Goal: Transaction & Acquisition: Purchase product/service

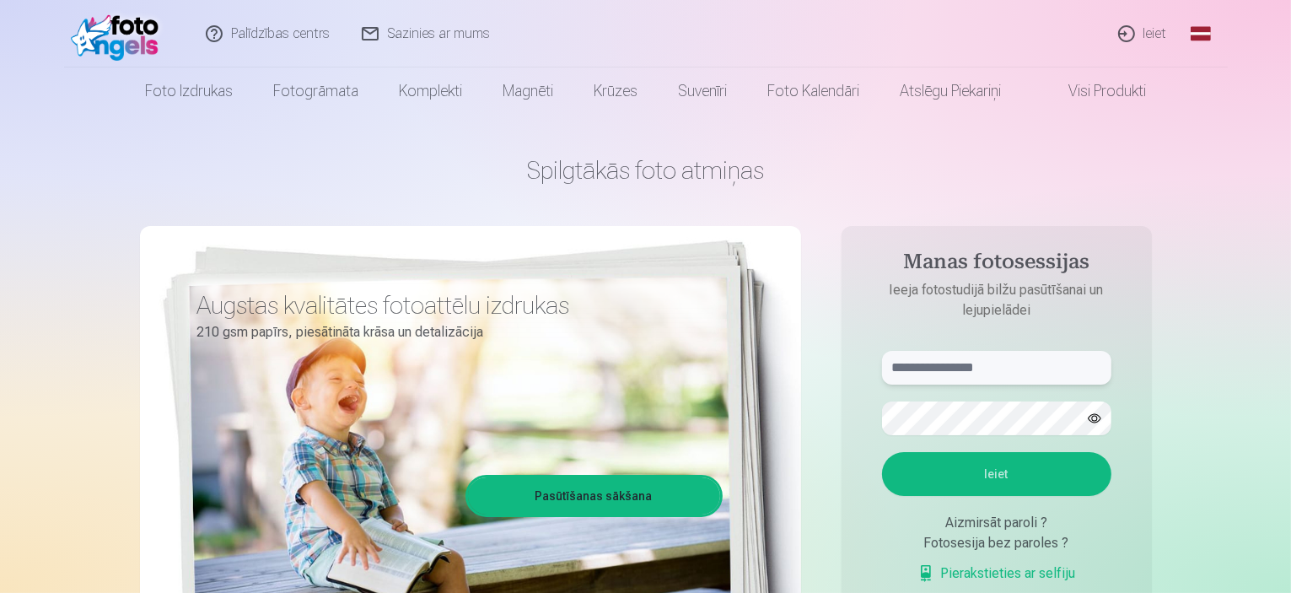
click at [935, 373] on input "text" at bounding box center [996, 368] width 229 height 34
click at [1050, 374] on input "******" at bounding box center [996, 368] width 229 height 34
type input "**********"
click at [1046, 483] on button "Ieiet" at bounding box center [996, 474] width 229 height 44
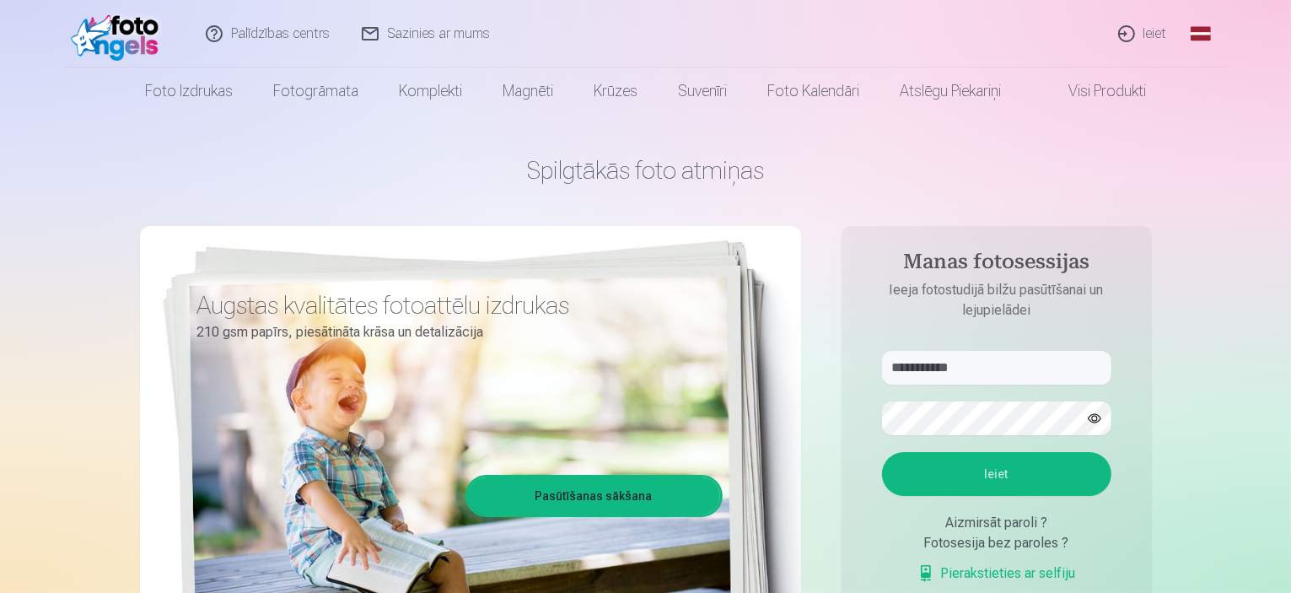
click at [1088, 423] on button "button" at bounding box center [1095, 418] width 32 height 32
click at [882, 452] on button "Ieiet" at bounding box center [996, 474] width 229 height 44
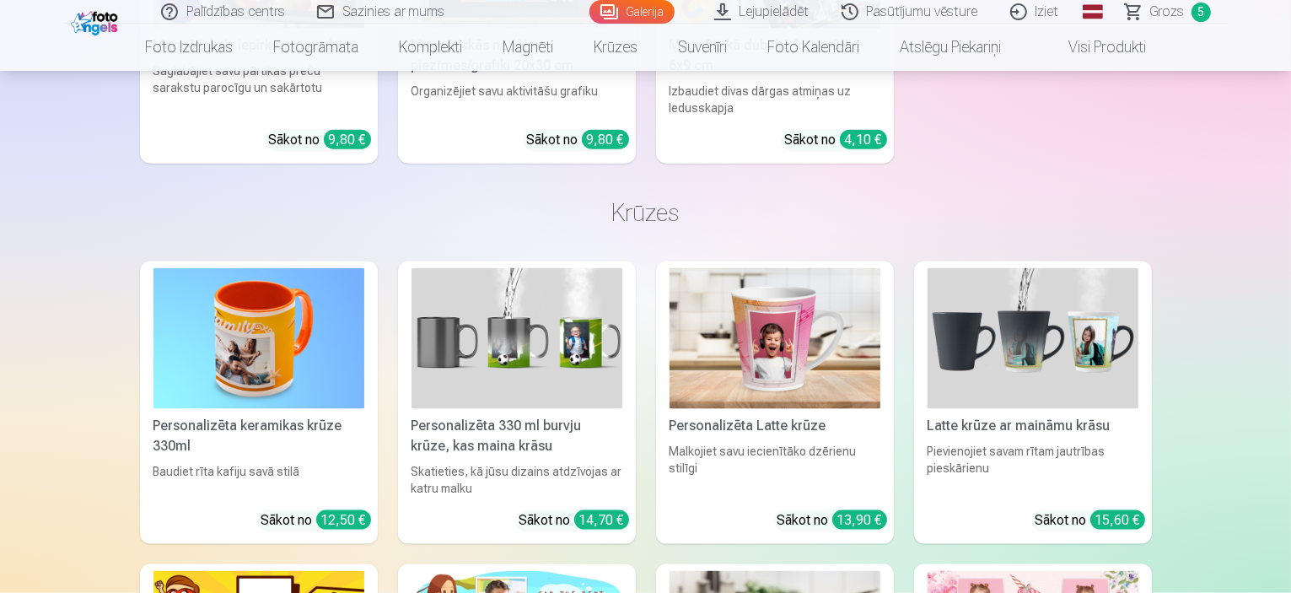
scroll to position [8685, 0]
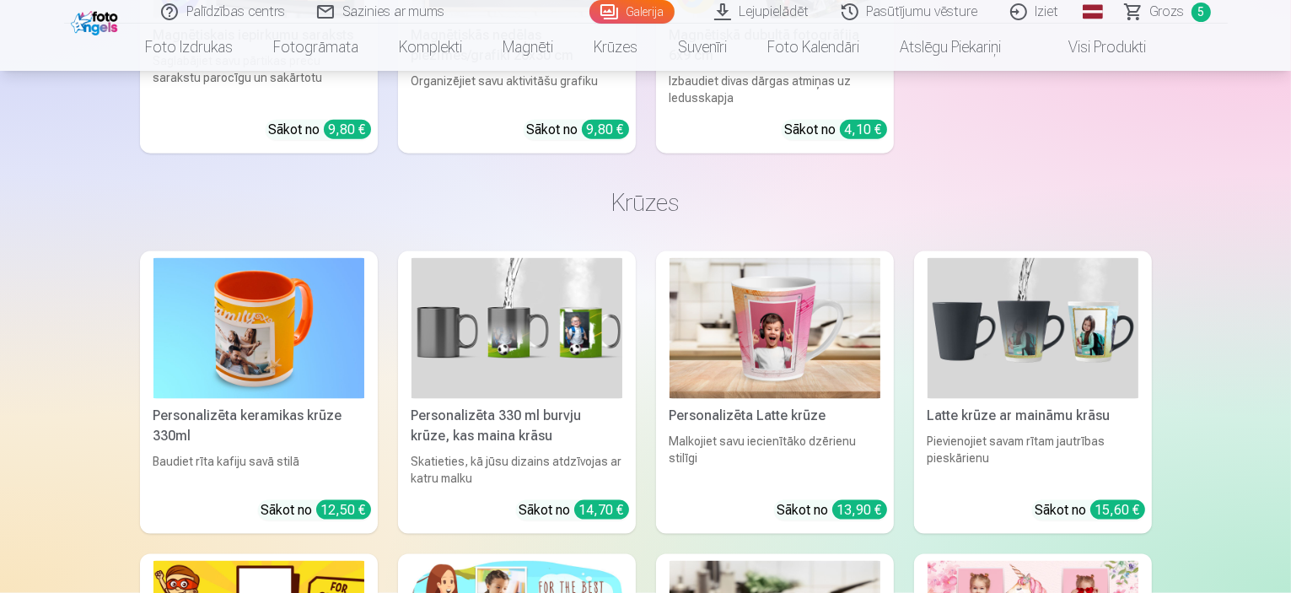
click at [1100, 9] on link "Global" at bounding box center [1093, 12] width 34 height 24
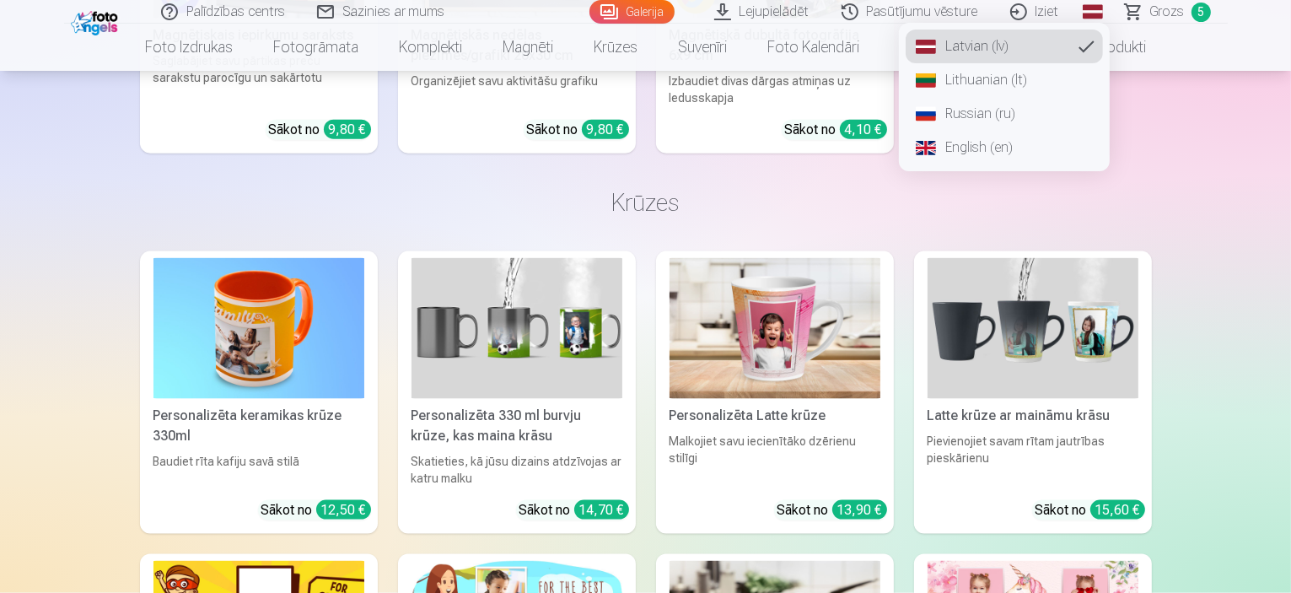
click at [1003, 147] on link "English (en)" at bounding box center [1004, 148] width 197 height 34
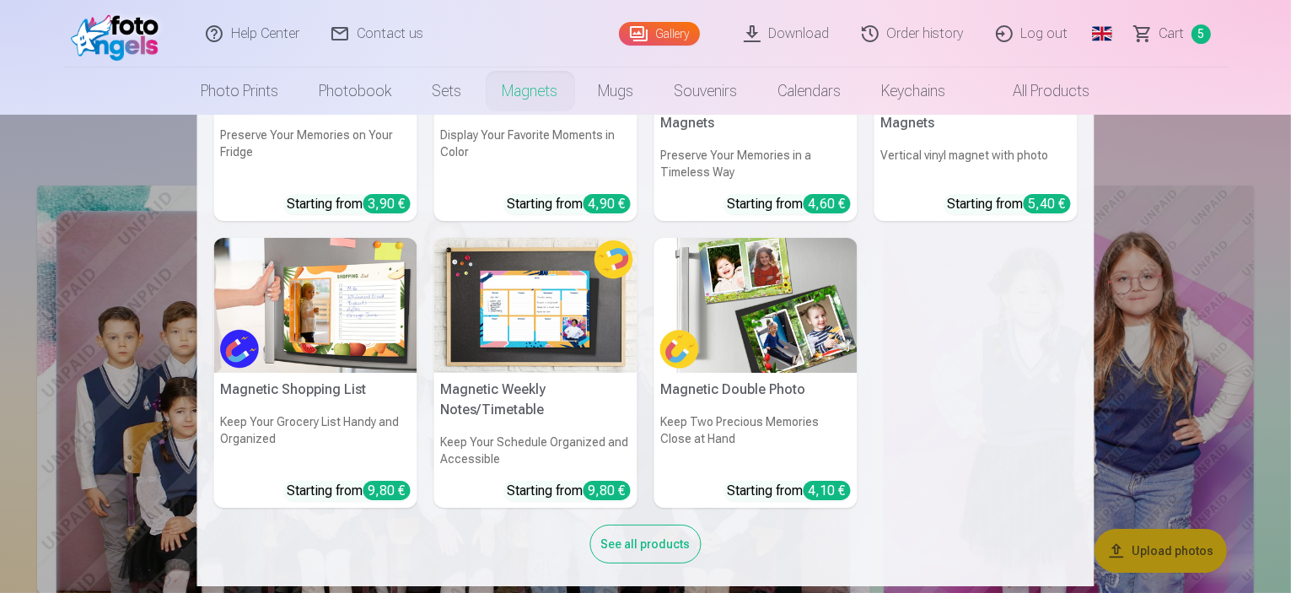
scroll to position [192, 0]
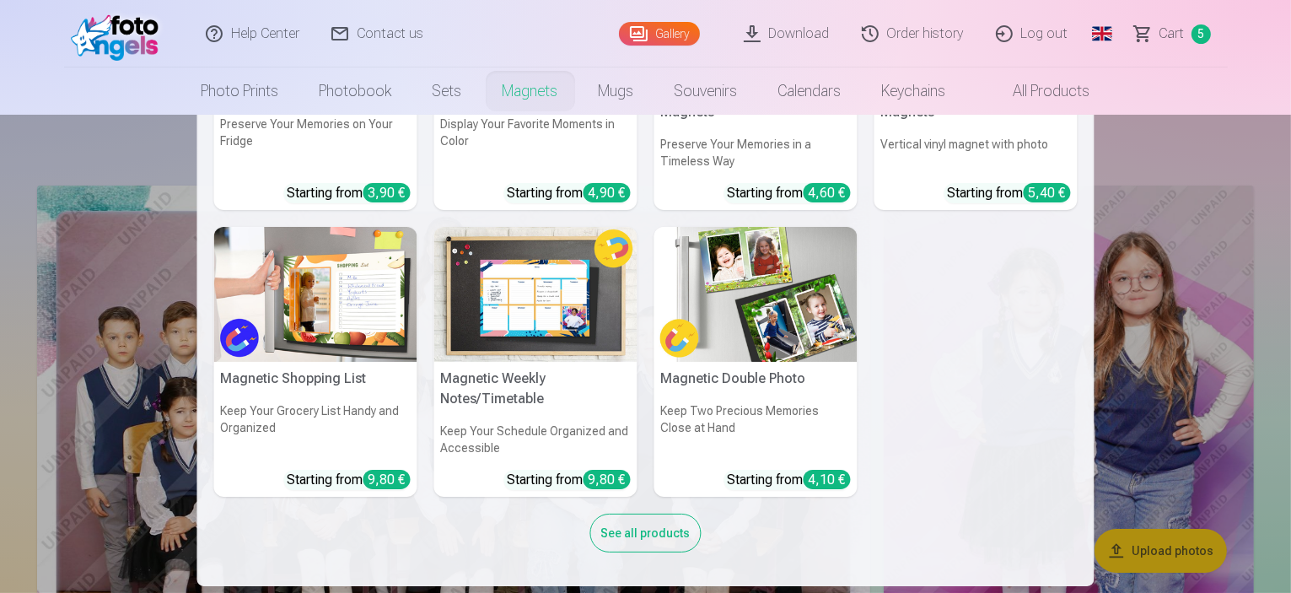
click at [627, 529] on div "See all products" at bounding box center [645, 533] width 111 height 39
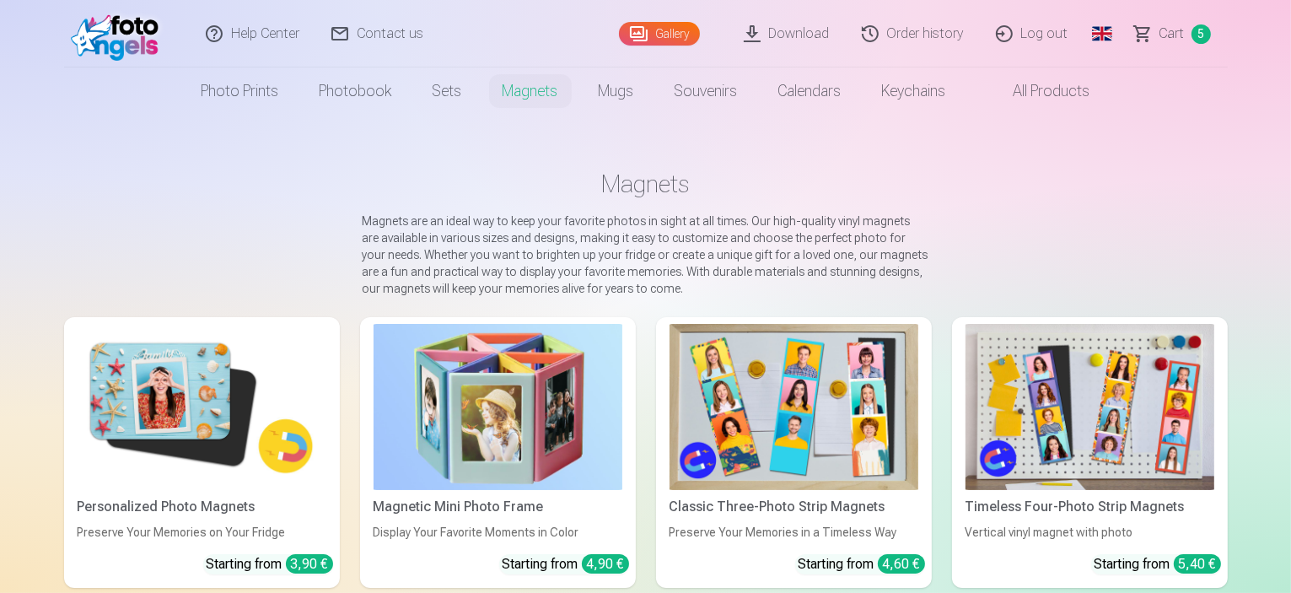
click at [1159, 33] on span "Сart" at bounding box center [1171, 34] width 25 height 20
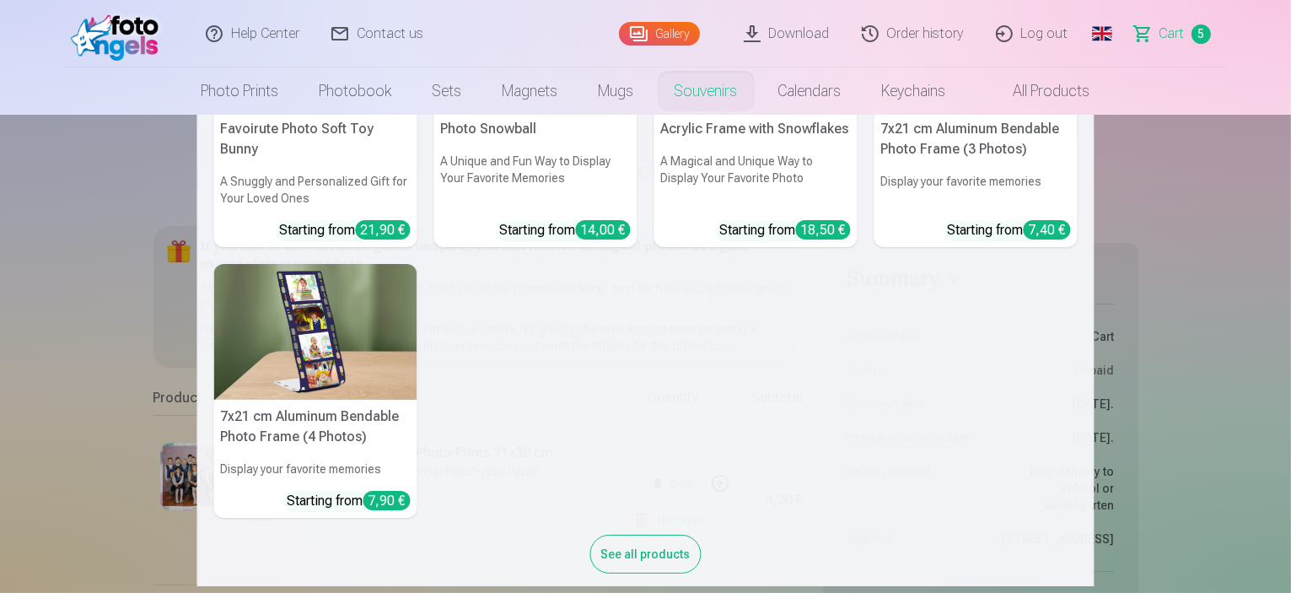
scroll to position [462, 0]
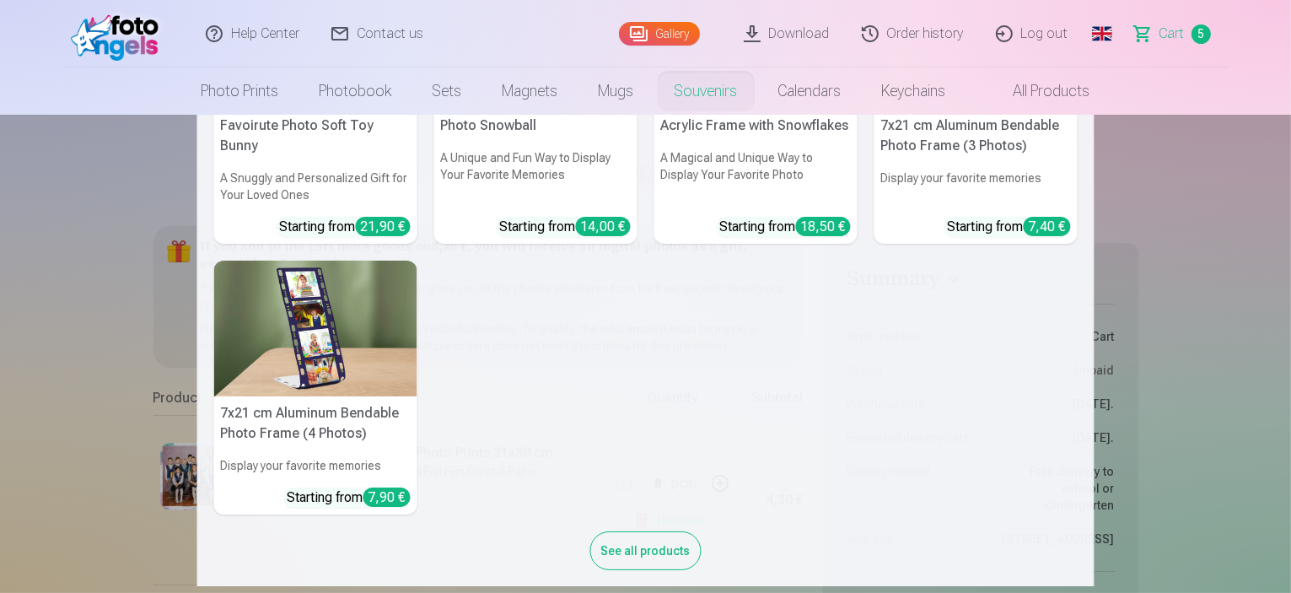
click at [643, 539] on div "See all products" at bounding box center [645, 550] width 111 height 39
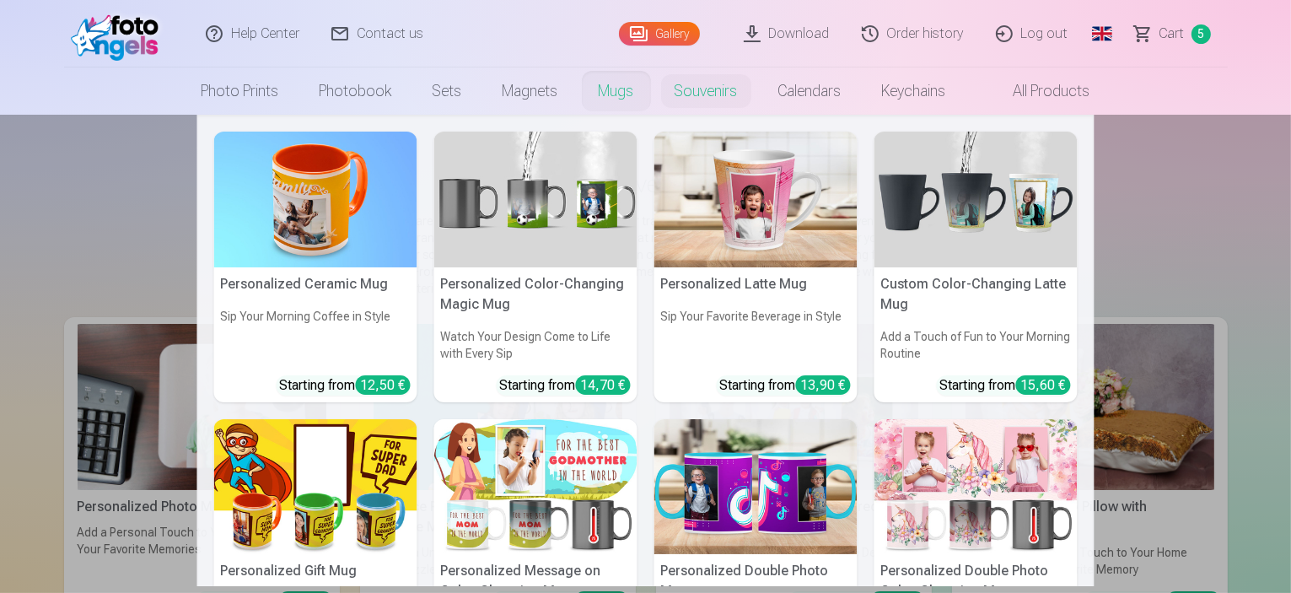
click at [599, 92] on link "Mugs" at bounding box center [616, 90] width 76 height 47
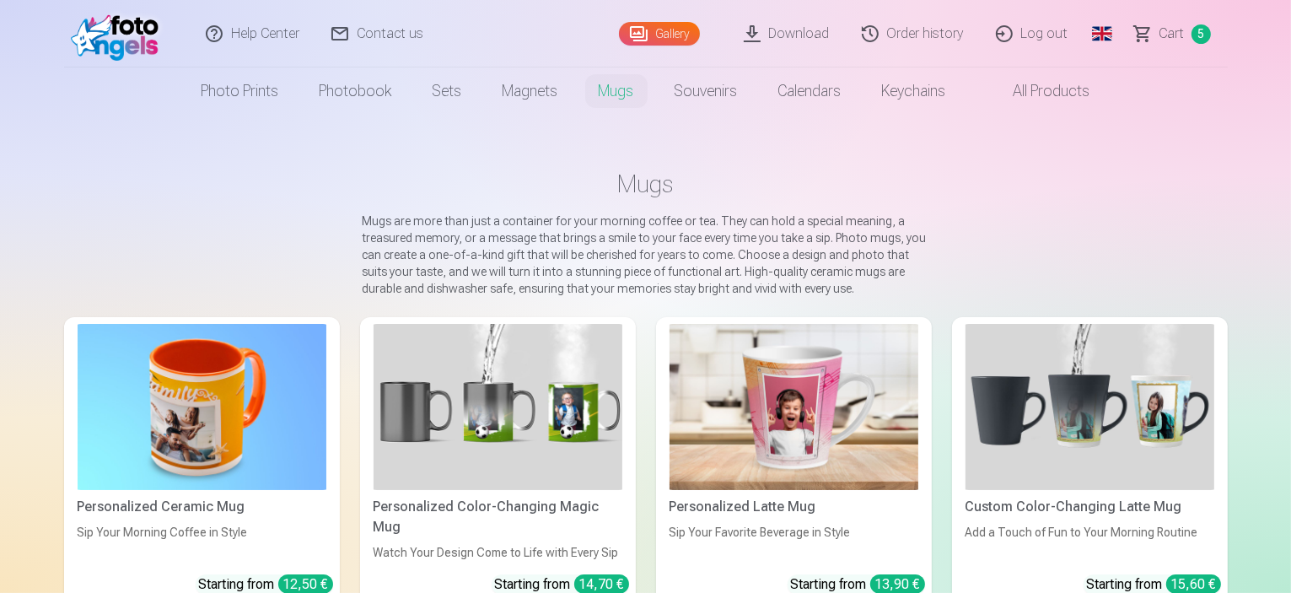
click at [1029, 94] on link "All products" at bounding box center [1038, 90] width 144 height 47
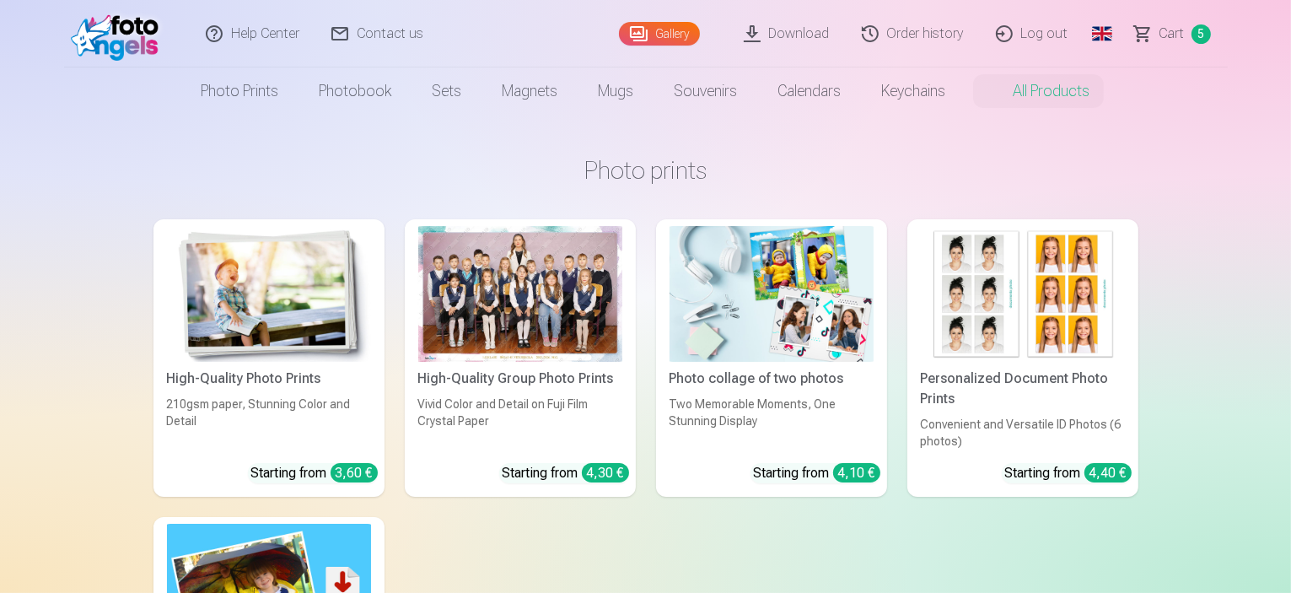
click at [816, 319] on img at bounding box center [772, 294] width 204 height 136
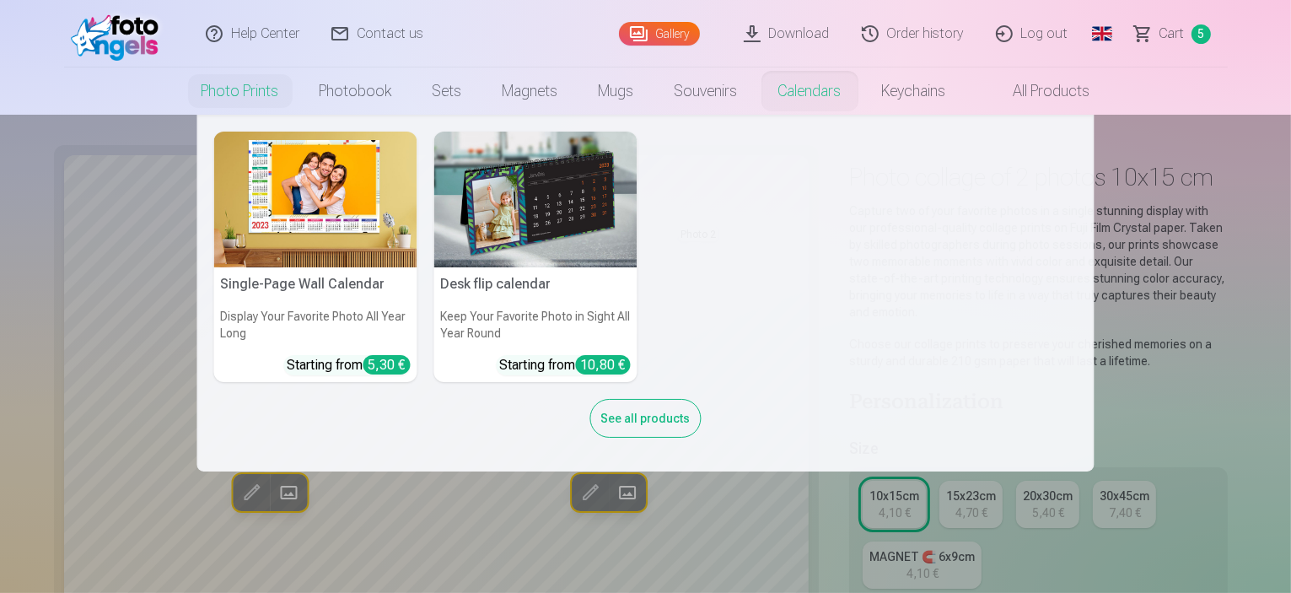
click at [834, 81] on link "Calendars" at bounding box center [810, 90] width 104 height 47
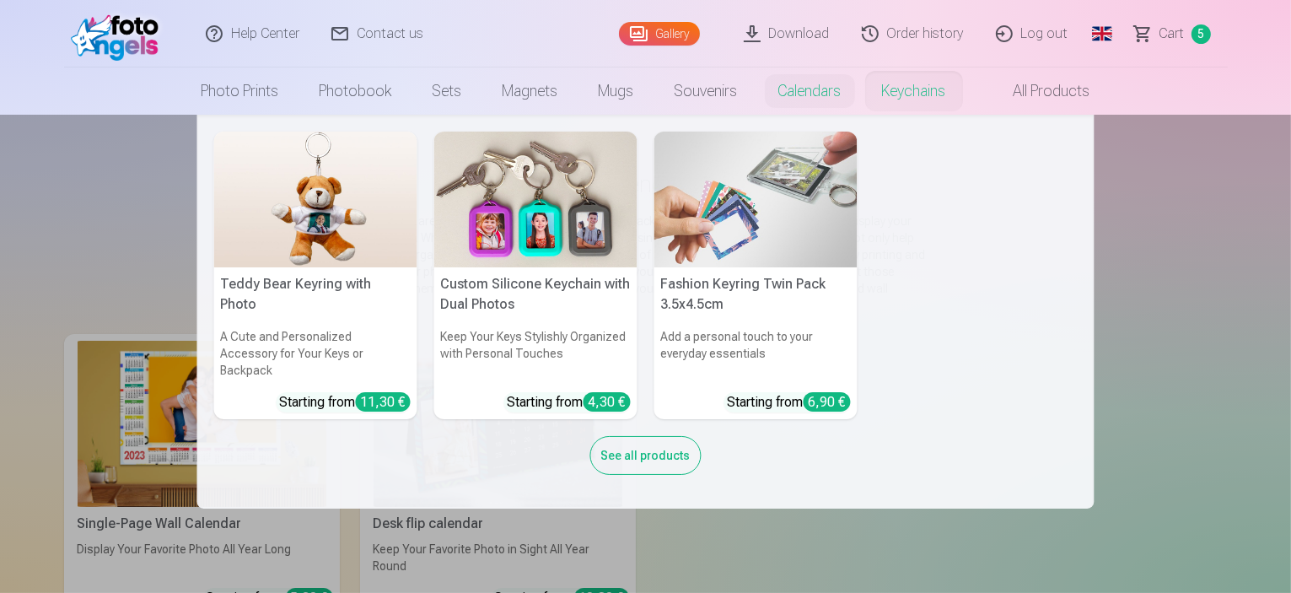
click at [933, 94] on link "Keychains" at bounding box center [914, 90] width 105 height 47
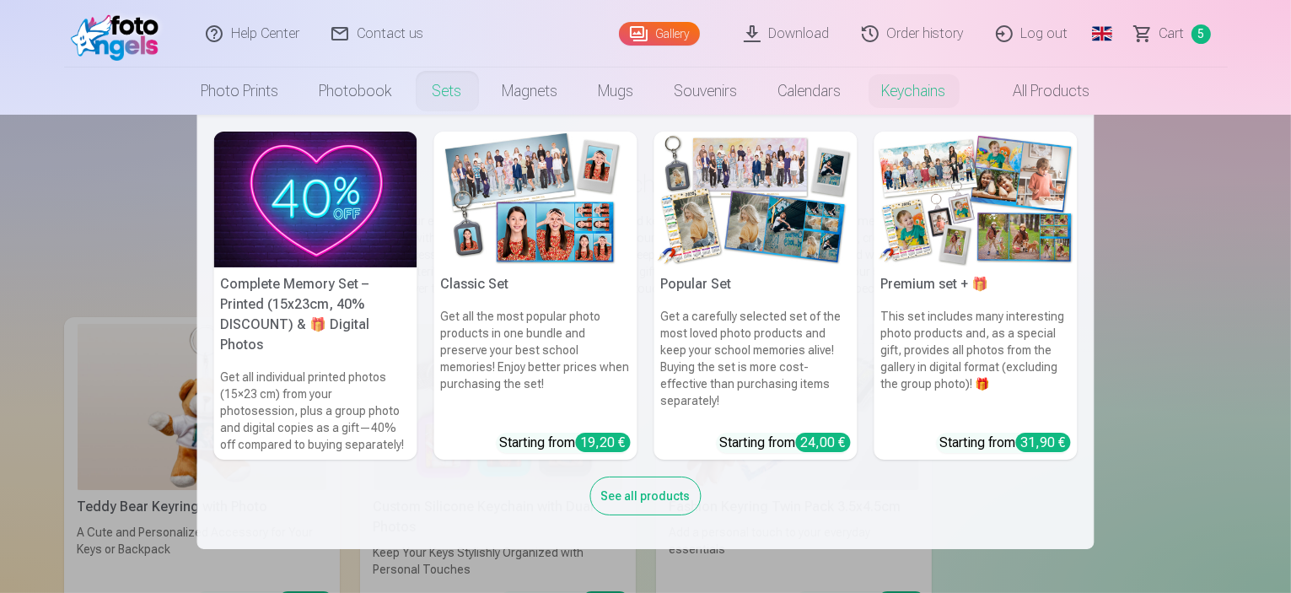
click at [438, 82] on link "Sets" at bounding box center [447, 90] width 70 height 47
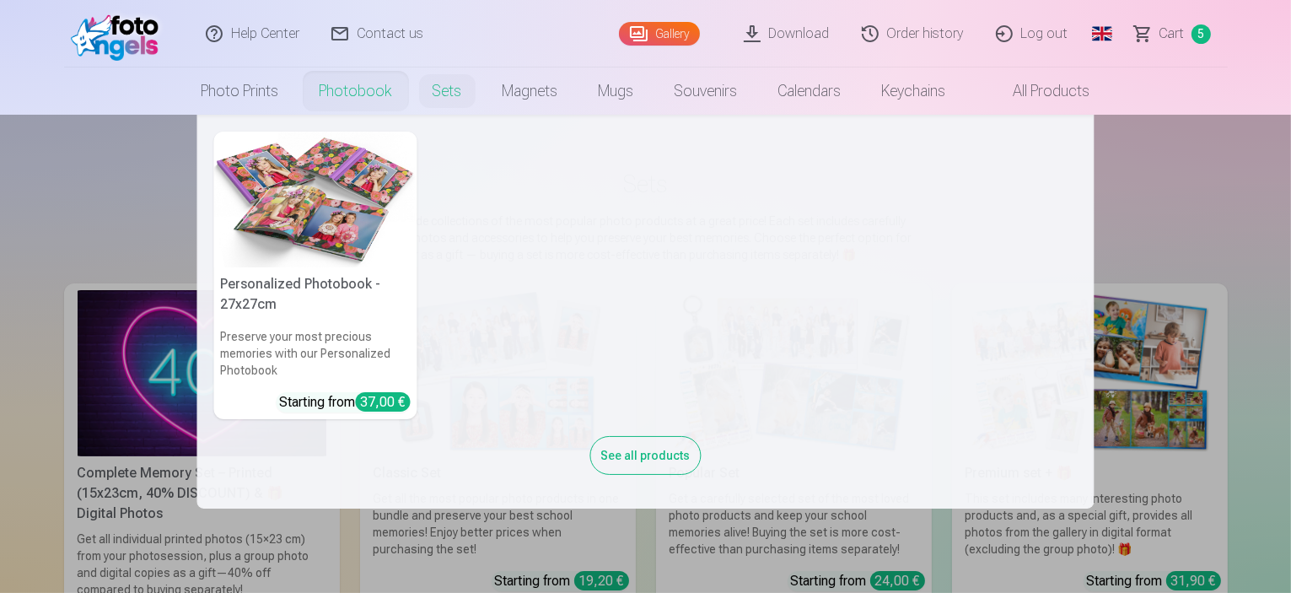
click at [364, 92] on link "Photobook" at bounding box center [355, 90] width 113 height 47
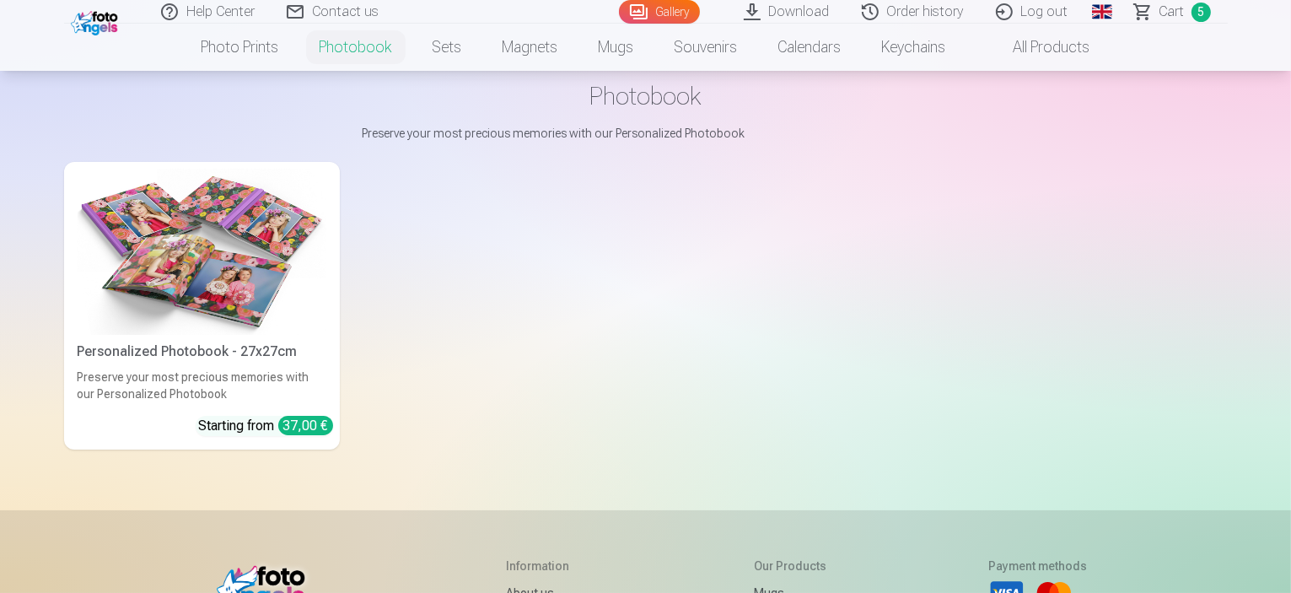
scroll to position [169, 0]
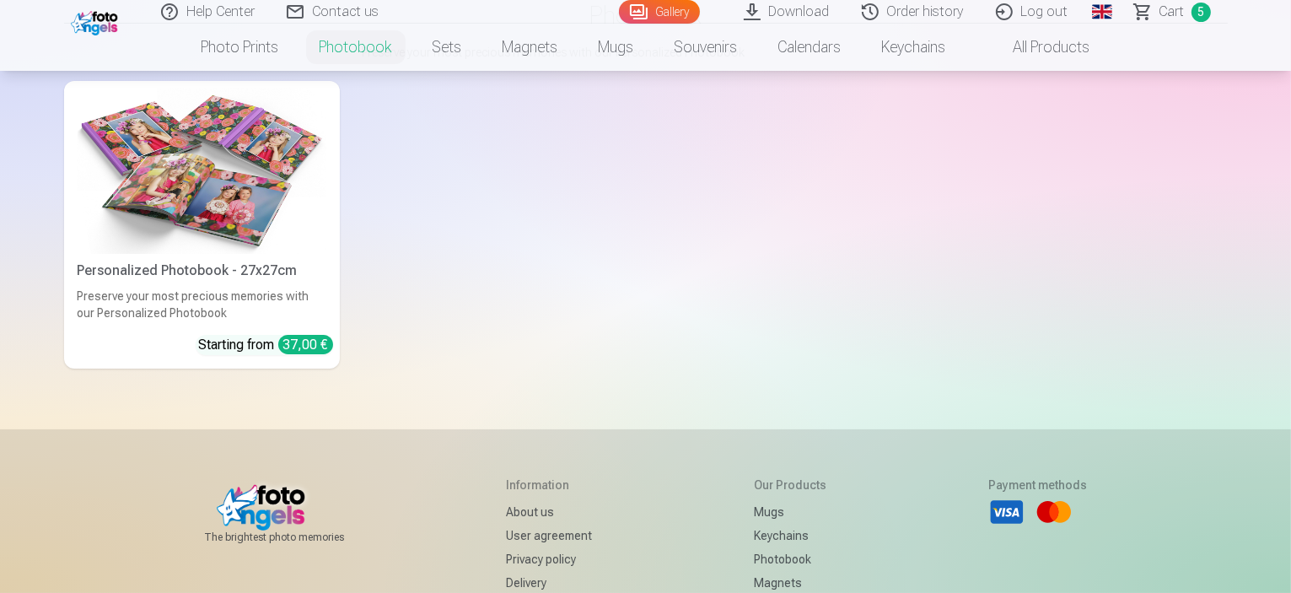
click at [206, 203] on img at bounding box center [202, 171] width 249 height 166
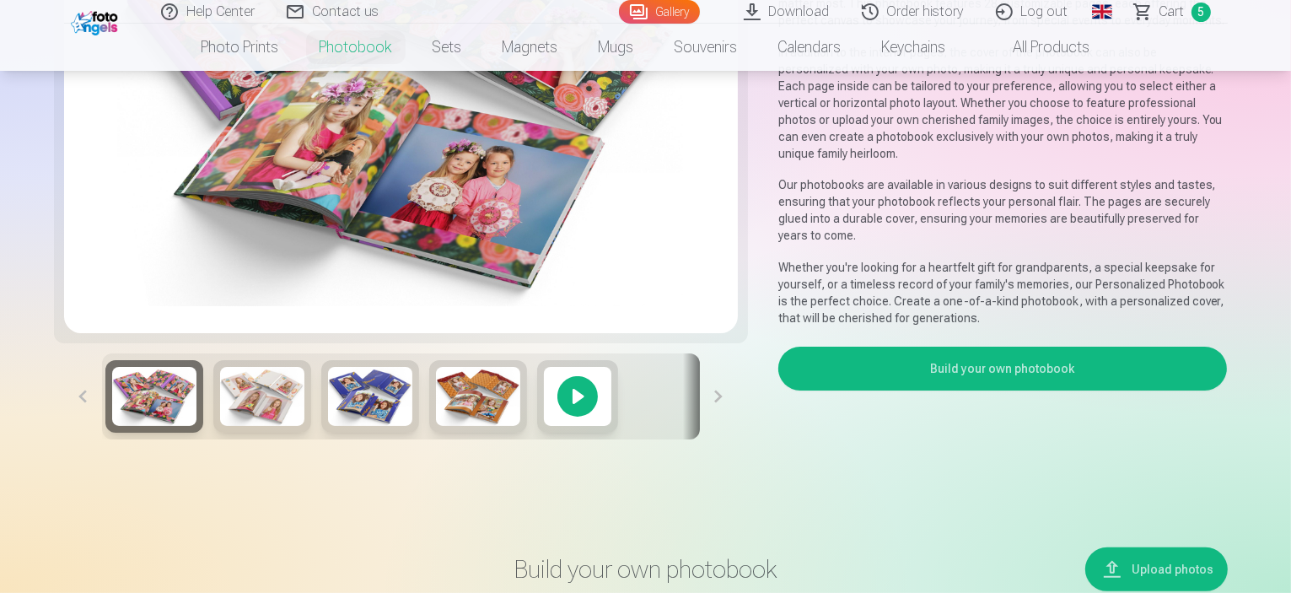
scroll to position [337, 0]
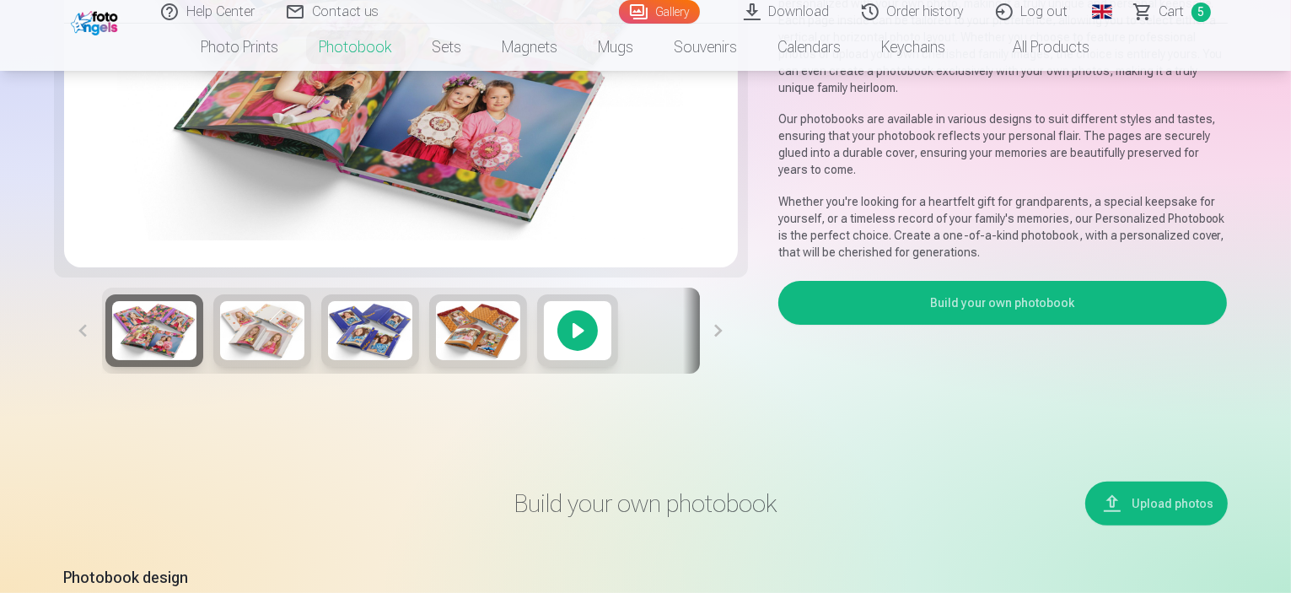
click at [328, 360] on img at bounding box center [370, 330] width 84 height 59
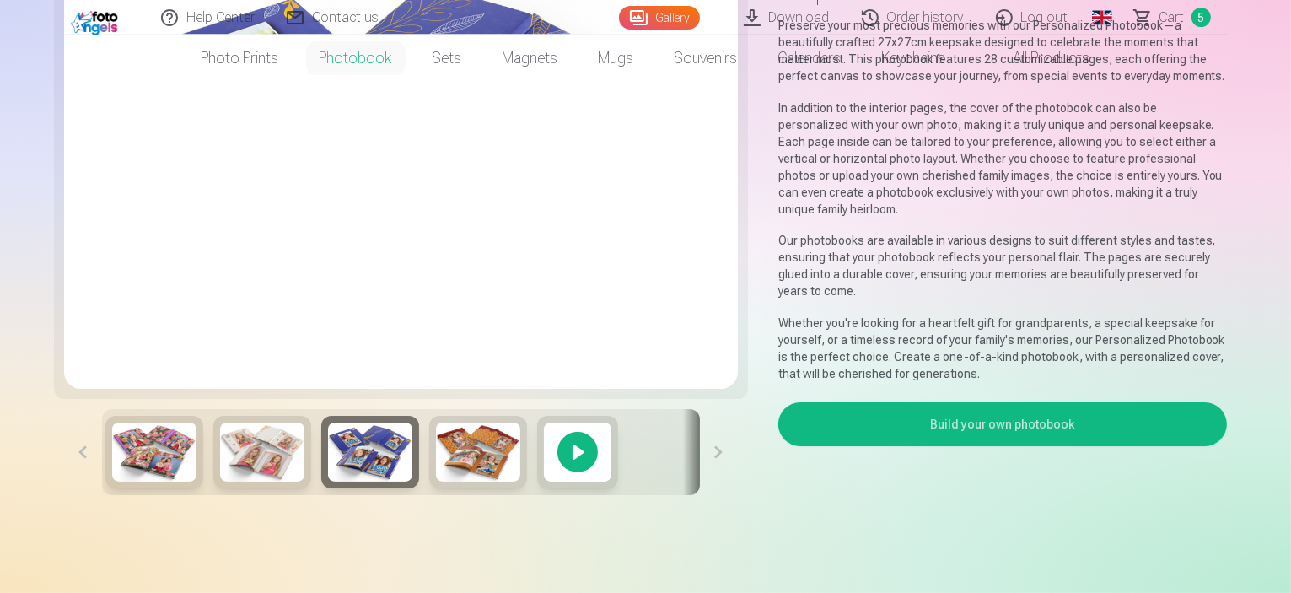
scroll to position [0, 0]
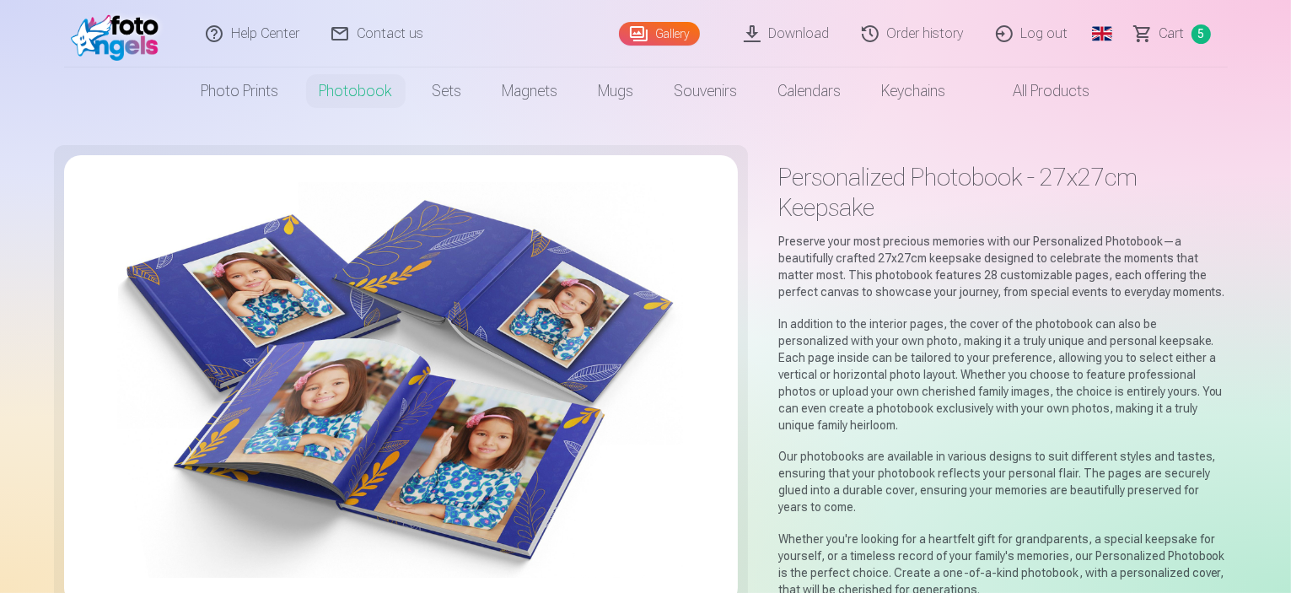
click at [117, 35] on img at bounding box center [119, 34] width 97 height 54
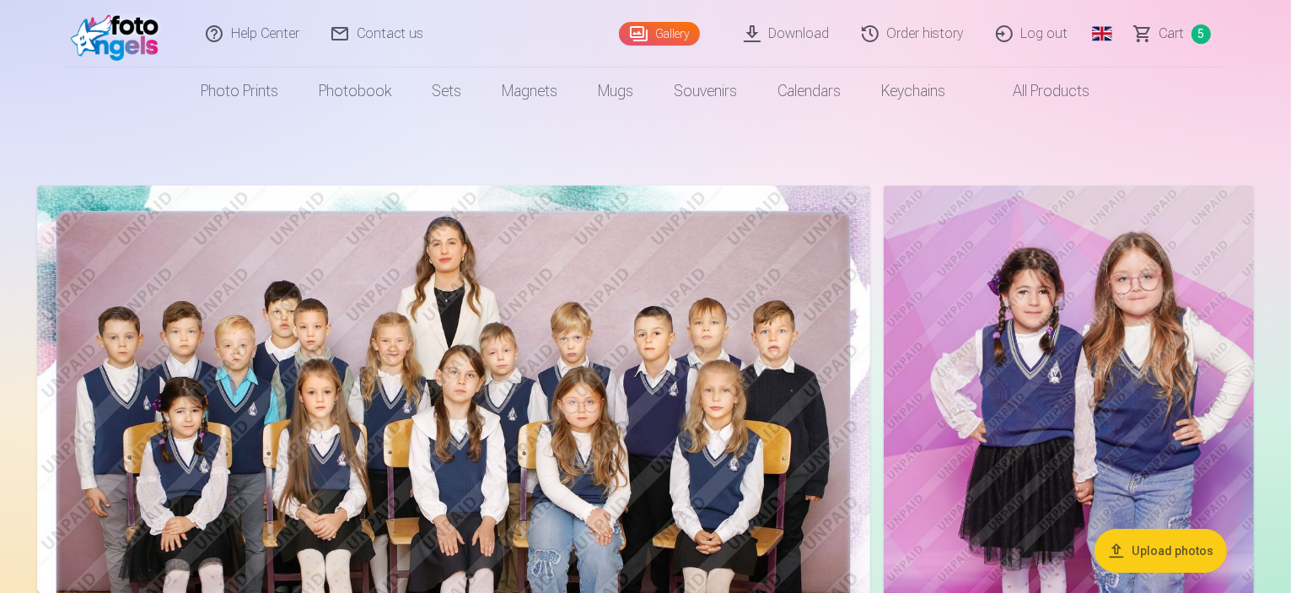
click at [109, 84] on nav "Photo prints High-Quality Photo Prints 210gsm paper, Stunning Color and Detail …" at bounding box center [645, 90] width 1291 height 47
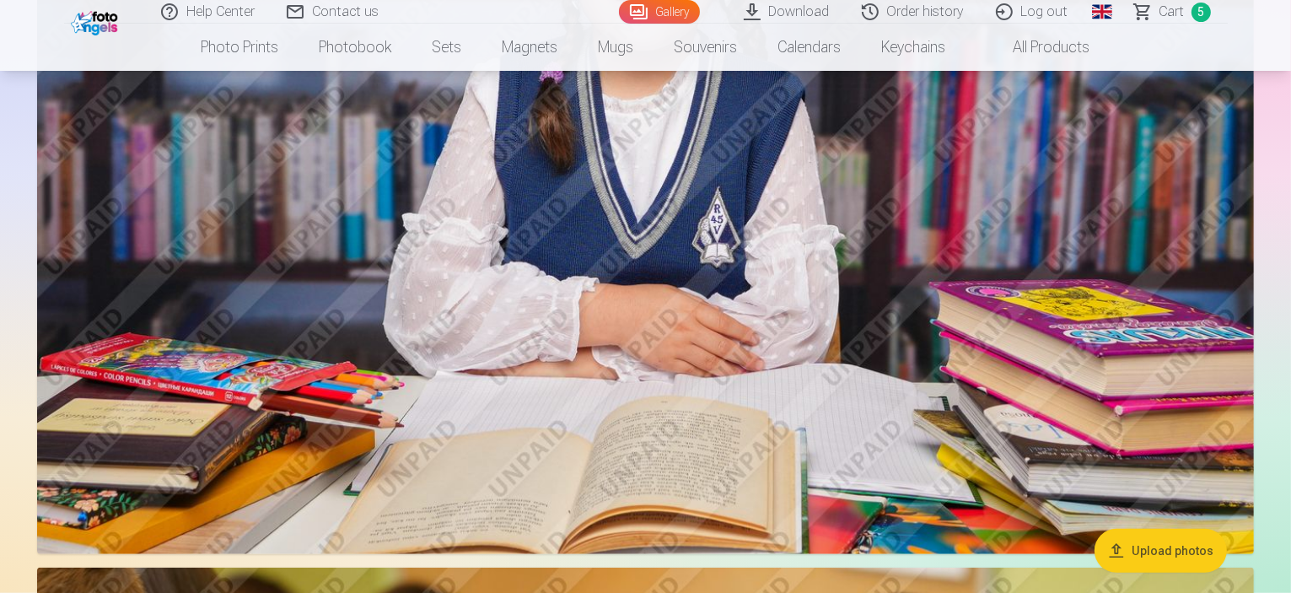
scroll to position [1181, 0]
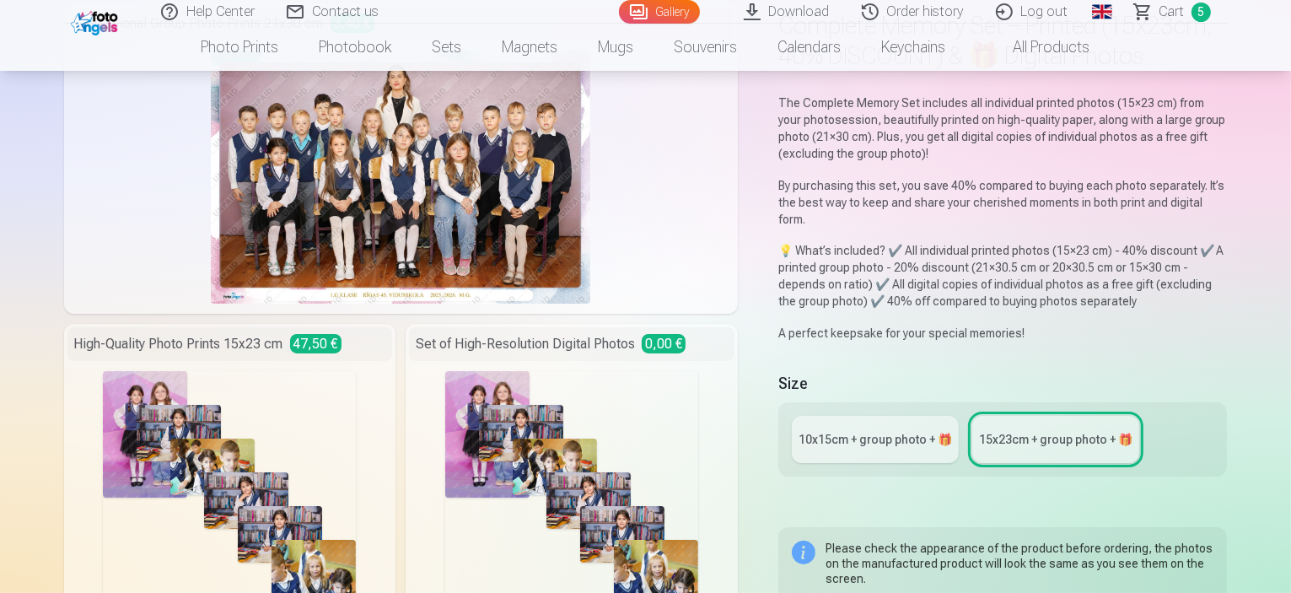
scroll to position [84, 0]
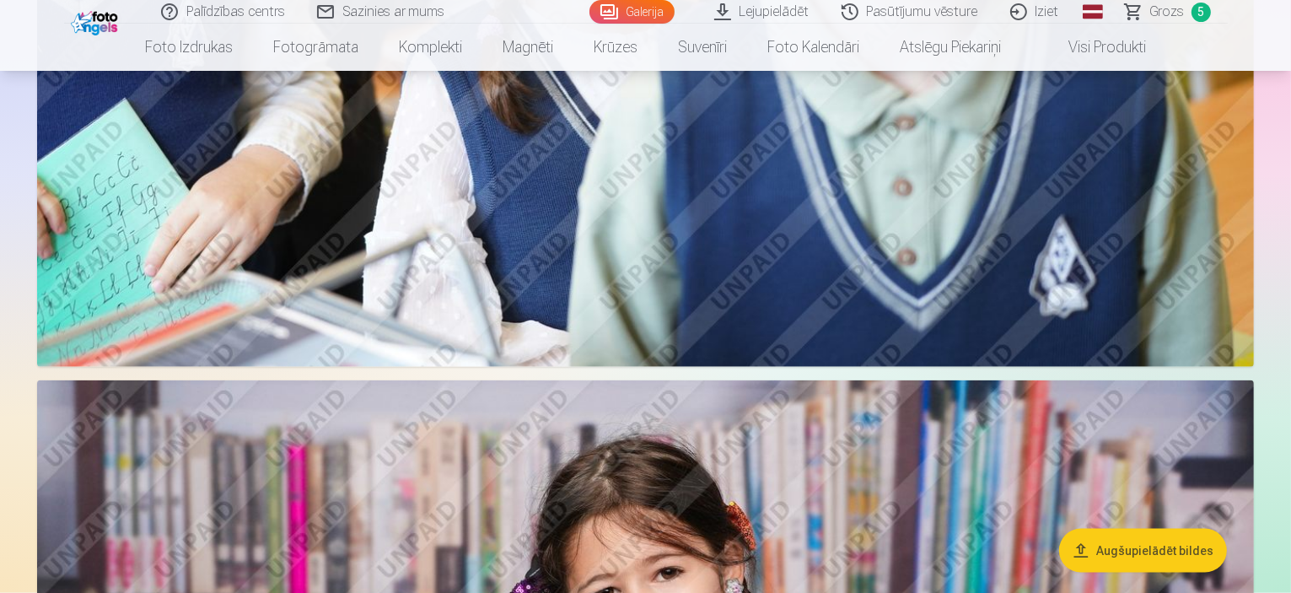
scroll to position [2445, 0]
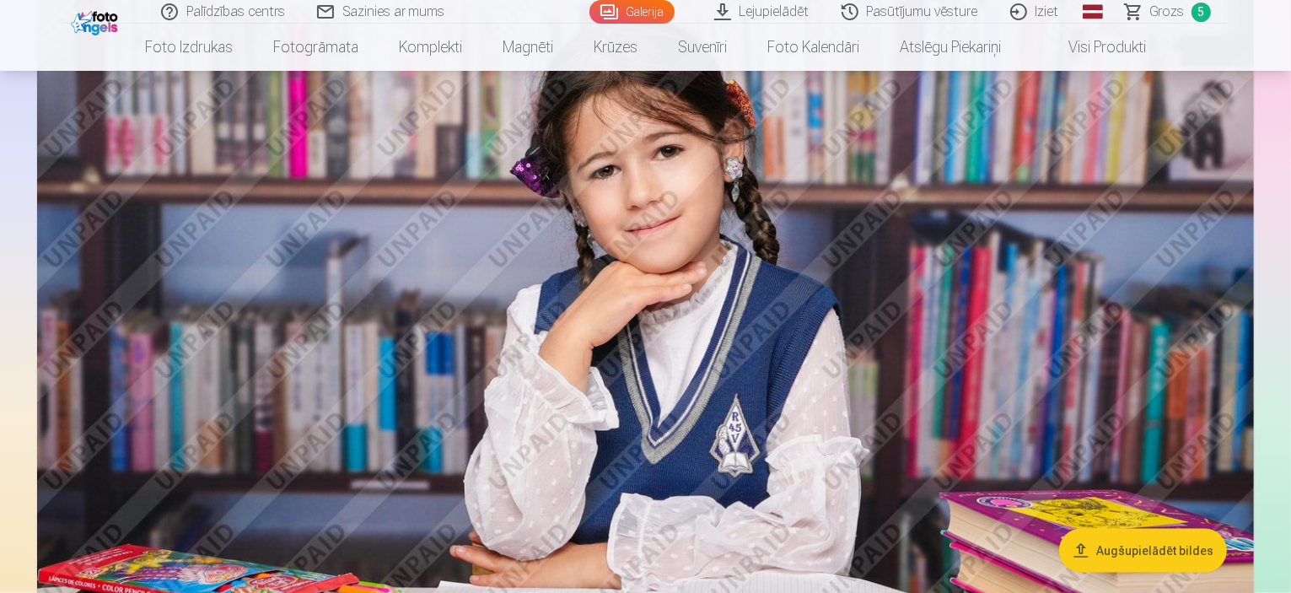
click at [1173, 1] on link "Grozs 5" at bounding box center [1169, 12] width 118 height 24
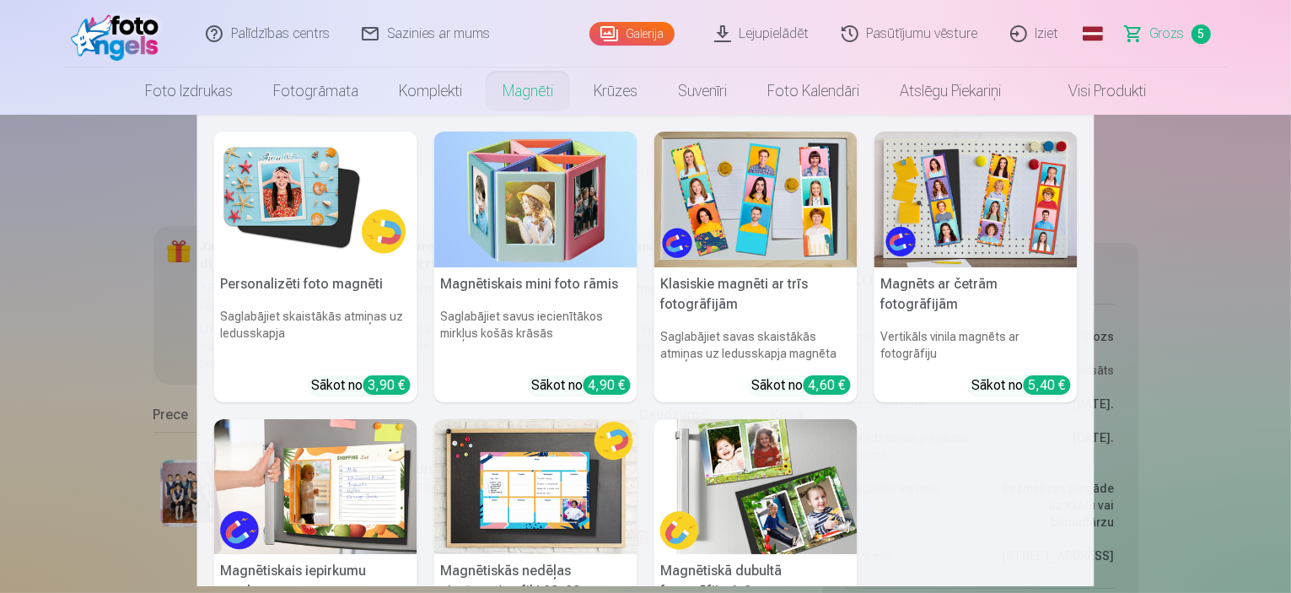
click at [529, 191] on img at bounding box center [535, 200] width 203 height 136
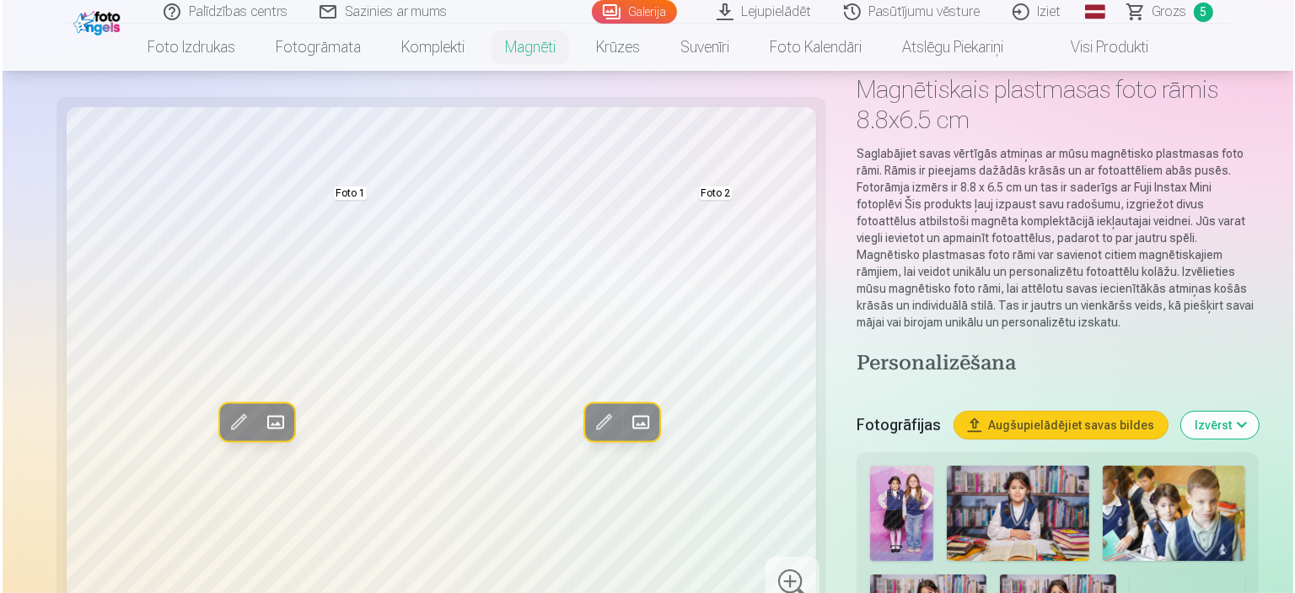
scroll to position [169, 0]
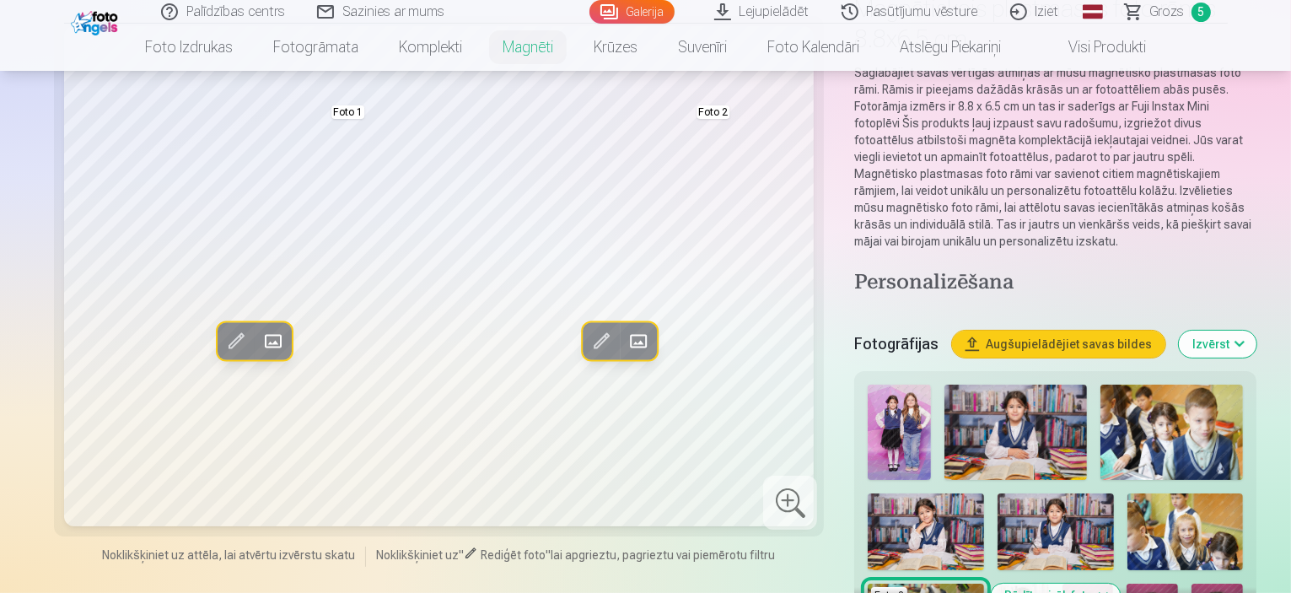
click at [222, 354] on span at bounding box center [235, 340] width 27 height 27
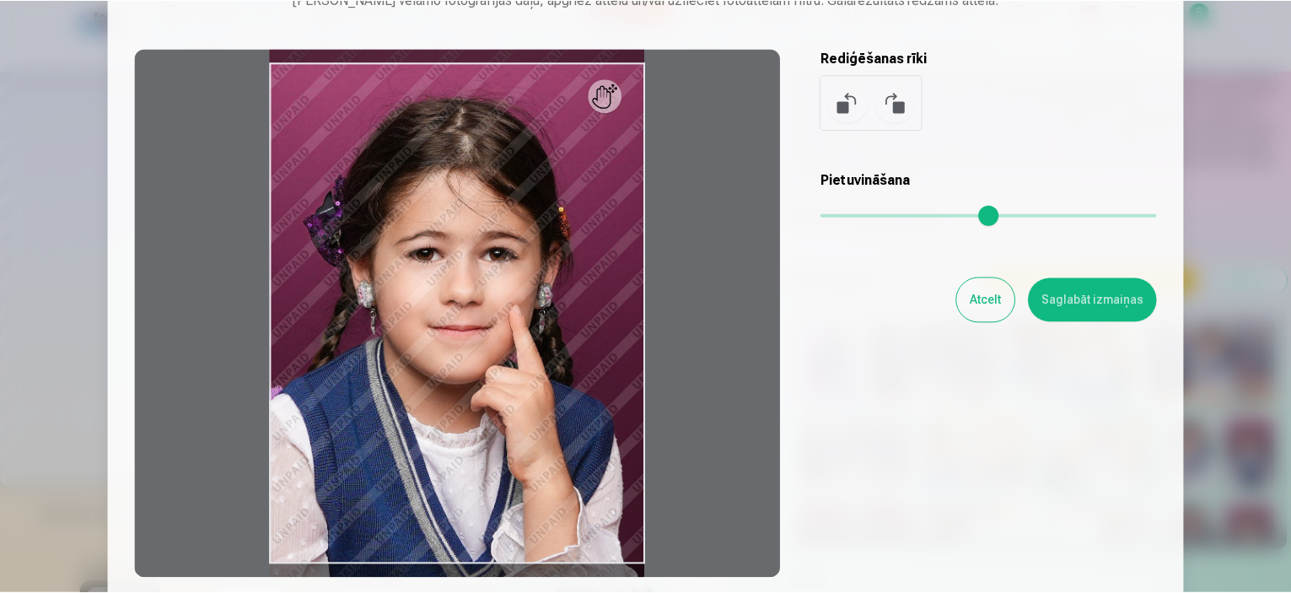
scroll to position [0, 0]
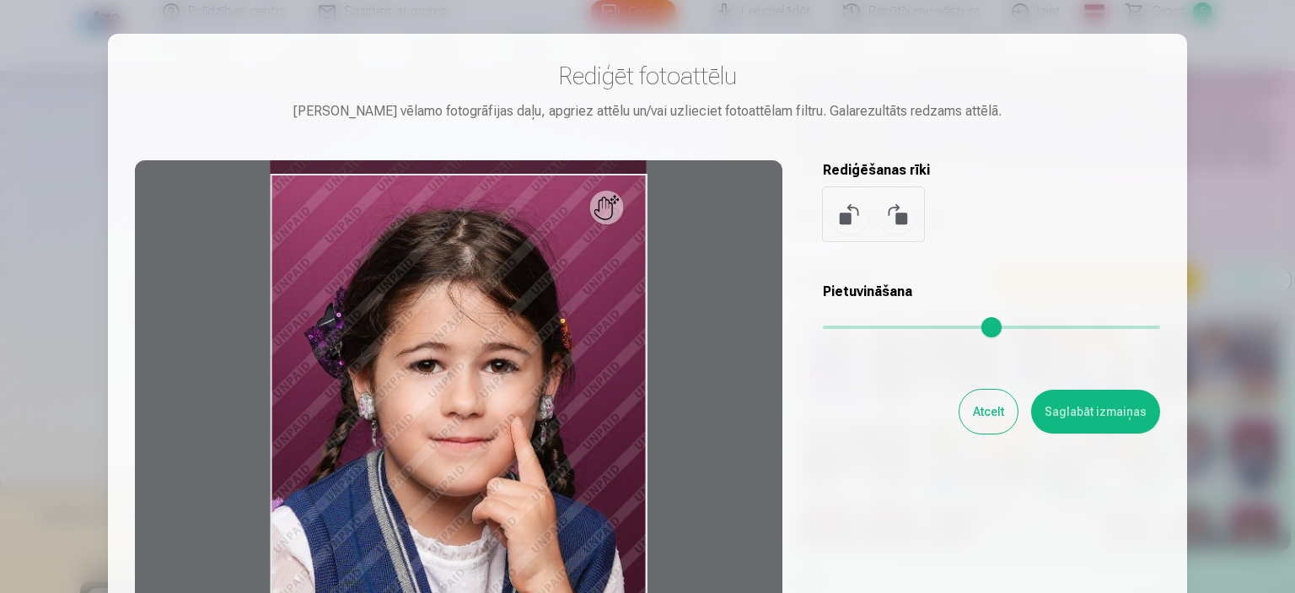
click at [987, 424] on button "Atcelt" at bounding box center [989, 412] width 58 height 44
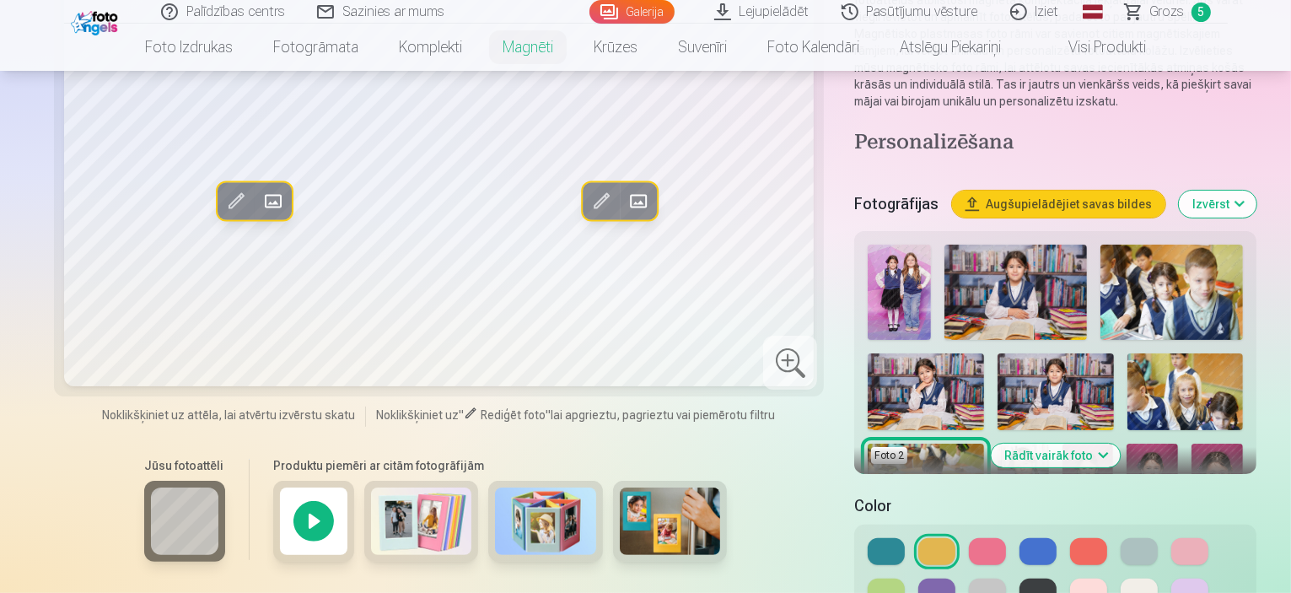
scroll to position [337, 0]
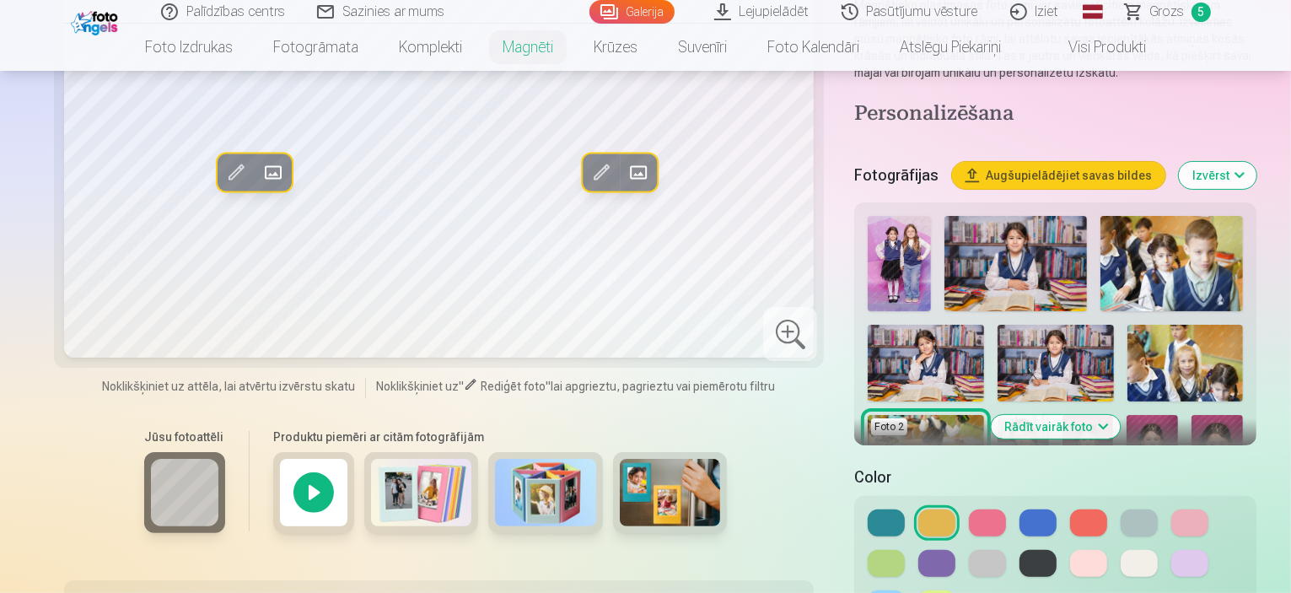
click at [1216, 299] on div "Foto 2 Foto 1" at bounding box center [1055, 439] width 389 height 461
click at [1049, 415] on img at bounding box center [1023, 453] width 51 height 77
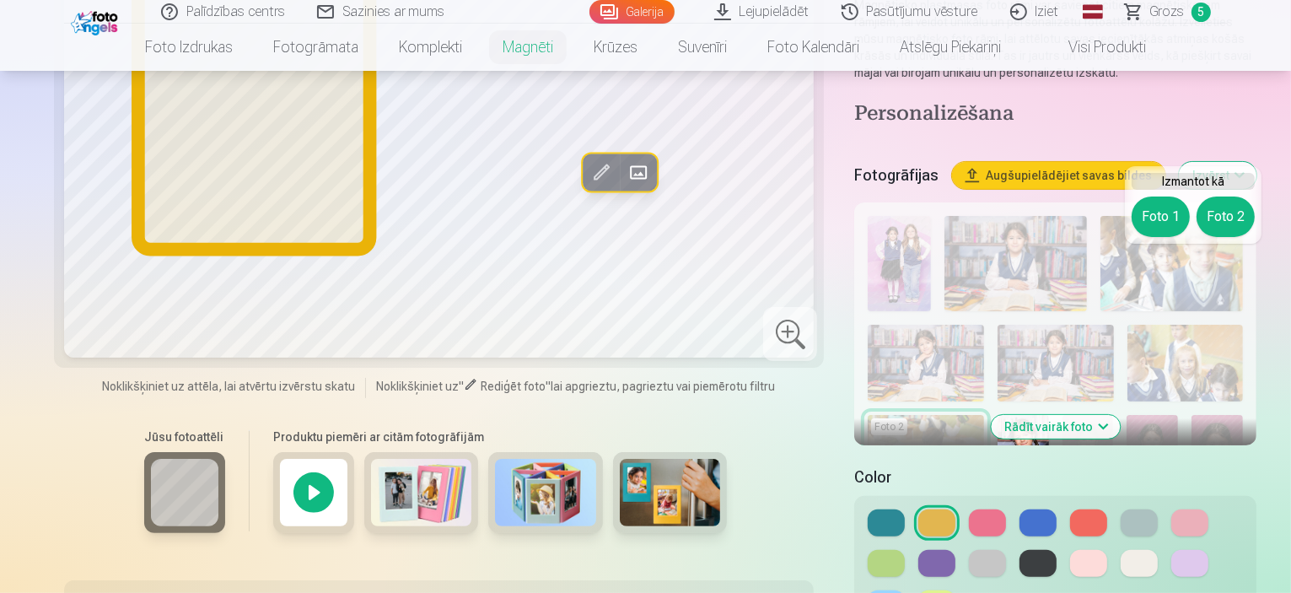
click at [1133, 205] on div "Foto 1 Foto 2" at bounding box center [1193, 216] width 123 height 40
click at [1170, 229] on button "Foto 1" at bounding box center [1161, 216] width 58 height 40
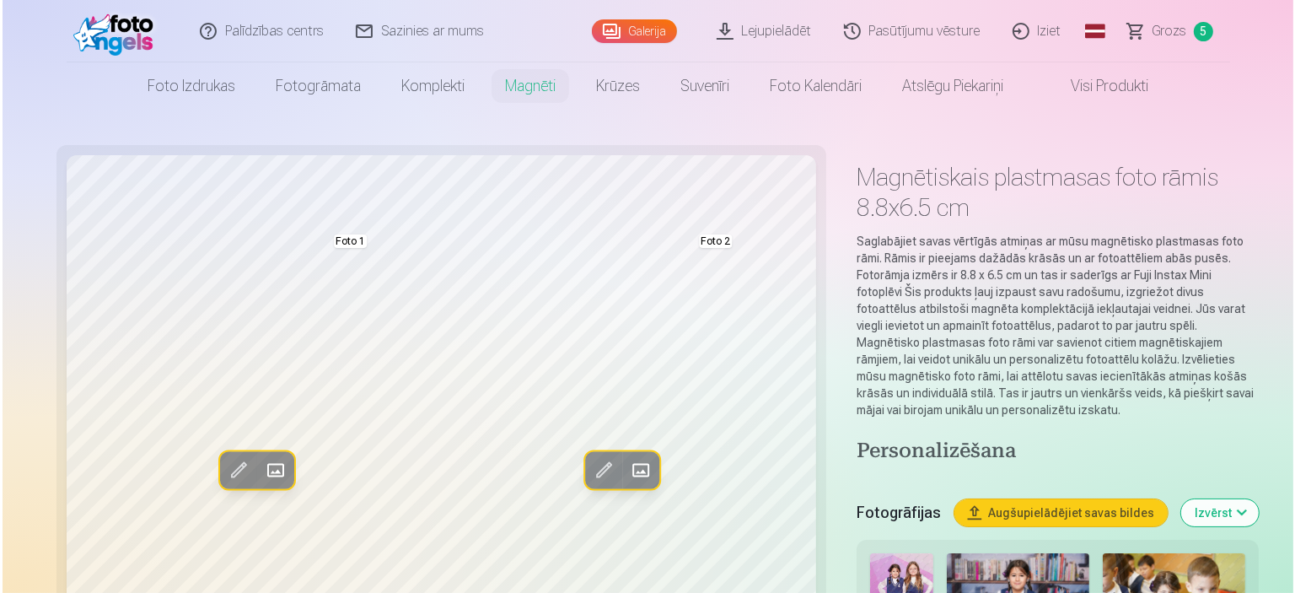
scroll to position [84, 0]
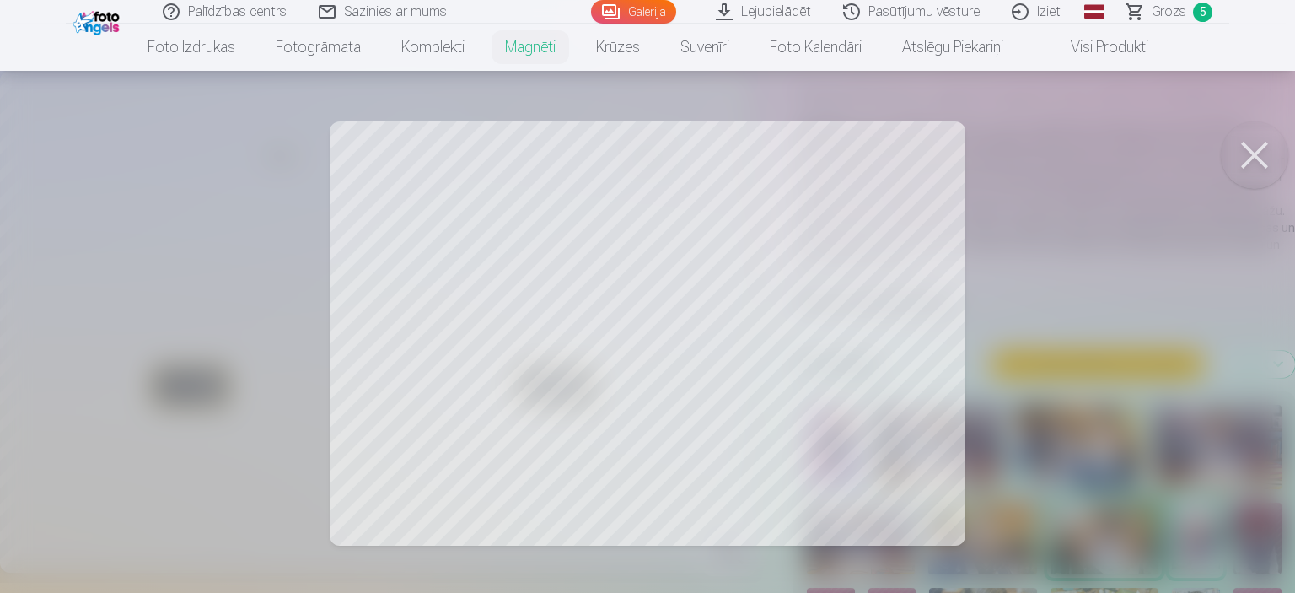
click at [1275, 163] on button at bounding box center [1254, 154] width 67 height 67
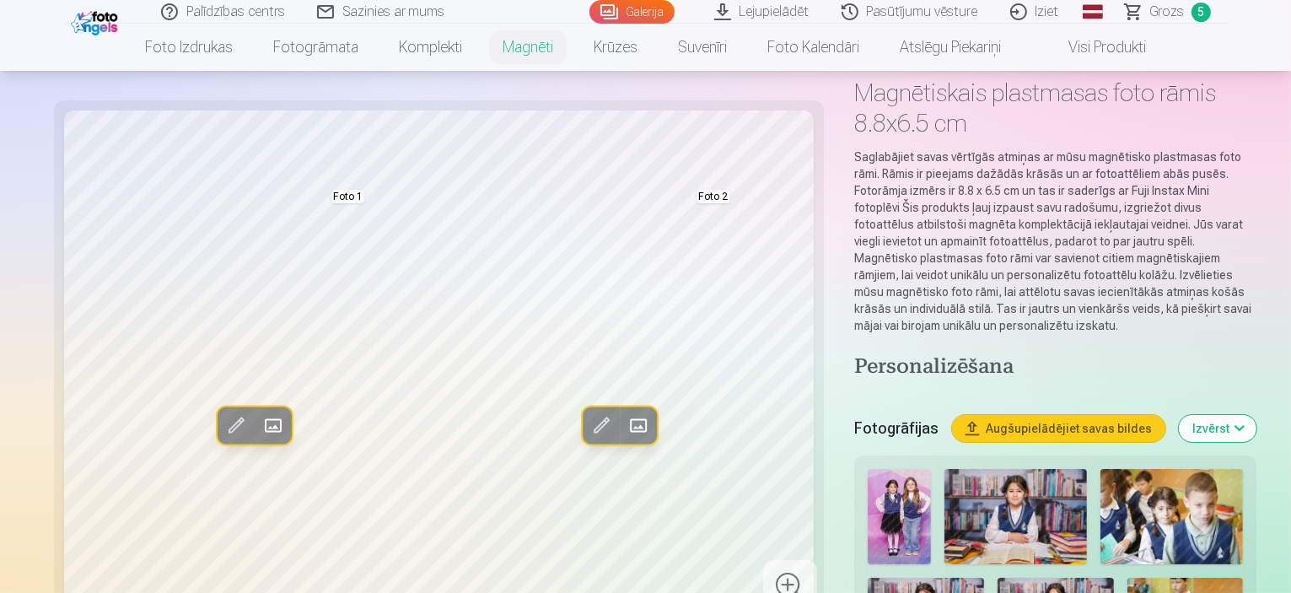
click at [222, 419] on span at bounding box center [235, 425] width 27 height 27
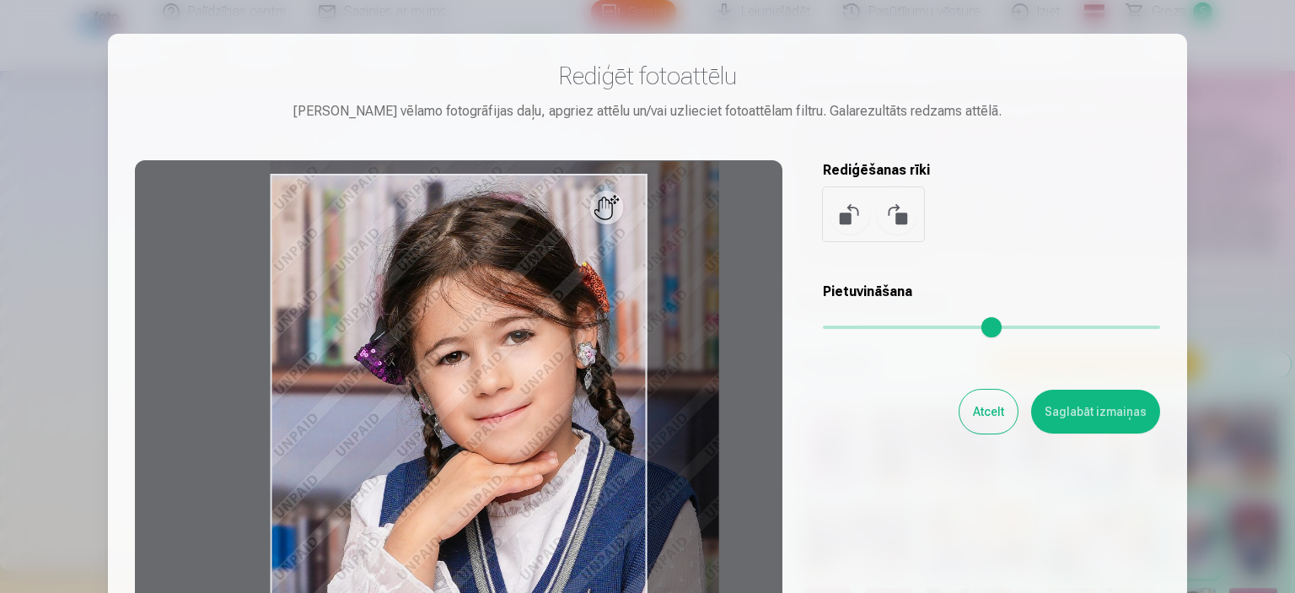
drag, startPoint x: 833, startPoint y: 334, endPoint x: 866, endPoint y: 328, distance: 33.4
click at [866, 328] on input "range" at bounding box center [991, 326] width 337 height 3
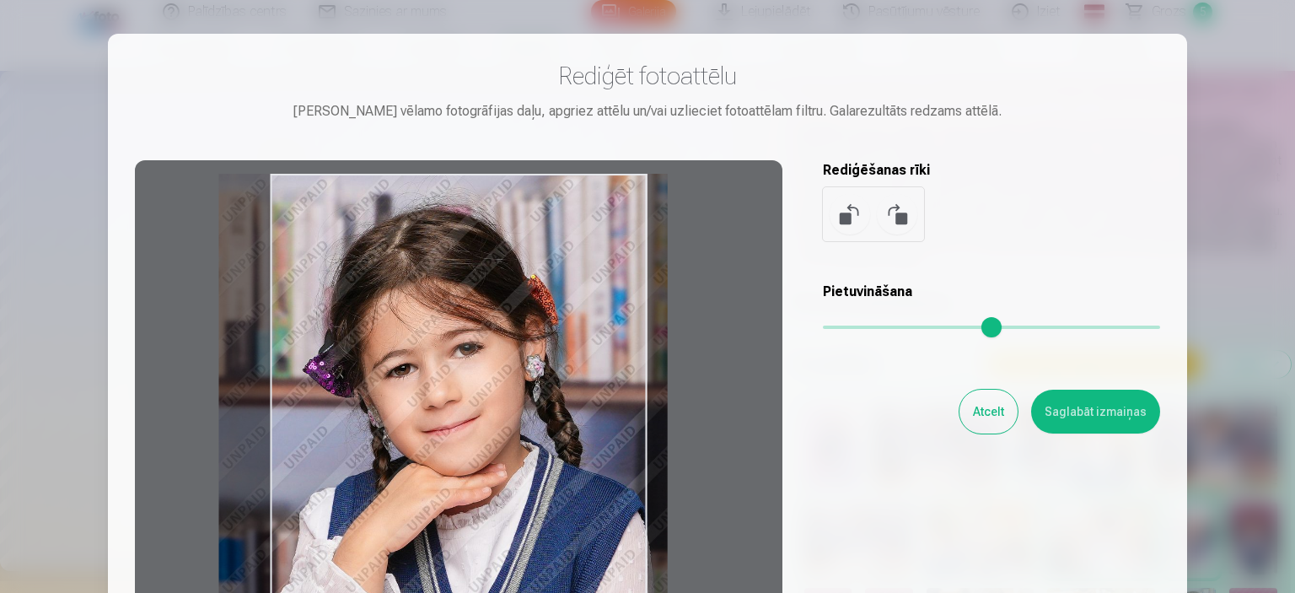
drag, startPoint x: 550, startPoint y: 401, endPoint x: 536, endPoint y: 409, distance: 15.9
click at [536, 409] on div at bounding box center [459, 425] width 648 height 530
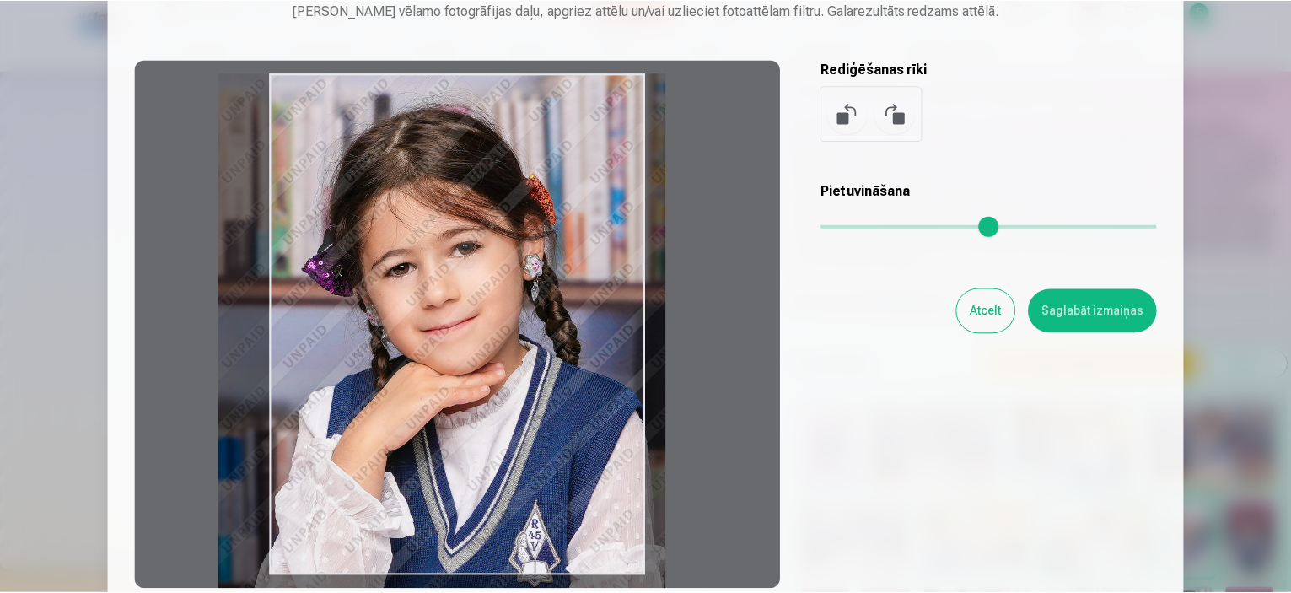
scroll to position [90, 0]
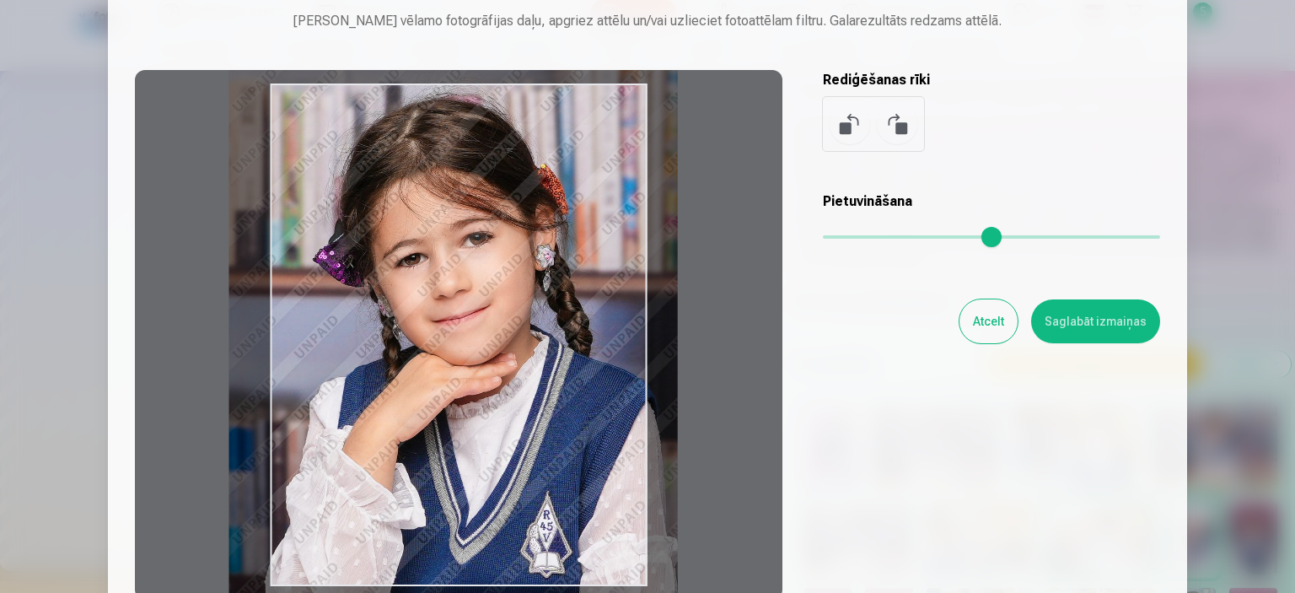
type input "****"
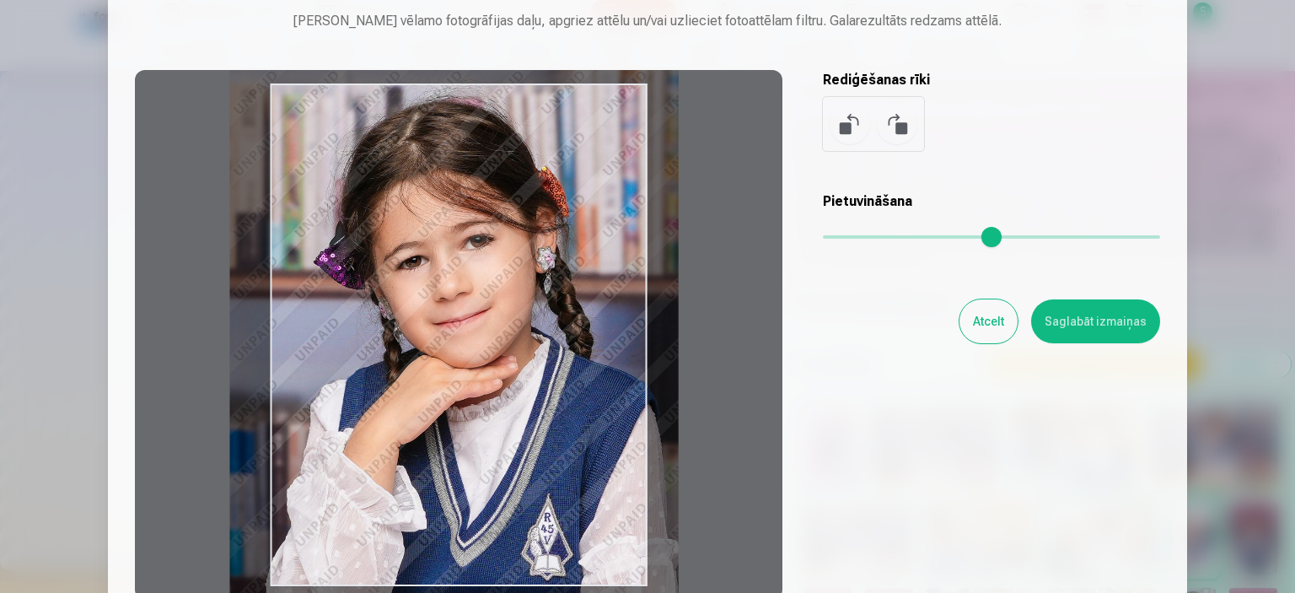
drag, startPoint x: 506, startPoint y: 320, endPoint x: 517, endPoint y: 302, distance: 20.8
click at [517, 302] on div at bounding box center [459, 335] width 648 height 530
click at [1095, 329] on button "Saglabāt izmaiņas" at bounding box center [1095, 321] width 129 height 44
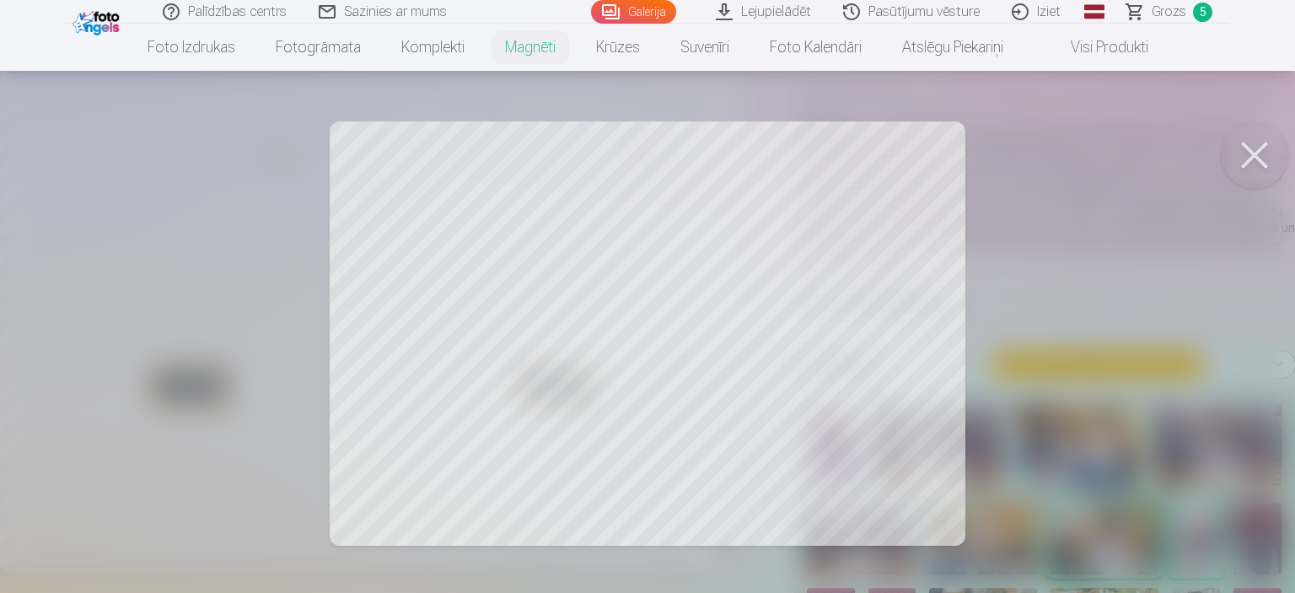
click at [1251, 148] on button at bounding box center [1254, 154] width 67 height 67
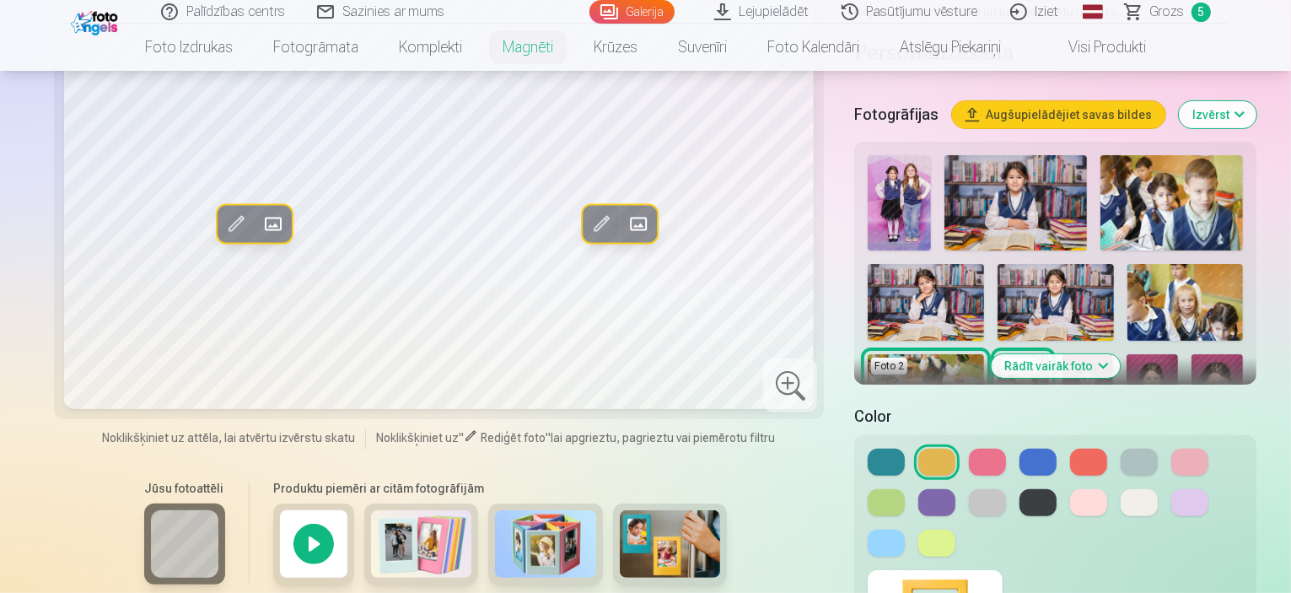
scroll to position [422, 0]
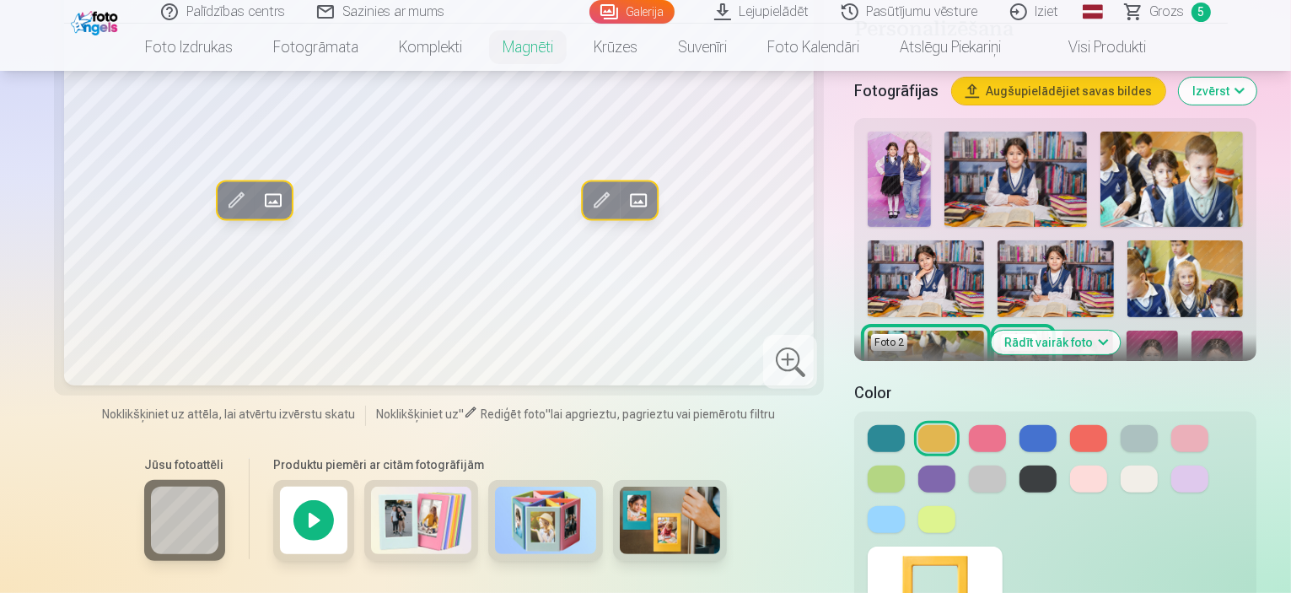
click at [1062, 422] on img at bounding box center [1056, 461] width 116 height 78
click at [1084, 331] on button "Rādīt vairāk foto" at bounding box center [1055, 343] width 129 height 24
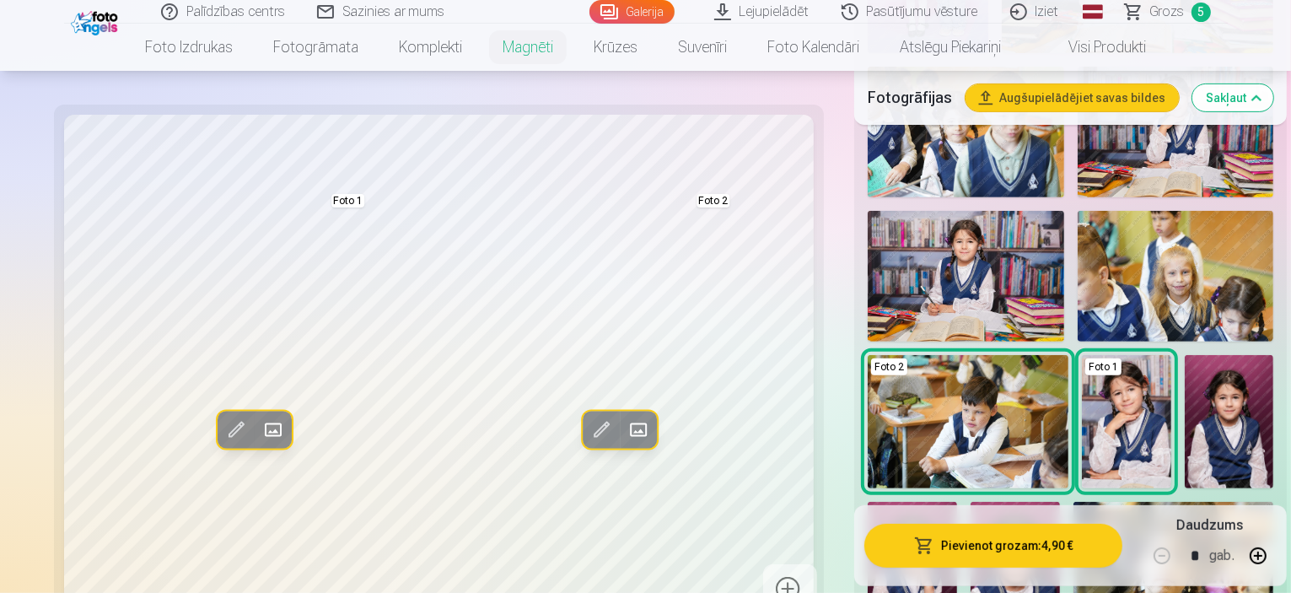
scroll to position [675, 0]
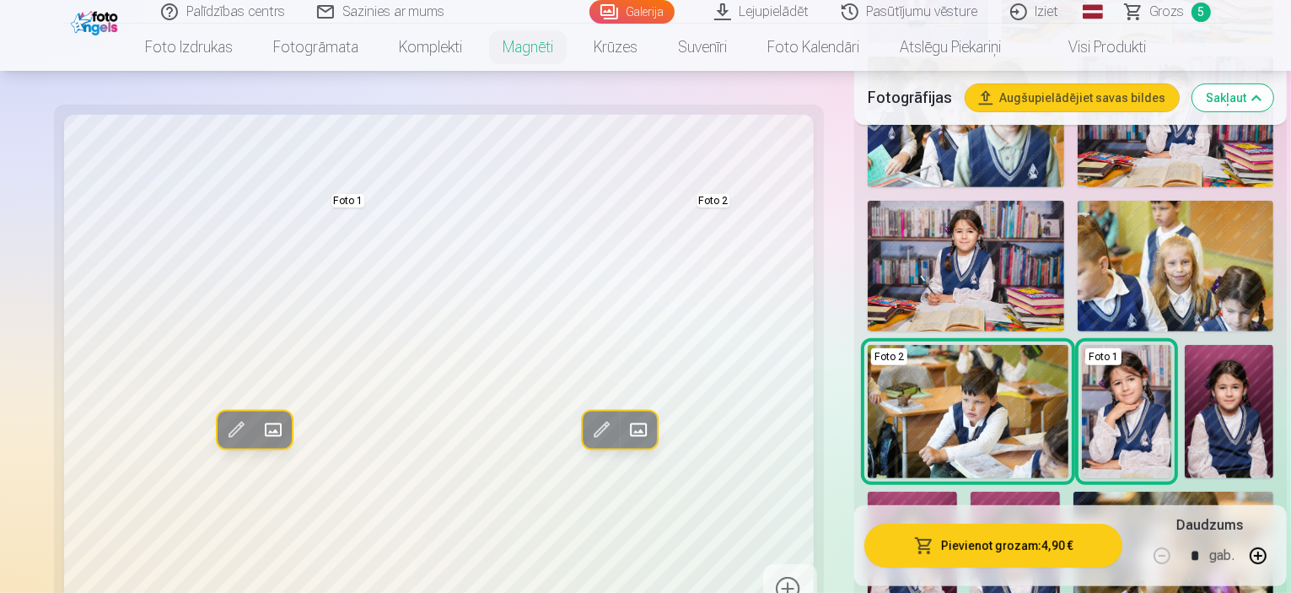
click at [1015, 492] on img at bounding box center [1015, 558] width 89 height 133
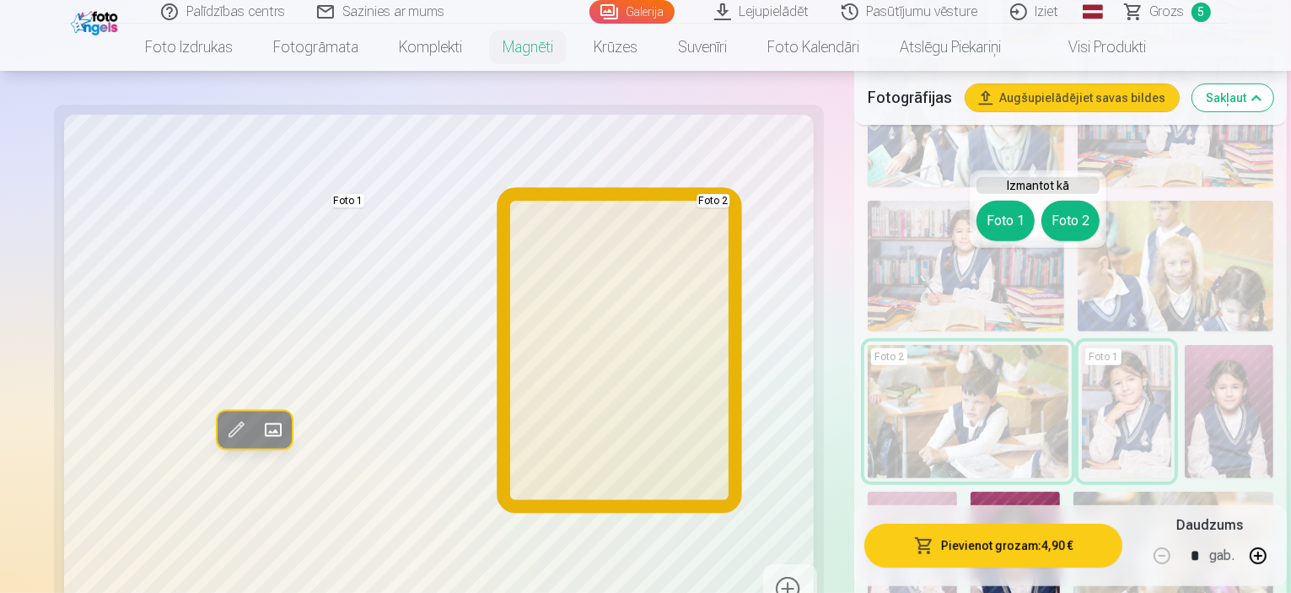
click at [1079, 219] on button "Foto 2" at bounding box center [1070, 221] width 58 height 40
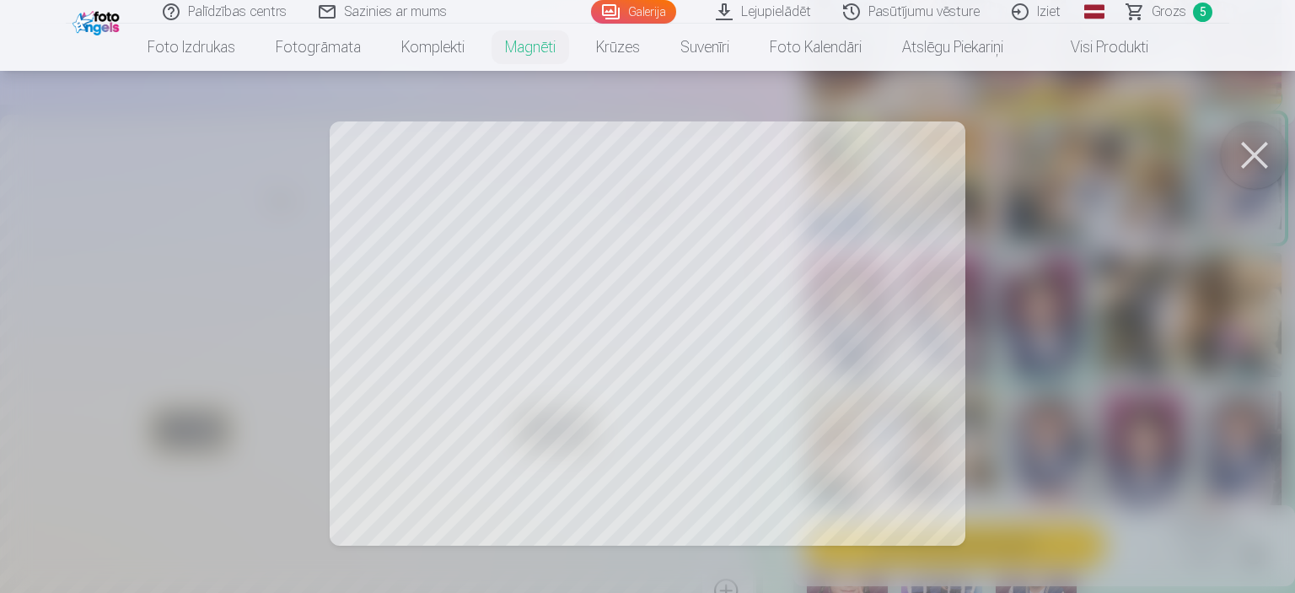
click at [1265, 150] on button at bounding box center [1254, 154] width 67 height 67
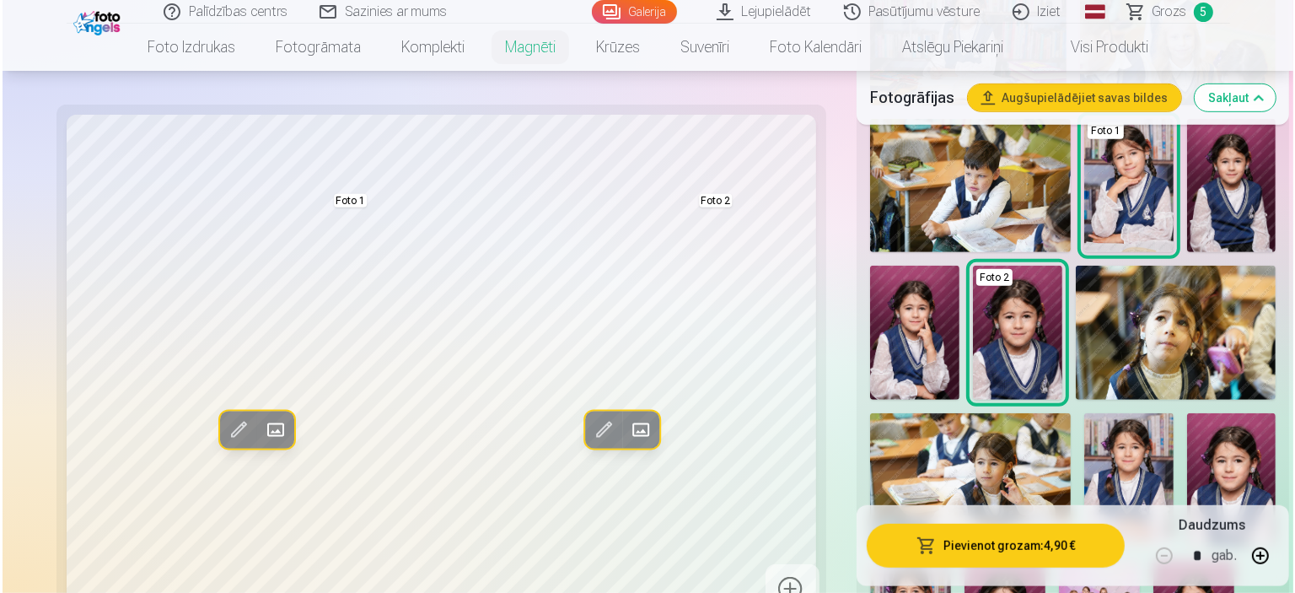
scroll to position [506, 0]
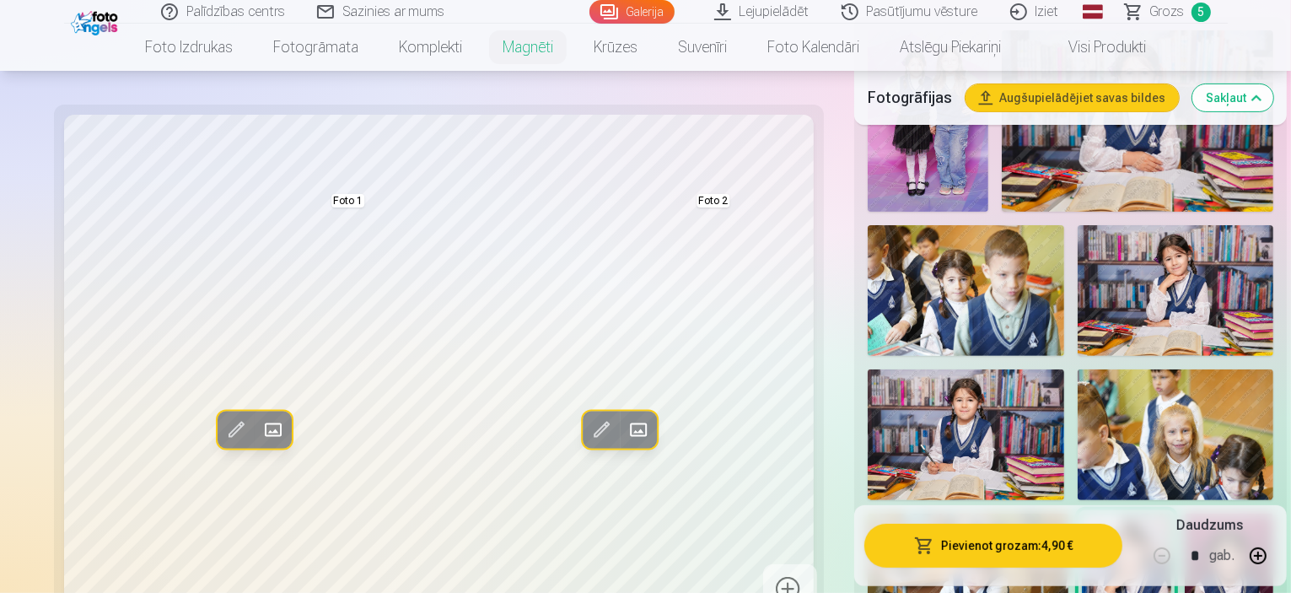
click at [1002, 539] on button "Pievienot grozam : 4,90 €" at bounding box center [993, 546] width 258 height 44
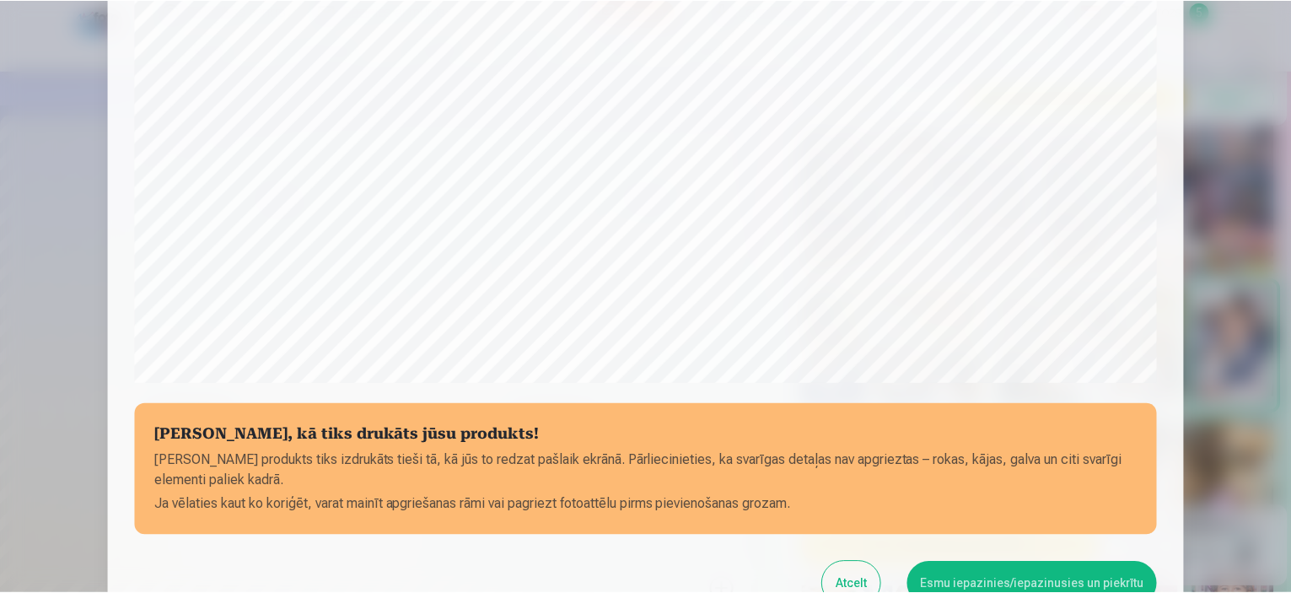
scroll to position [536, 0]
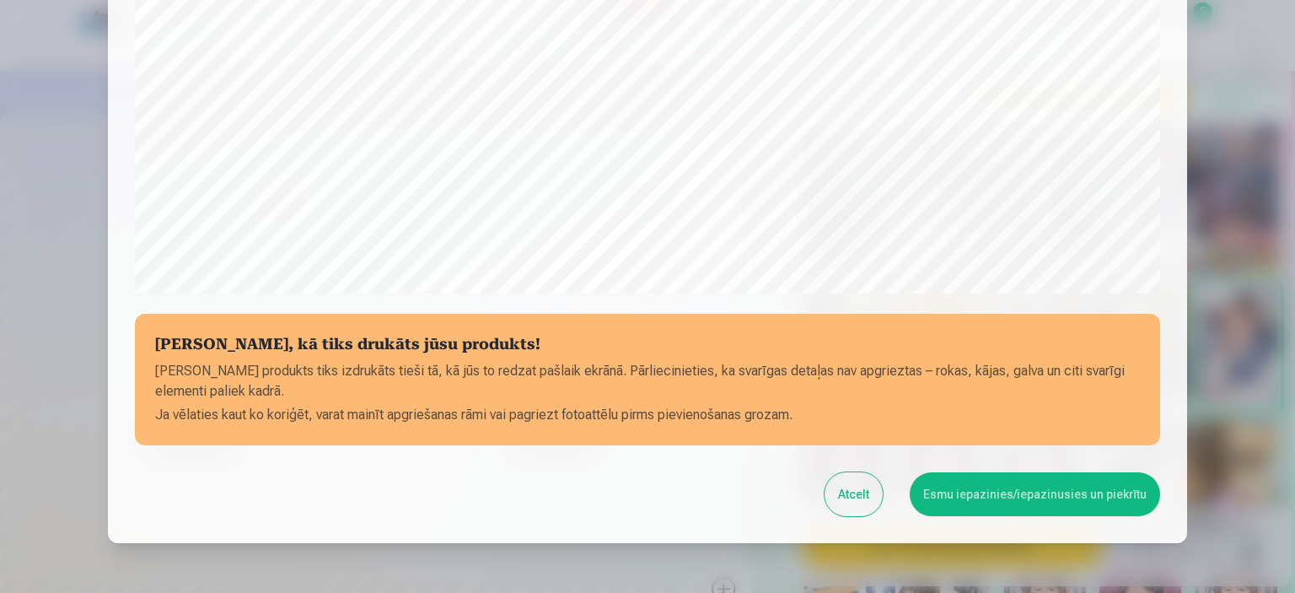
click at [1023, 494] on button "Esmu iepazinies/iepazinusies un piekrītu" at bounding box center [1035, 494] width 250 height 44
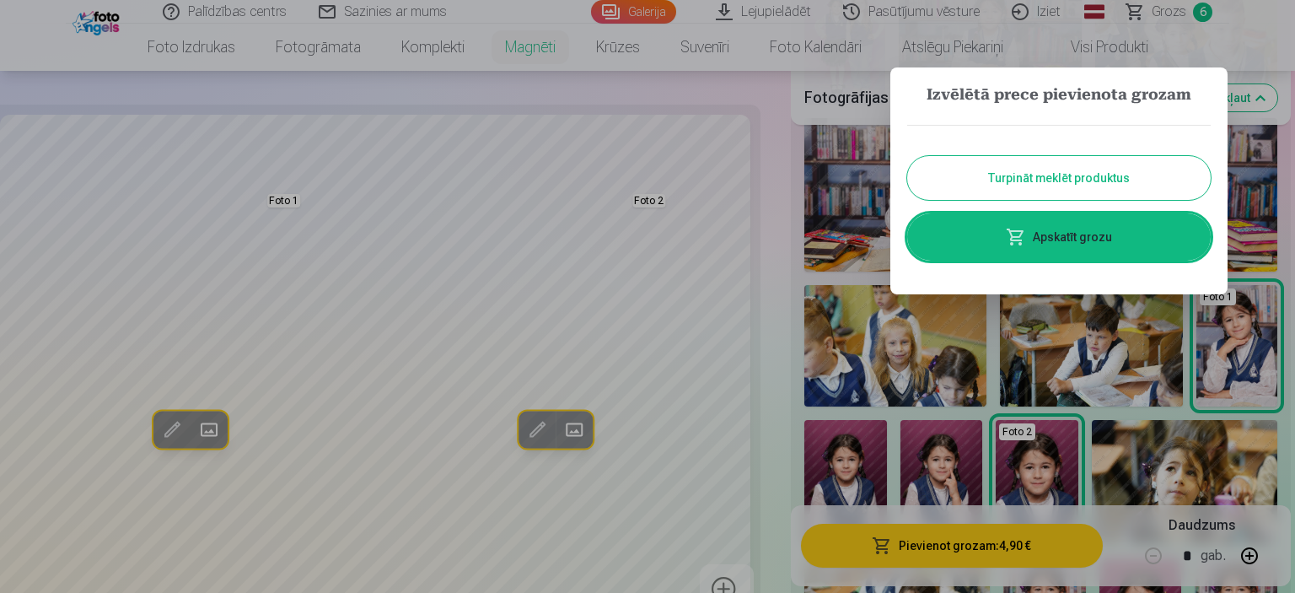
click at [1074, 178] on button "Turpināt meklēt produktus" at bounding box center [1059, 178] width 304 height 44
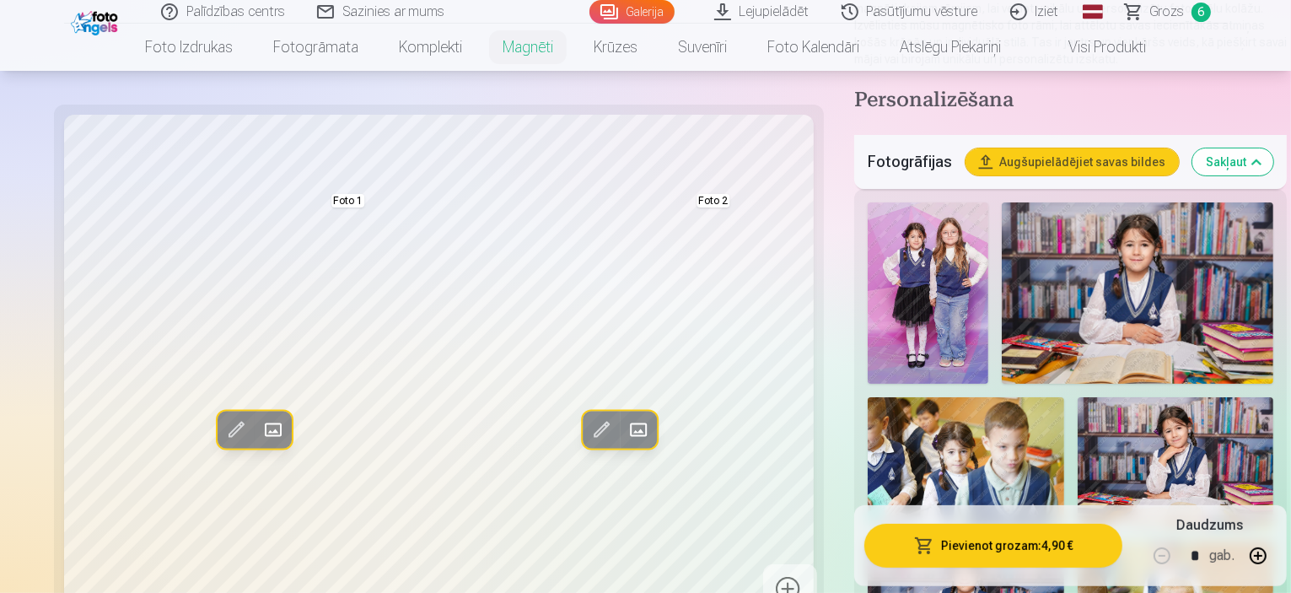
scroll to position [422, 0]
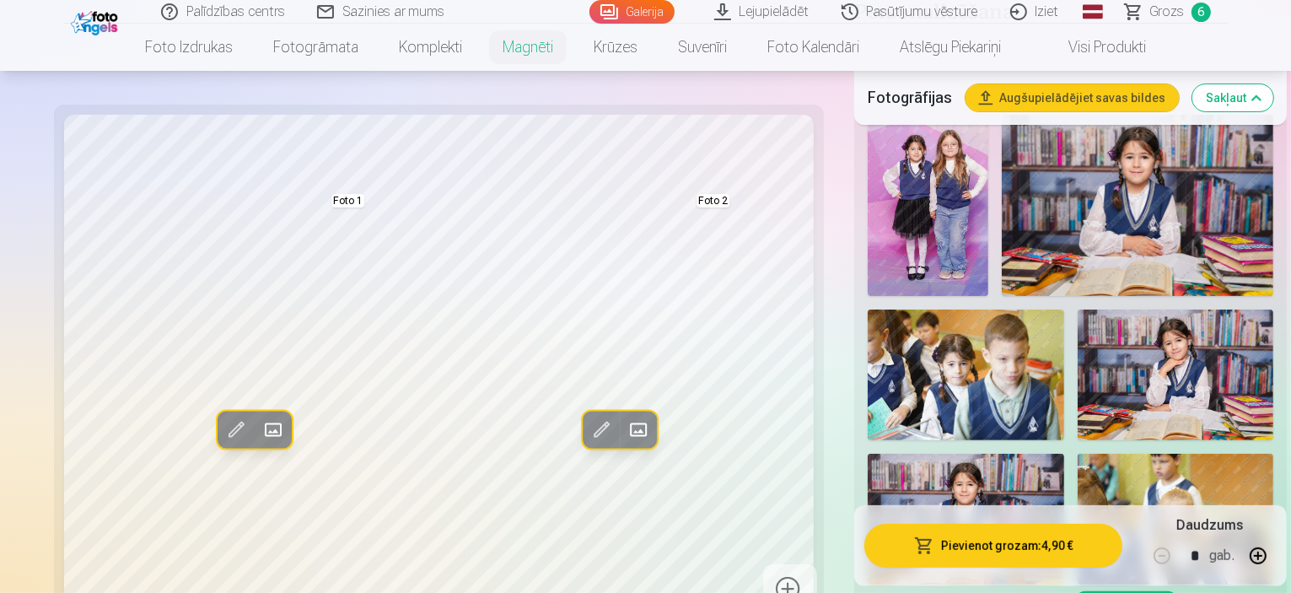
click at [1063, 454] on img at bounding box center [966, 519] width 196 height 131
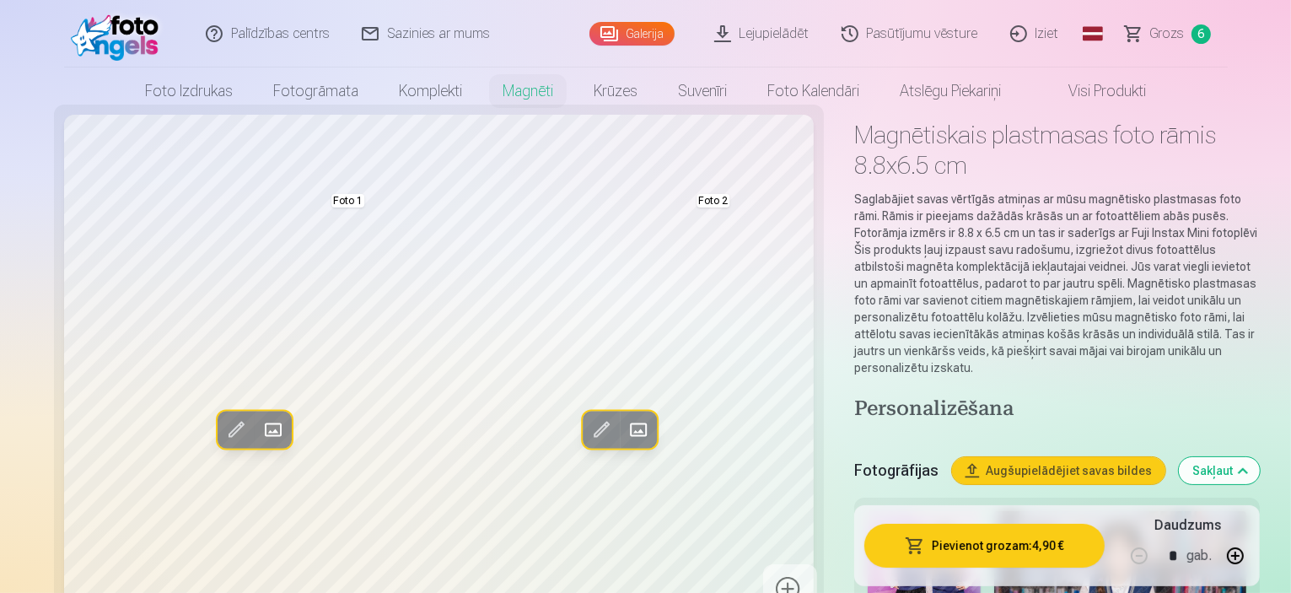
scroll to position [0, 0]
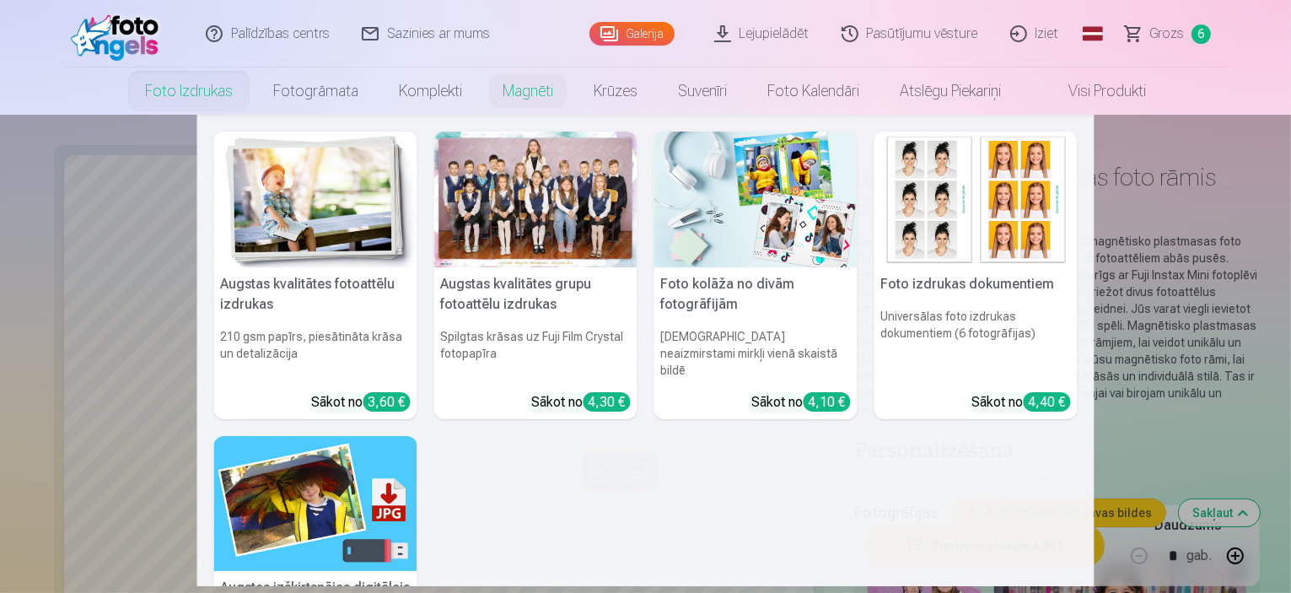
click at [206, 88] on link "Foto izdrukas" at bounding box center [189, 90] width 128 height 47
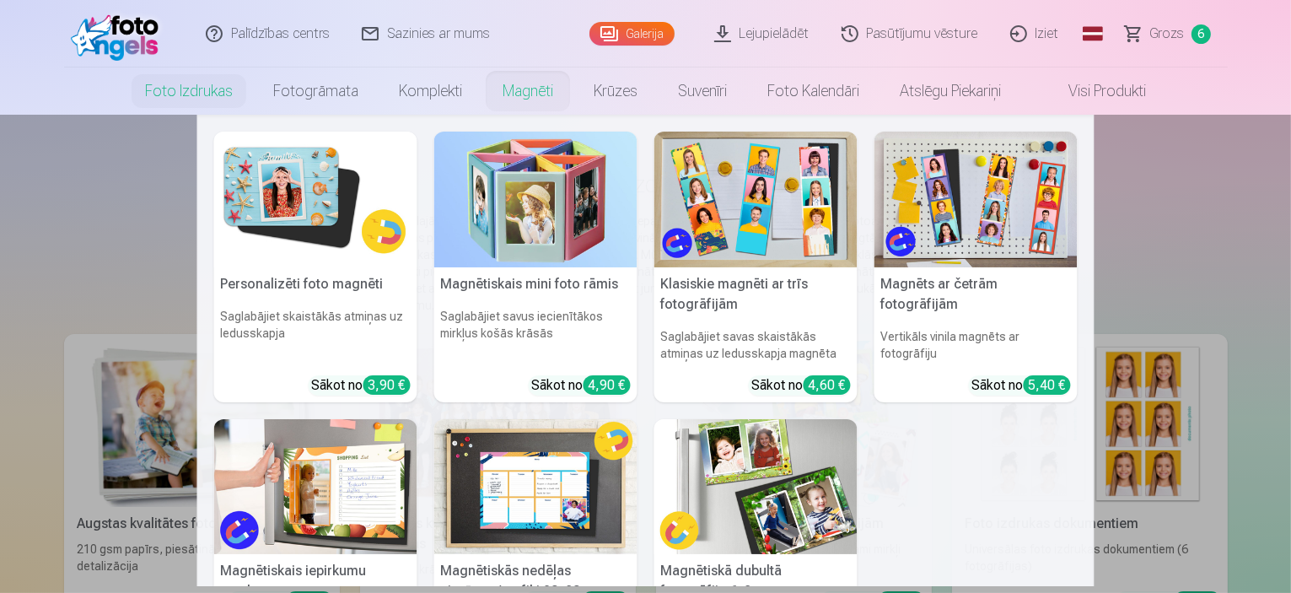
click at [277, 279] on h5 "Personalizēti foto magnēti" at bounding box center [315, 284] width 203 height 34
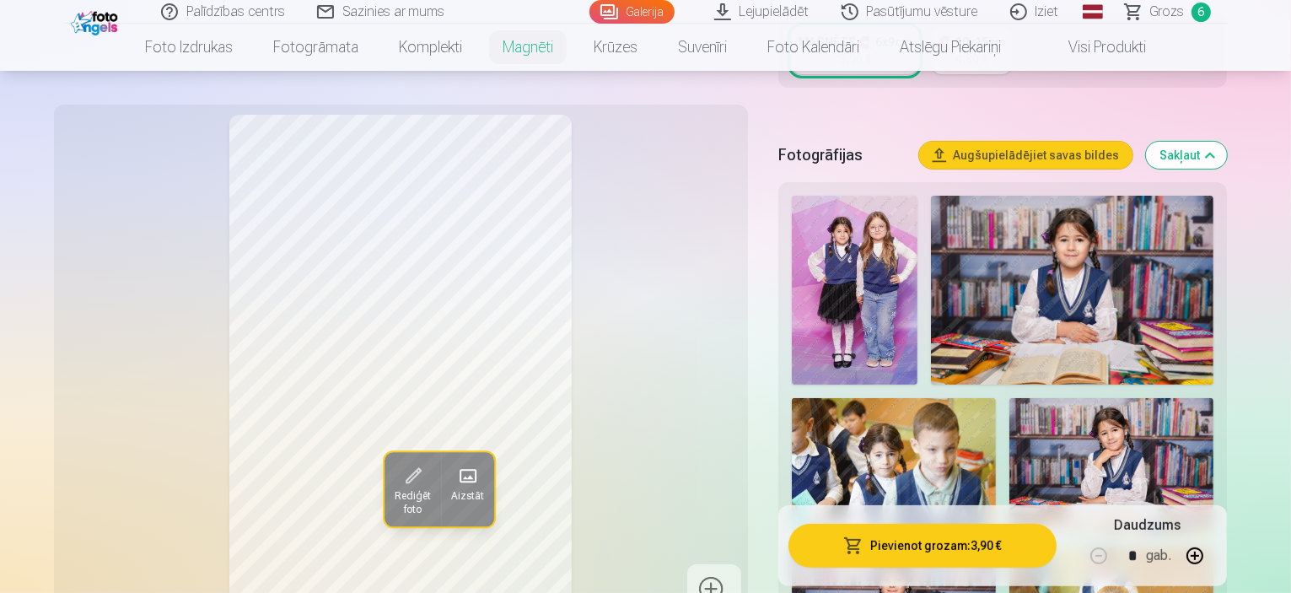
scroll to position [422, 0]
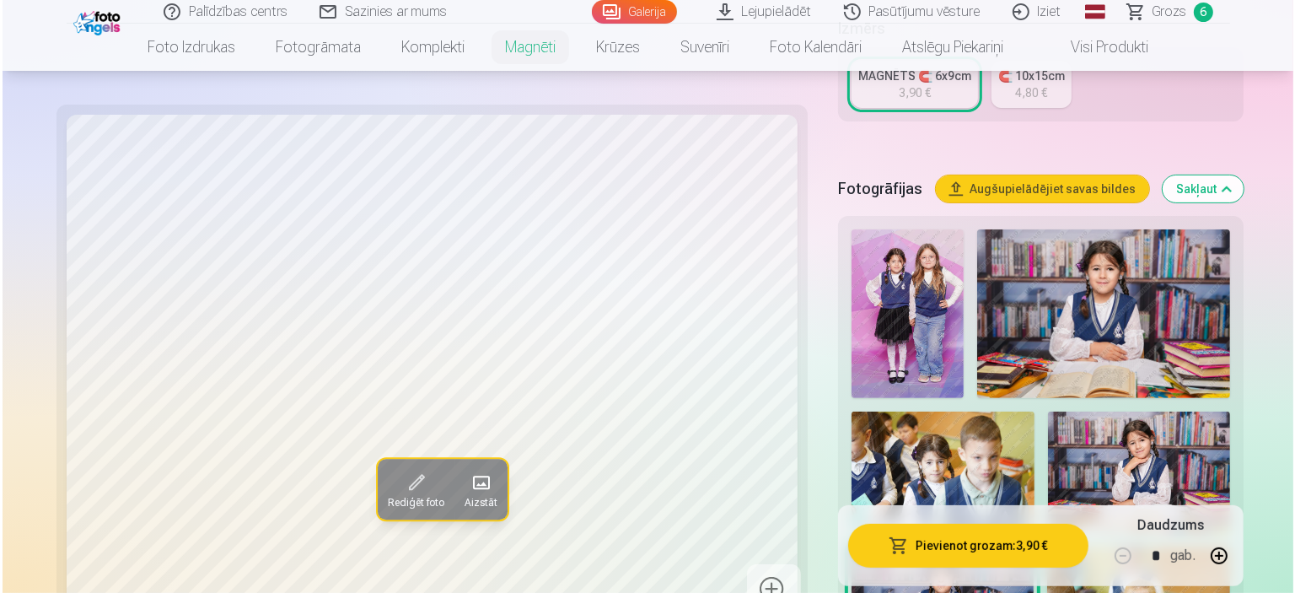
scroll to position [506, 0]
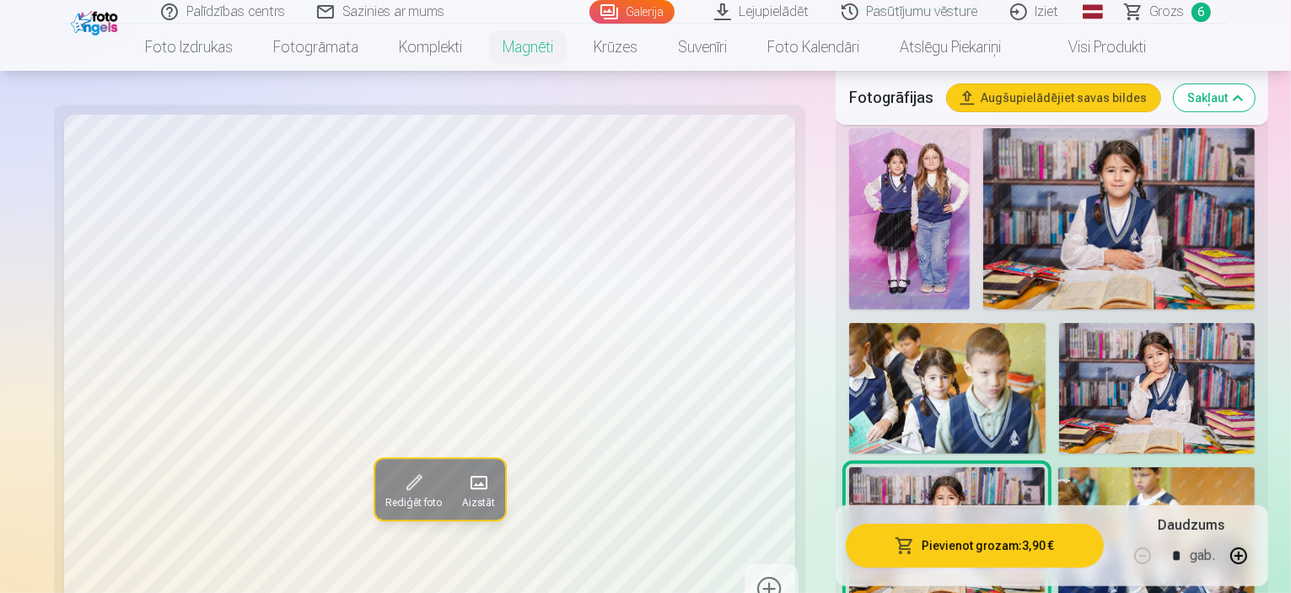
click at [399, 484] on span at bounding box center [412, 483] width 27 height 27
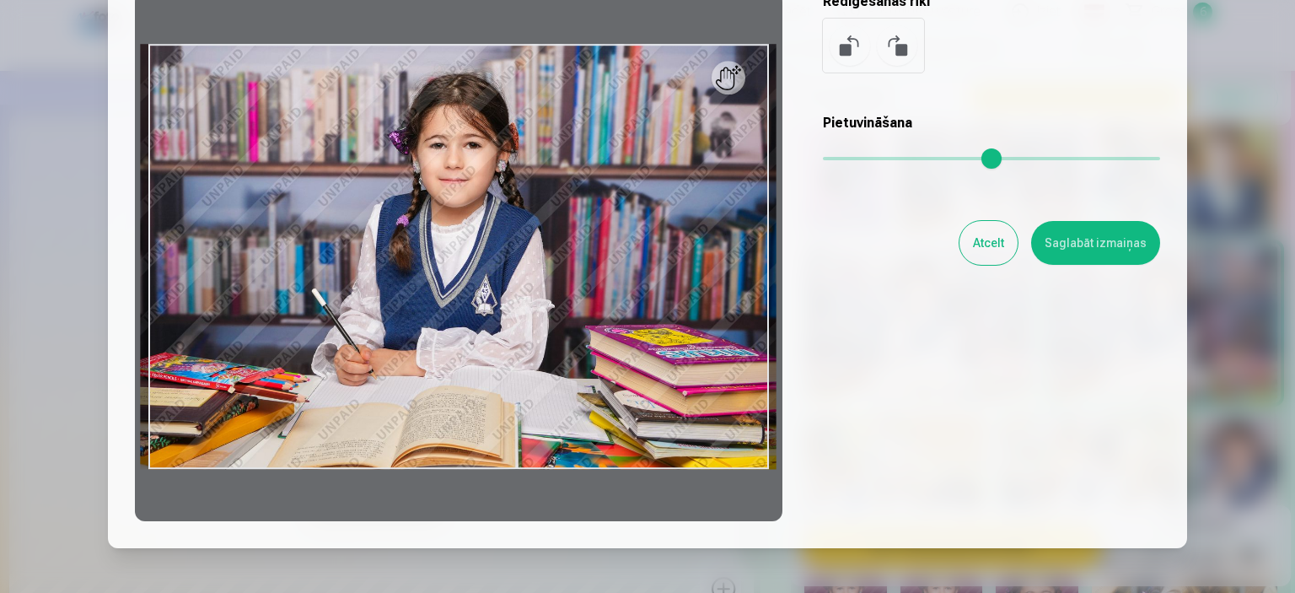
scroll to position [253, 0]
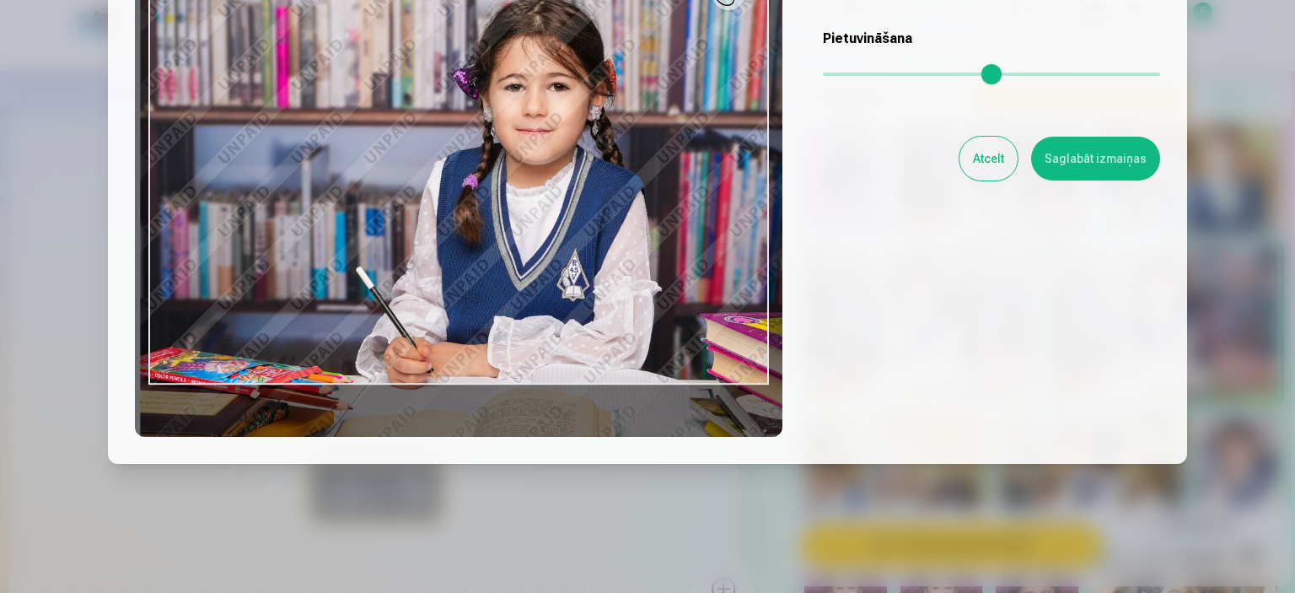
drag, startPoint x: 831, startPoint y: 67, endPoint x: 859, endPoint y: 67, distance: 28.7
click at [859, 73] on input "range" at bounding box center [991, 74] width 337 height 3
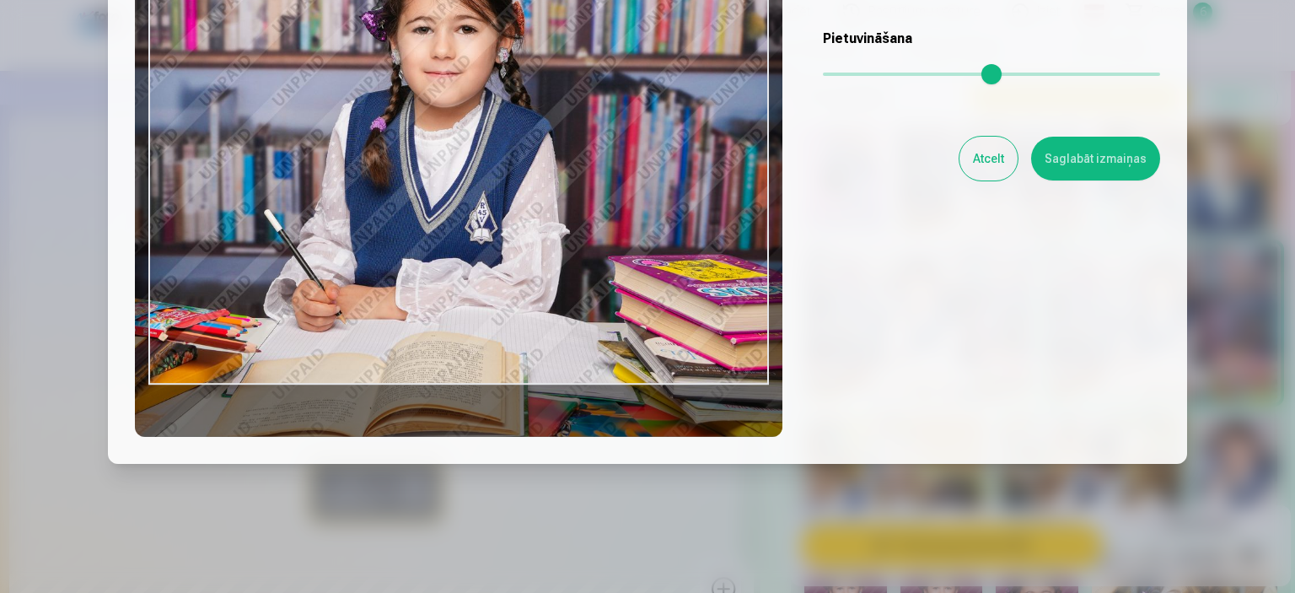
drag, startPoint x: 541, startPoint y: 166, endPoint x: 485, endPoint y: 110, distance: 78.7
click at [485, 110] on div at bounding box center [459, 172] width 648 height 530
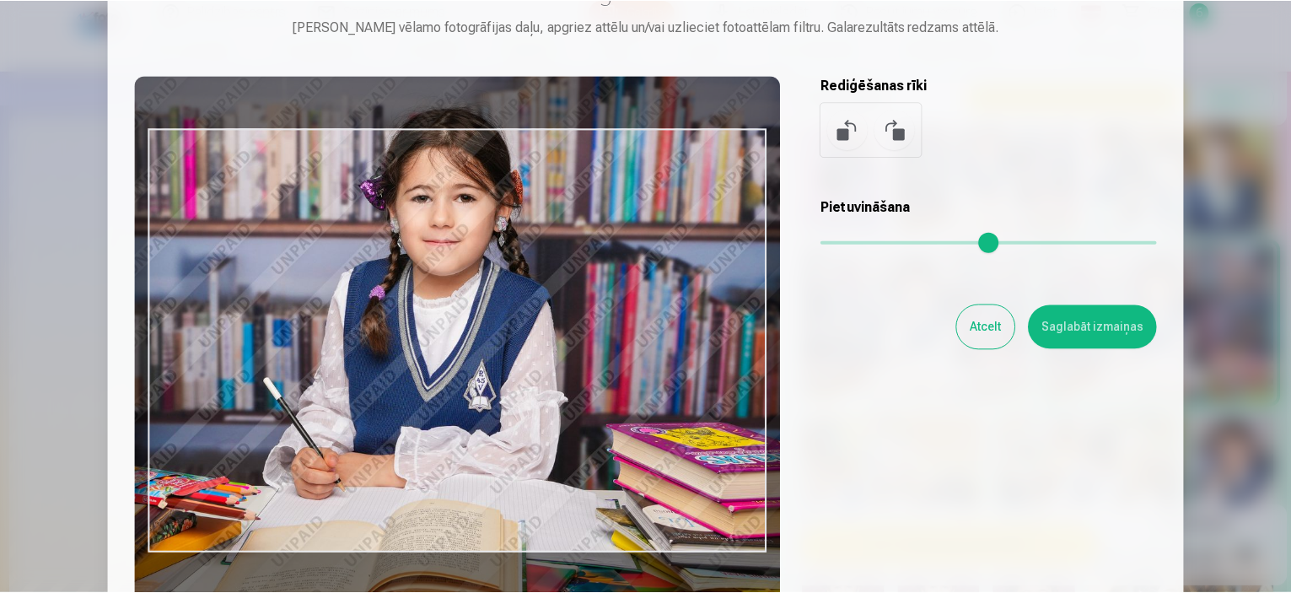
scroll to position [169, 0]
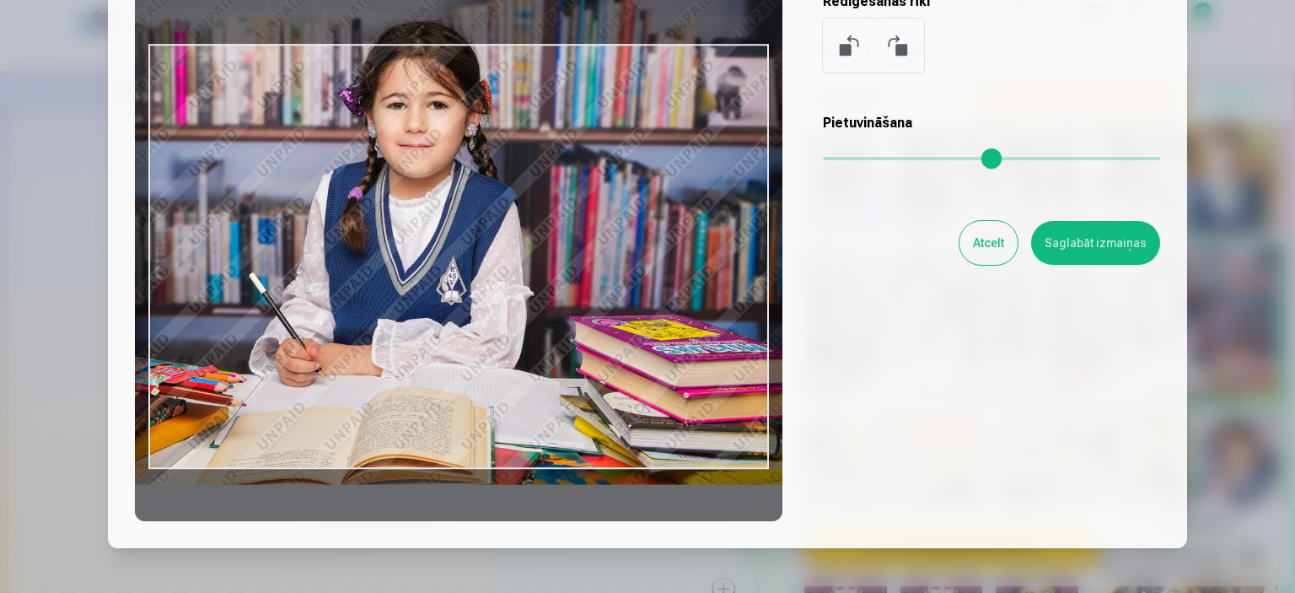
drag, startPoint x: 859, startPoint y: 156, endPoint x: 848, endPoint y: 159, distance: 11.5
click at [848, 159] on input "range" at bounding box center [991, 158] width 337 height 3
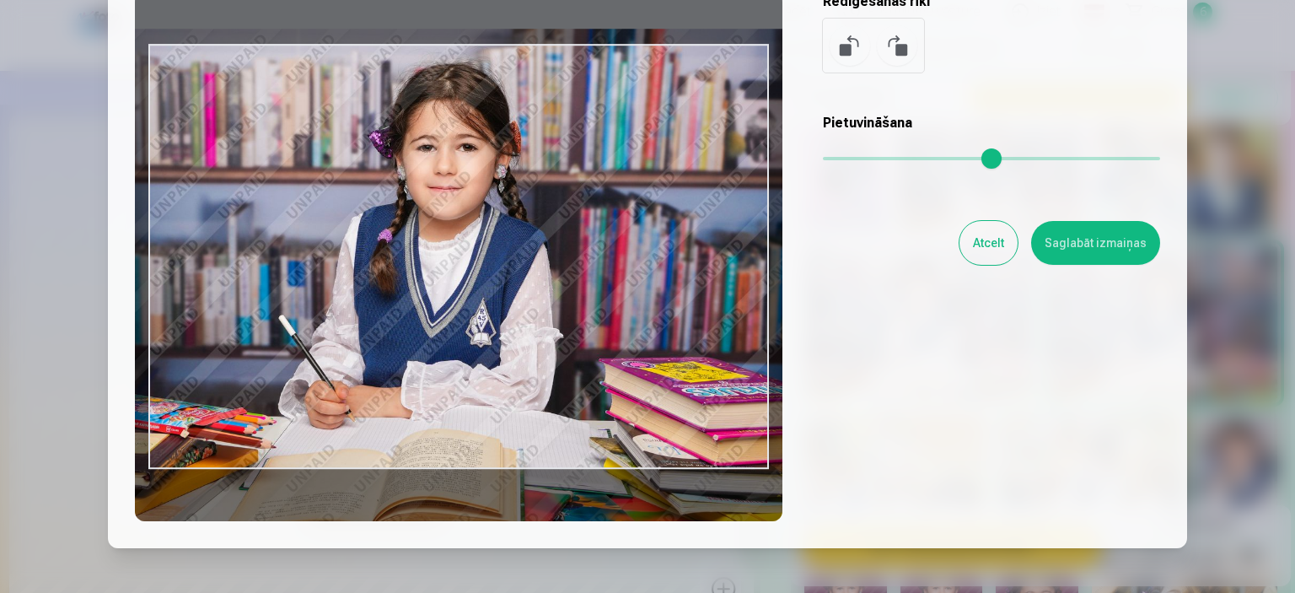
type input "****"
drag, startPoint x: 522, startPoint y: 198, endPoint x: 551, endPoint y: 241, distance: 52.2
click at [551, 241] on div at bounding box center [459, 257] width 648 height 530
click at [1104, 244] on button "Saglabāt izmaiņas" at bounding box center [1095, 243] width 129 height 44
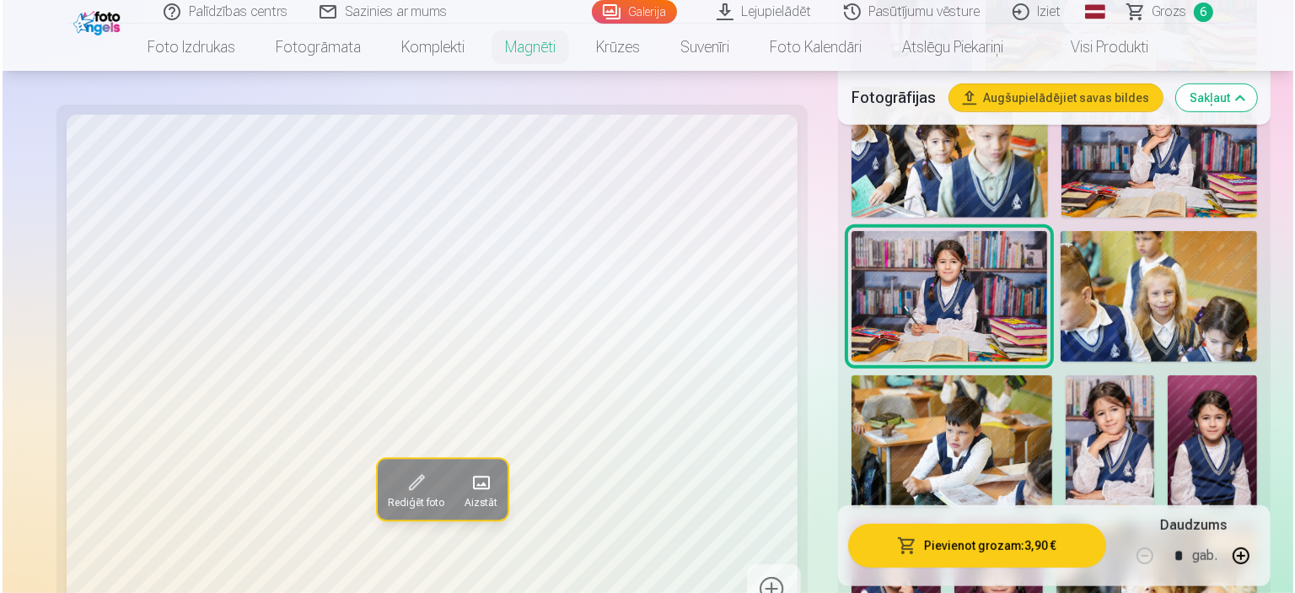
scroll to position [759, 0]
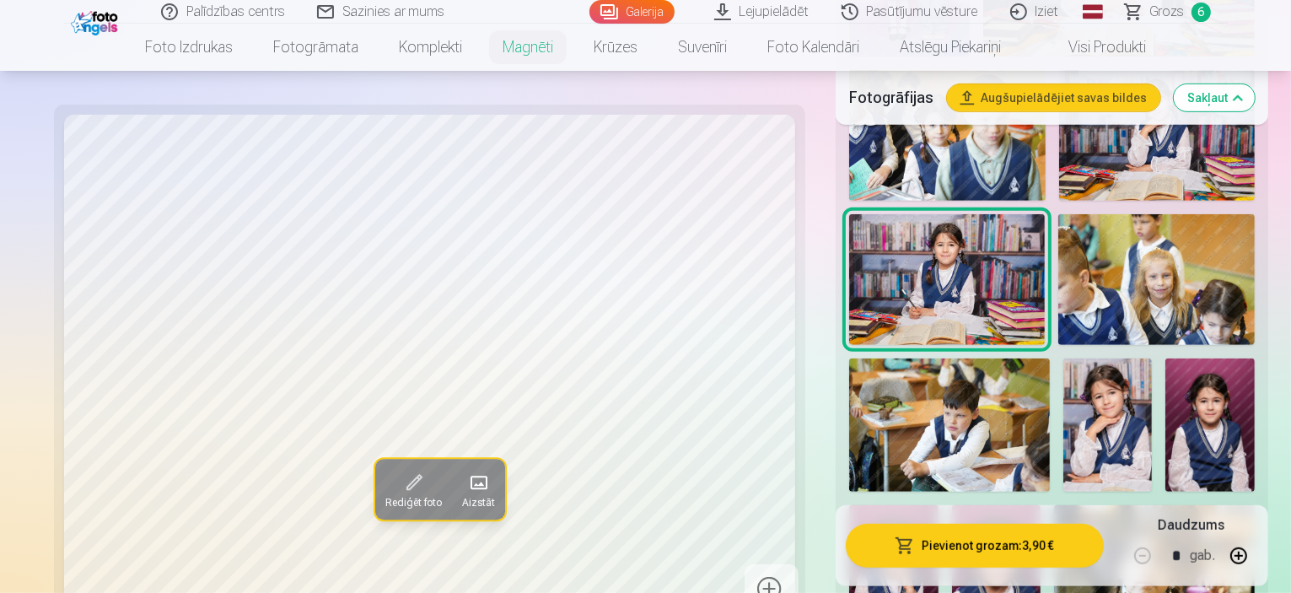
click at [997, 552] on button "Pievienot grozam : 3,90 €" at bounding box center [975, 546] width 258 height 44
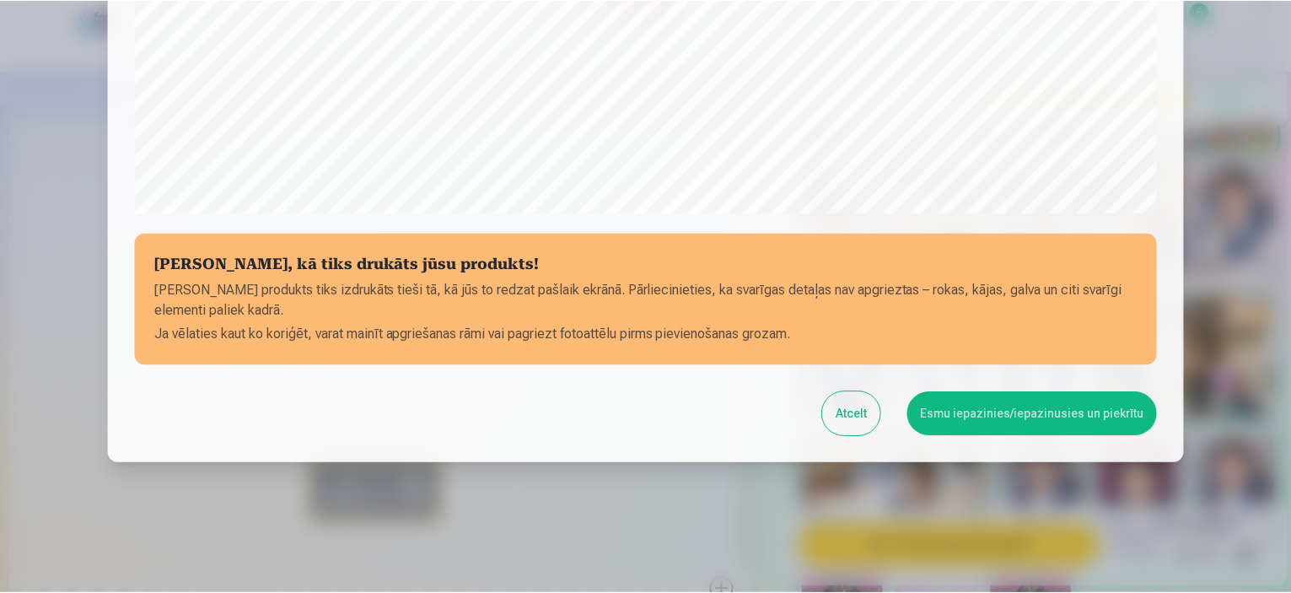
scroll to position [621, 0]
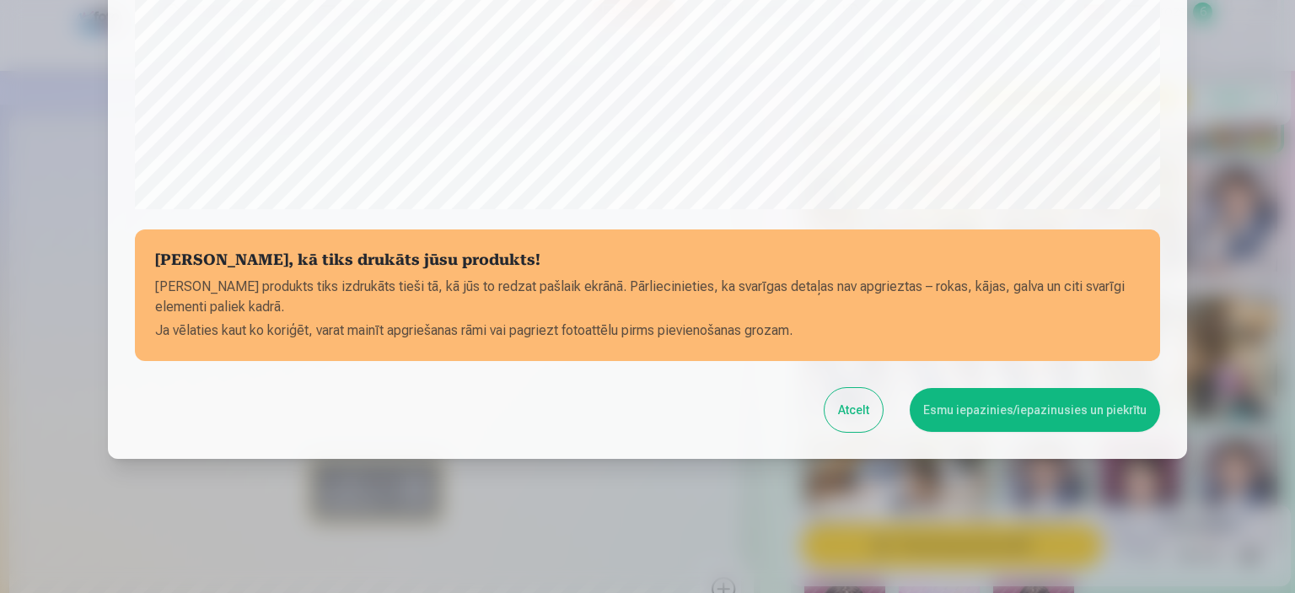
click at [1034, 398] on button "Esmu iepazinies/iepazinusies un piekrītu" at bounding box center [1035, 410] width 250 height 44
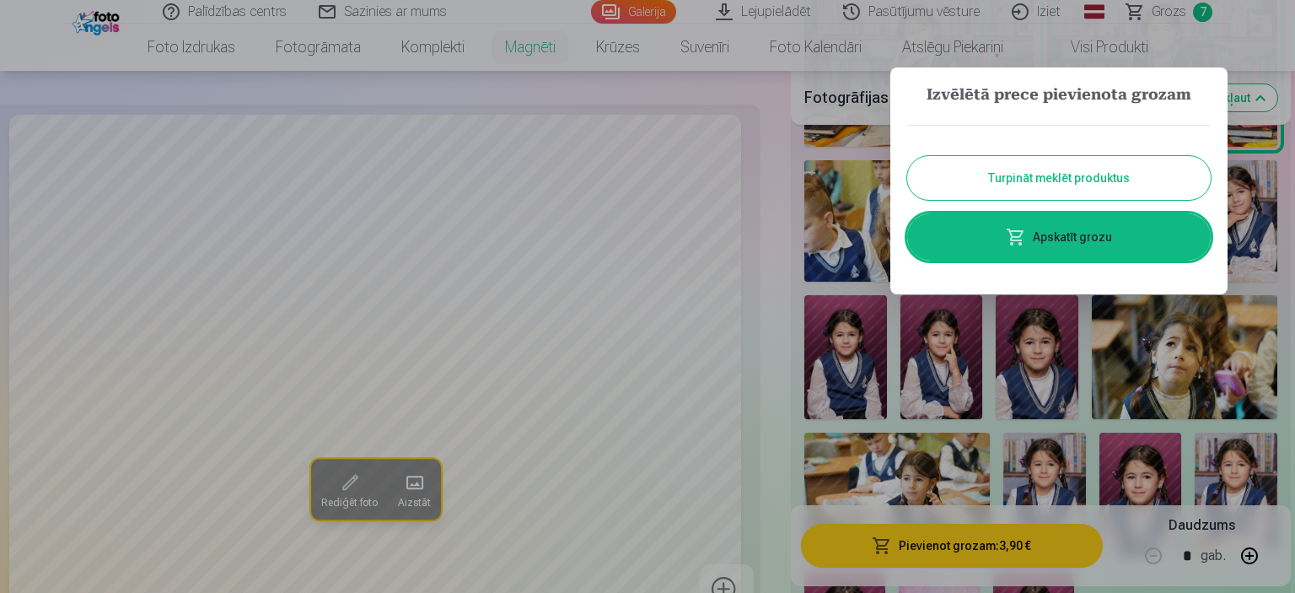
drag, startPoint x: 1074, startPoint y: 175, endPoint x: 1093, endPoint y: 179, distance: 18.9
click at [1074, 177] on button "Turpināt meklēt produktus" at bounding box center [1059, 178] width 304 height 44
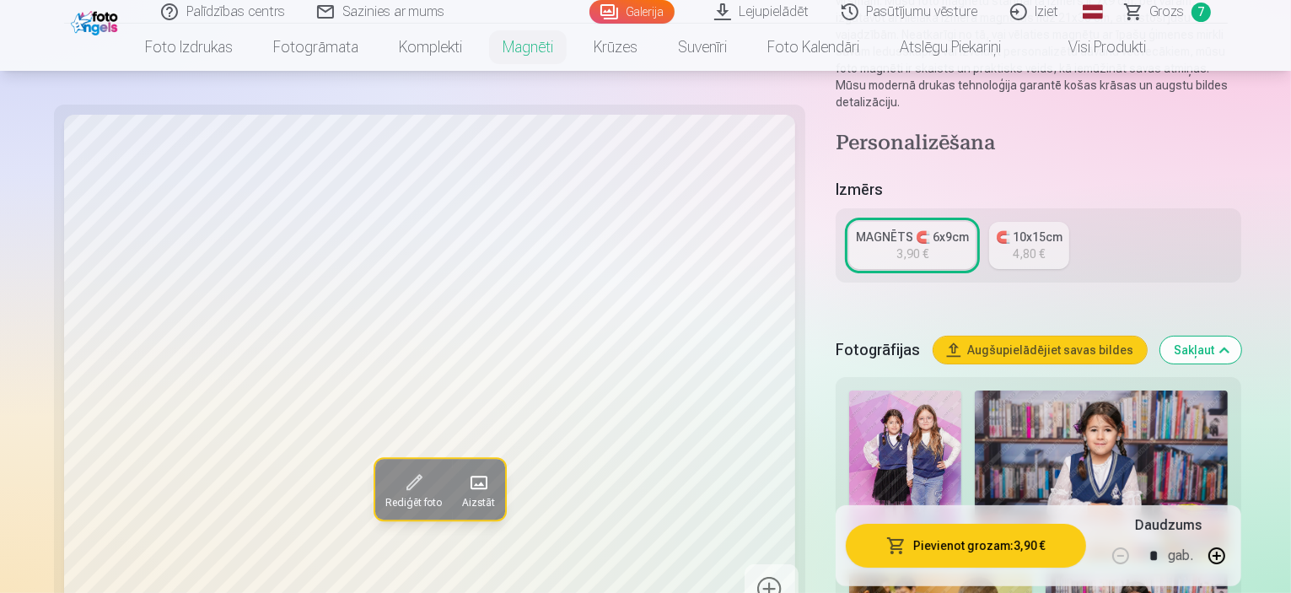
scroll to position [253, 0]
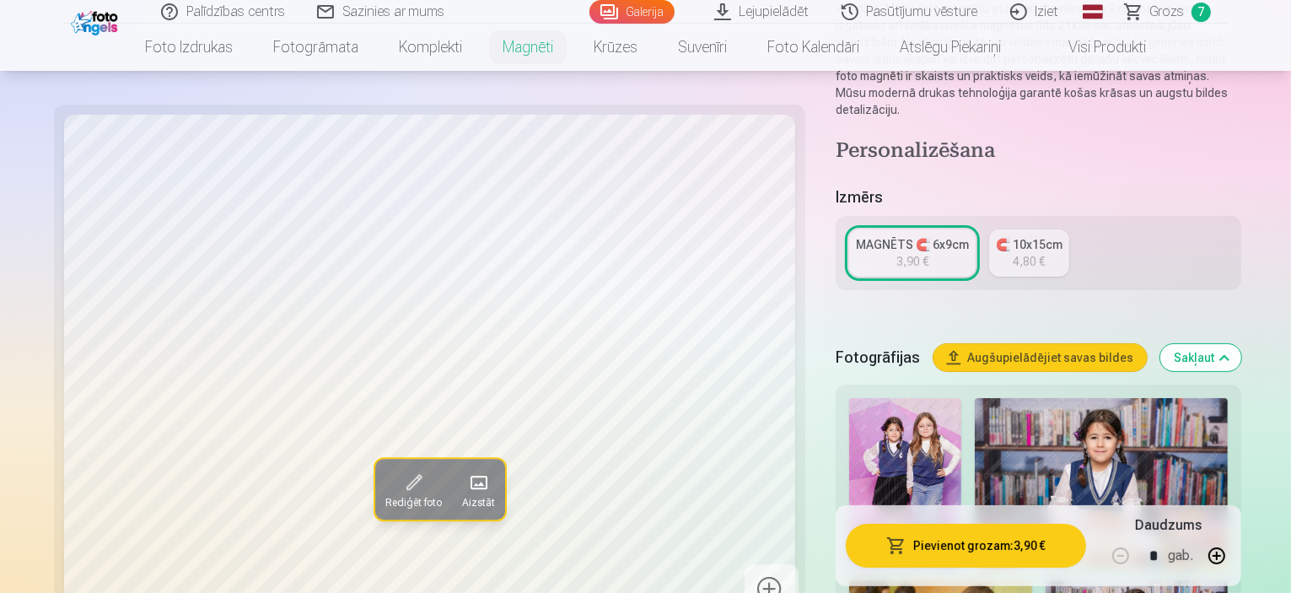
click at [850, 398] on img at bounding box center [905, 482] width 112 height 169
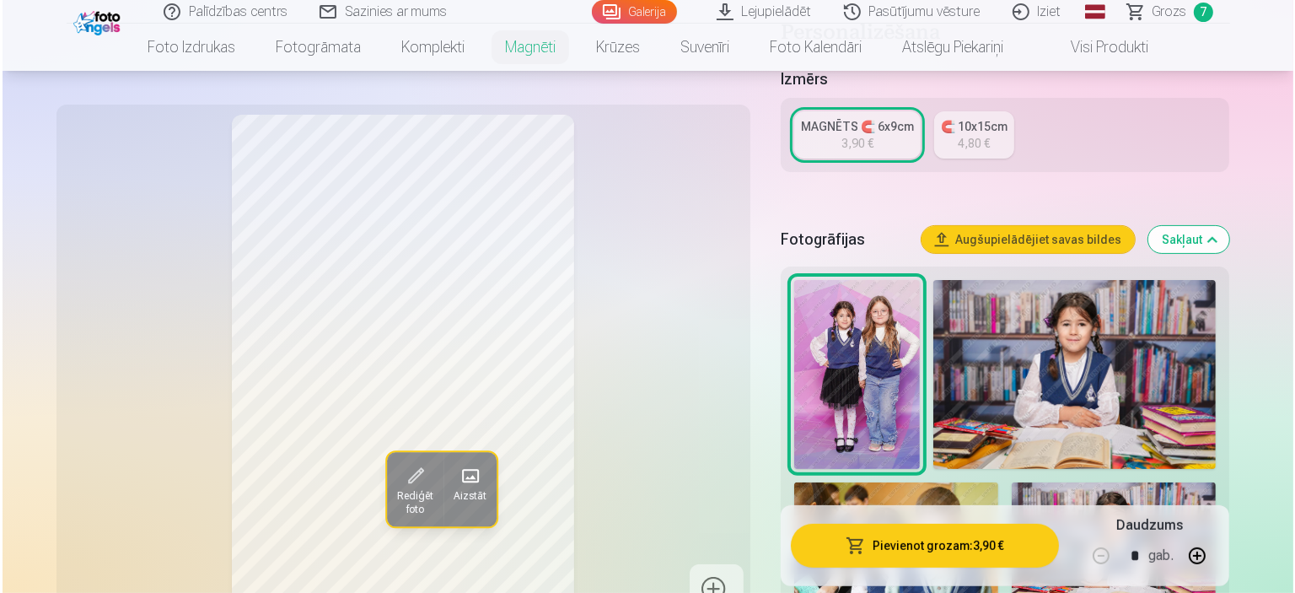
scroll to position [422, 0]
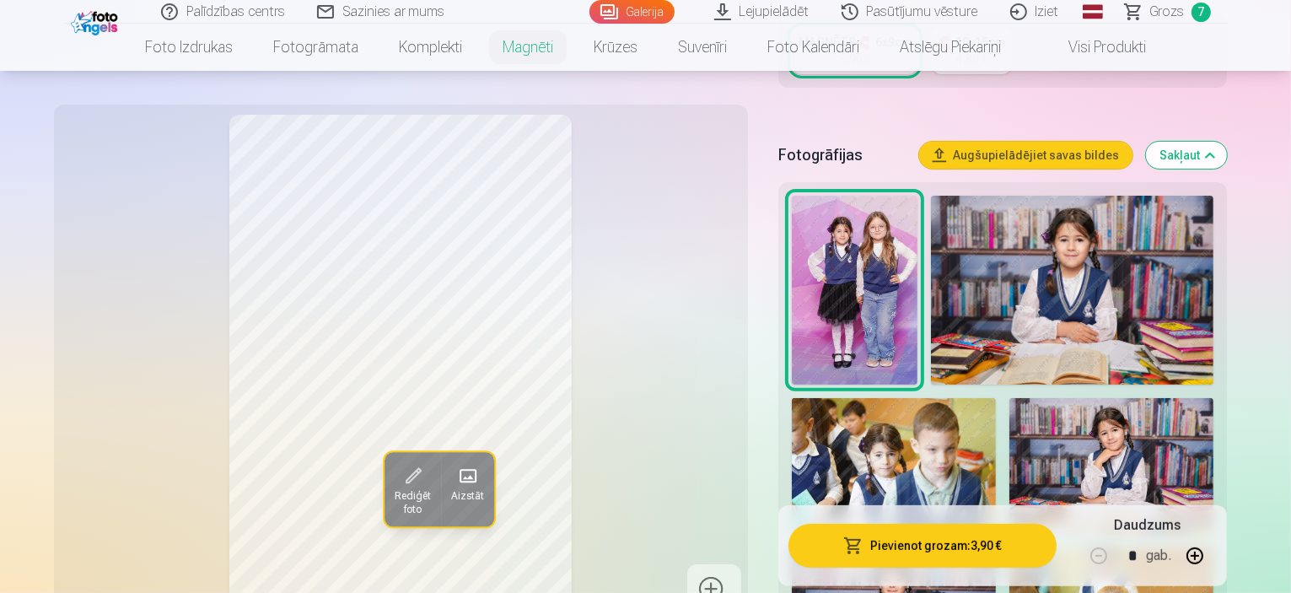
click at [399, 481] on span at bounding box center [412, 476] width 27 height 27
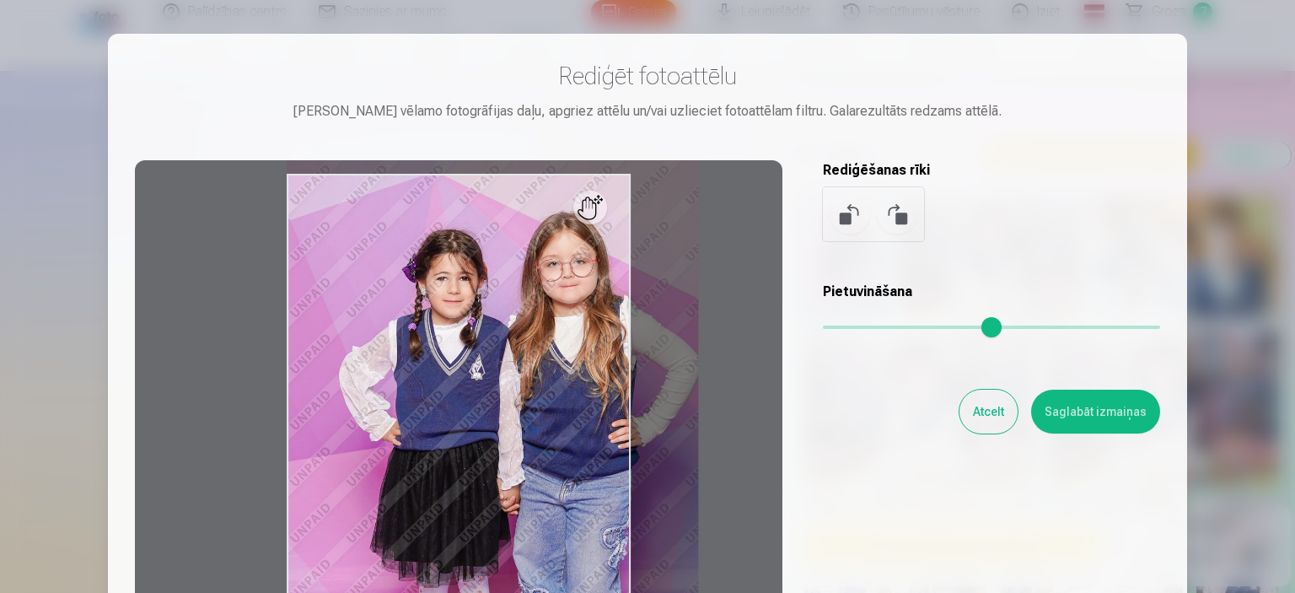
drag, startPoint x: 836, startPoint y: 322, endPoint x: 872, endPoint y: 322, distance: 36.3
click at [872, 325] on input "range" at bounding box center [991, 326] width 337 height 3
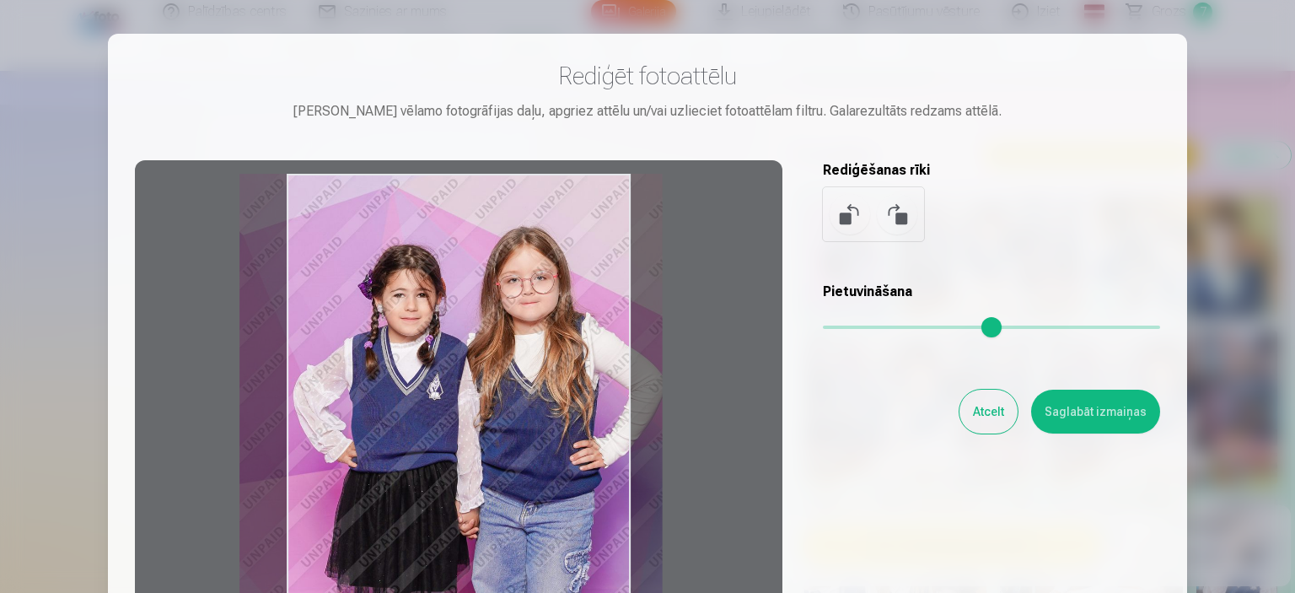
drag, startPoint x: 530, startPoint y: 431, endPoint x: 501, endPoint y: 471, distance: 49.6
click at [501, 471] on div at bounding box center [459, 425] width 648 height 530
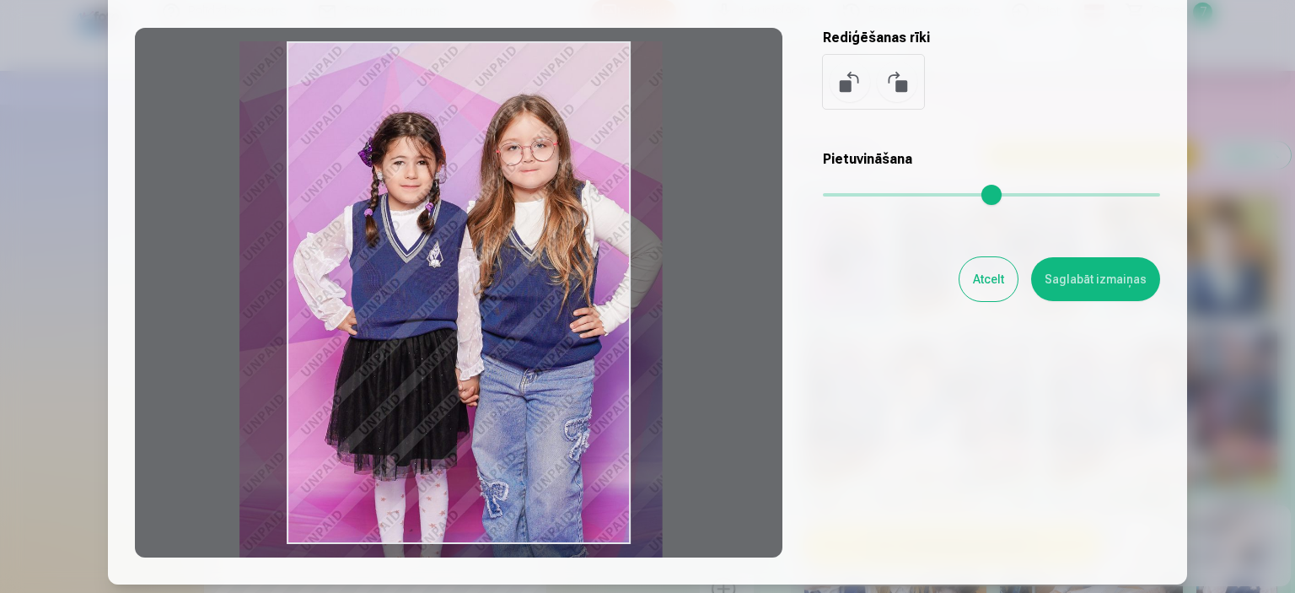
scroll to position [169, 0]
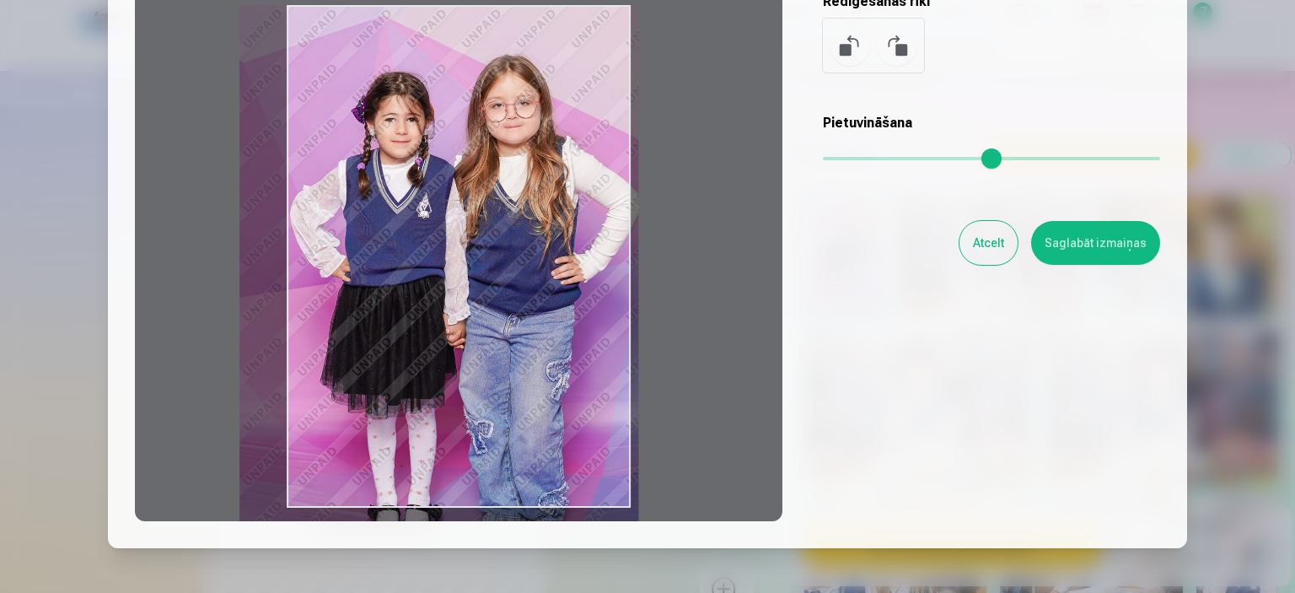
click at [859, 159] on input "range" at bounding box center [991, 158] width 337 height 3
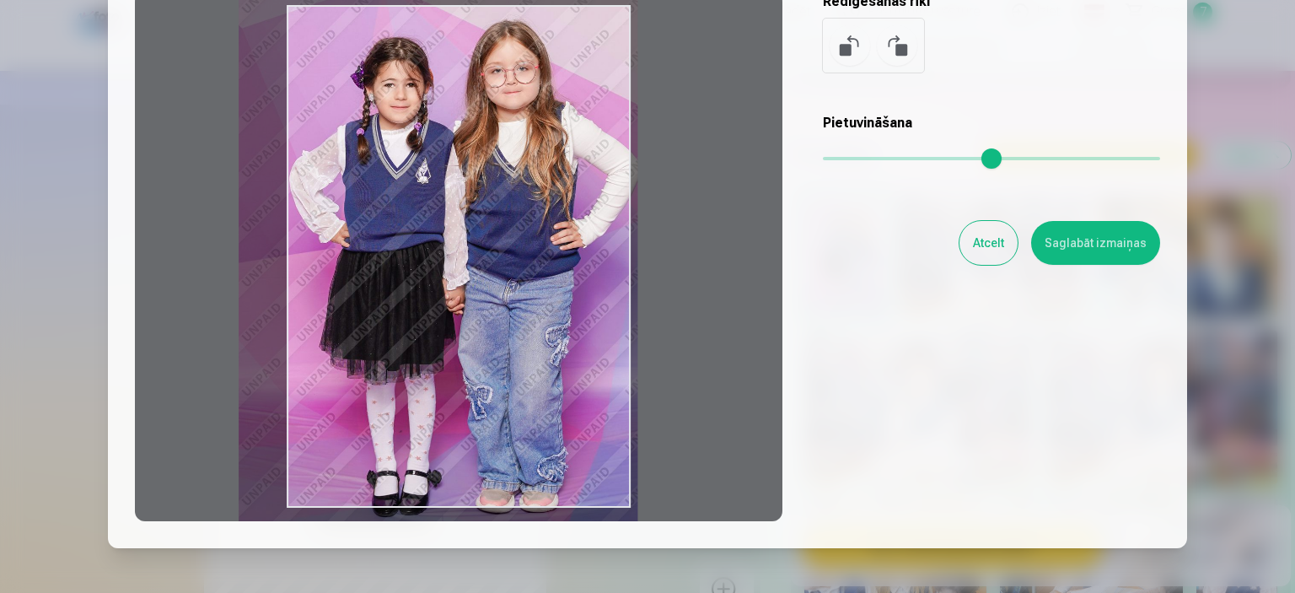
drag, startPoint x: 550, startPoint y: 223, endPoint x: 547, endPoint y: 181, distance: 42.2
click at [547, 181] on div at bounding box center [459, 257] width 648 height 530
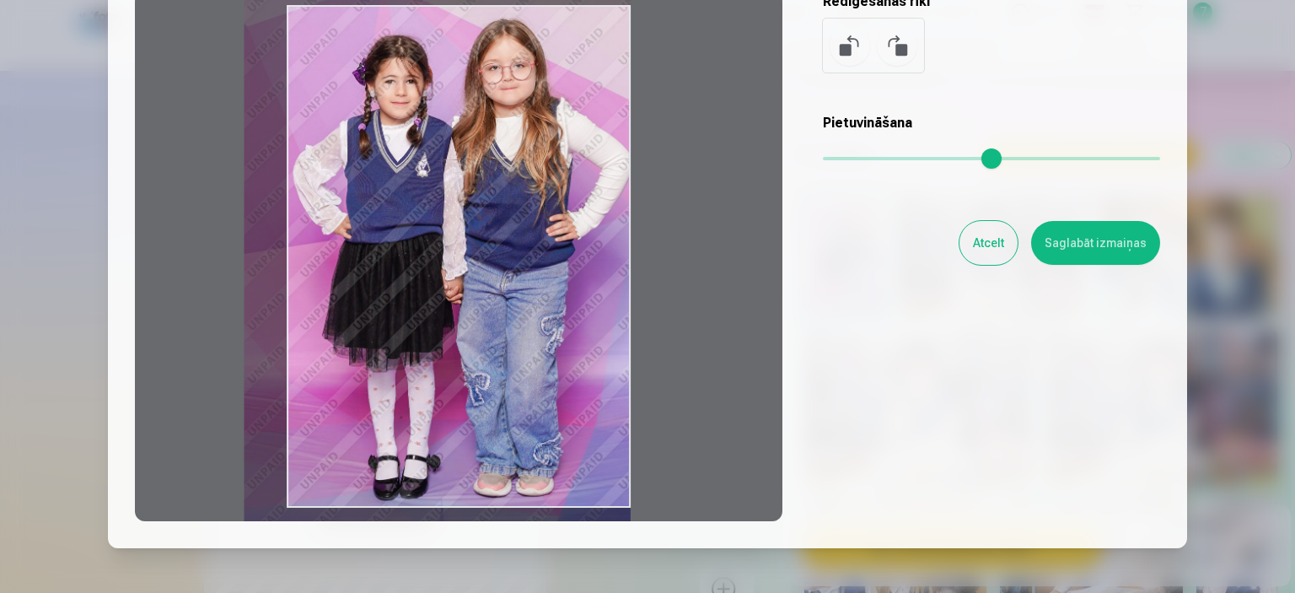
click at [853, 158] on input "range" at bounding box center [991, 158] width 337 height 3
type input "****"
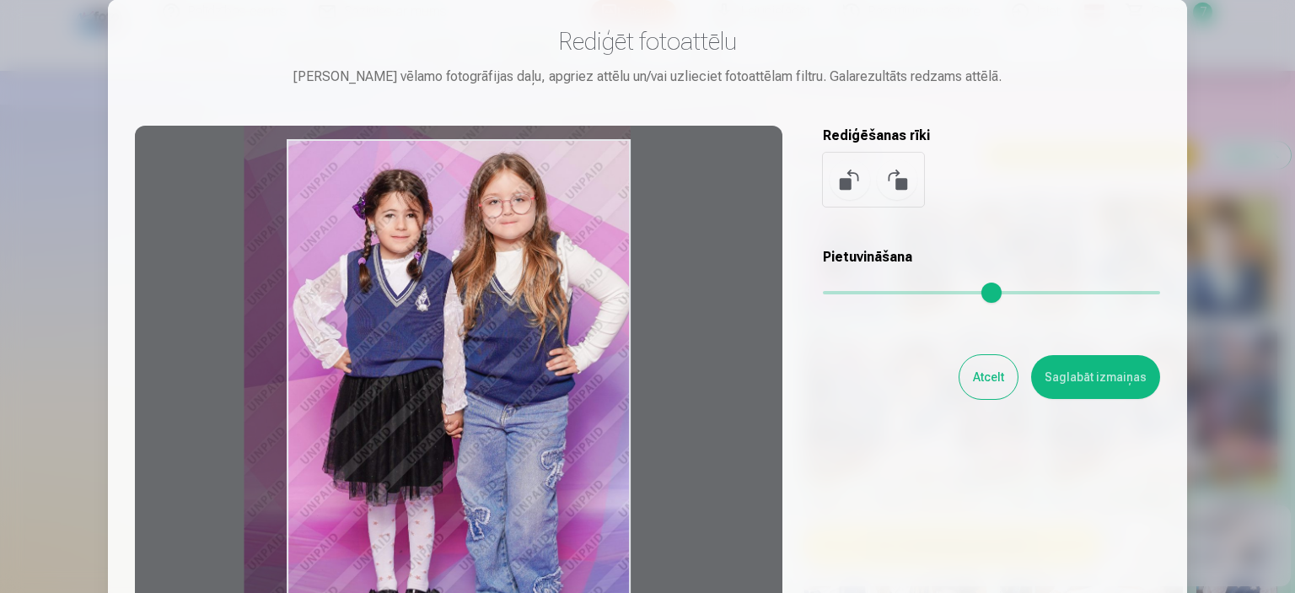
scroll to position [0, 0]
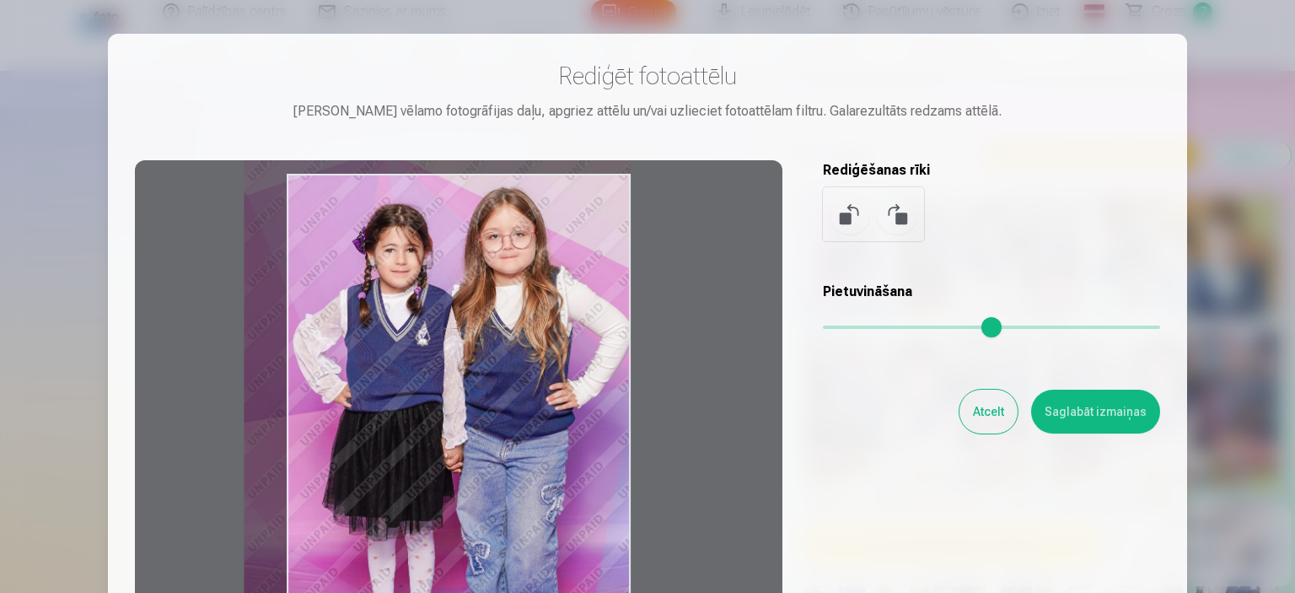
click at [1120, 406] on button "Saglabāt izmaiņas" at bounding box center [1095, 412] width 129 height 44
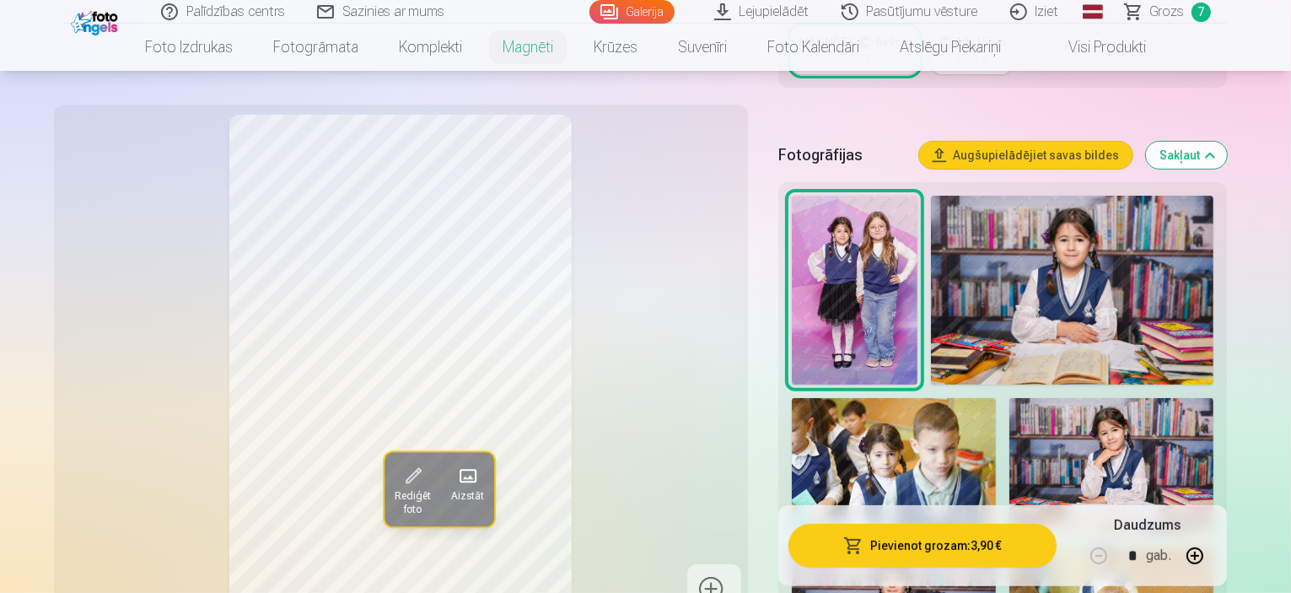
click at [931, 552] on button "Pievienot grozam : 3,90 €" at bounding box center [922, 546] width 269 height 44
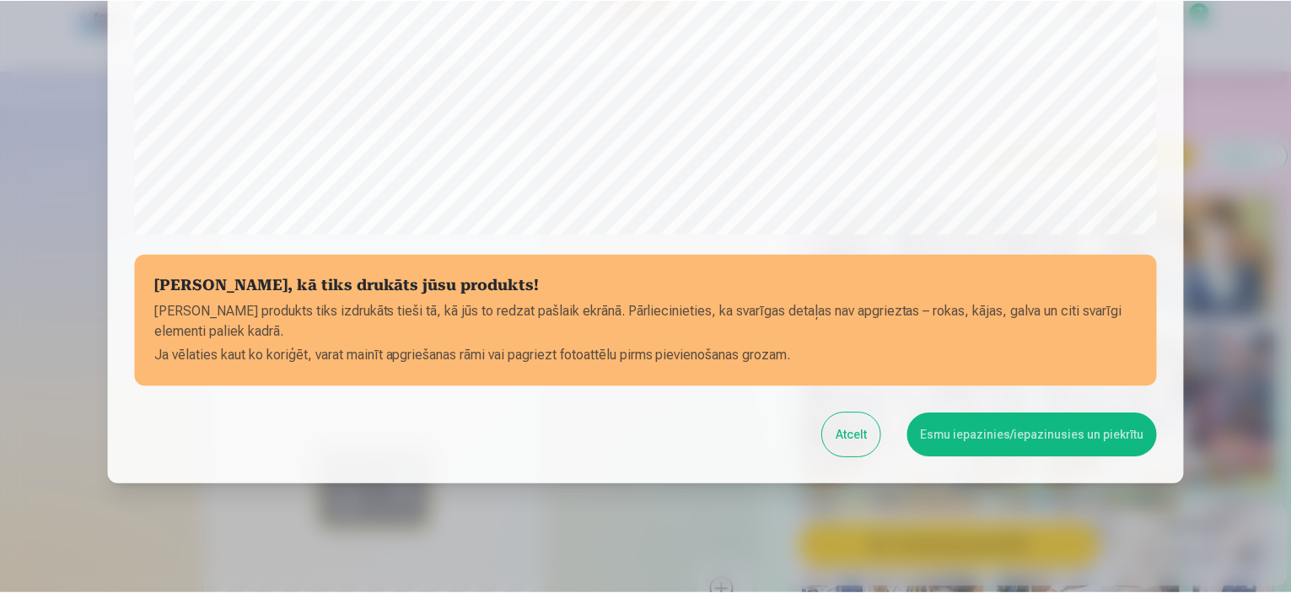
scroll to position [621, 0]
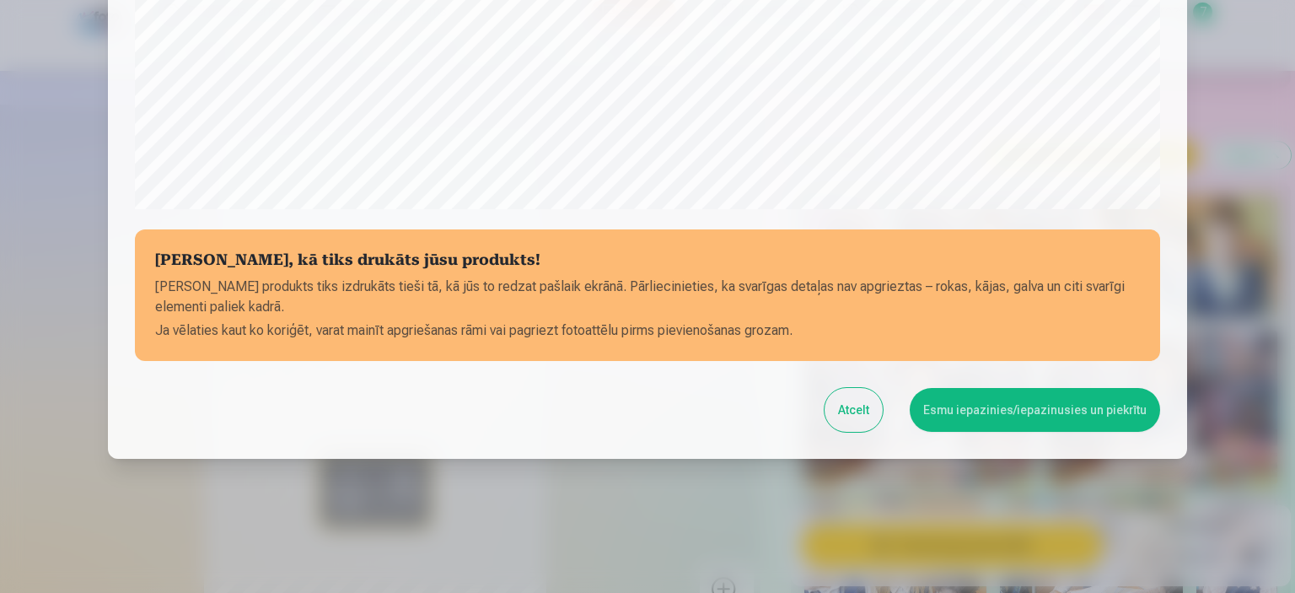
click at [1001, 394] on button "Esmu iepazinies/iepazinusies un piekrītu" at bounding box center [1035, 410] width 250 height 44
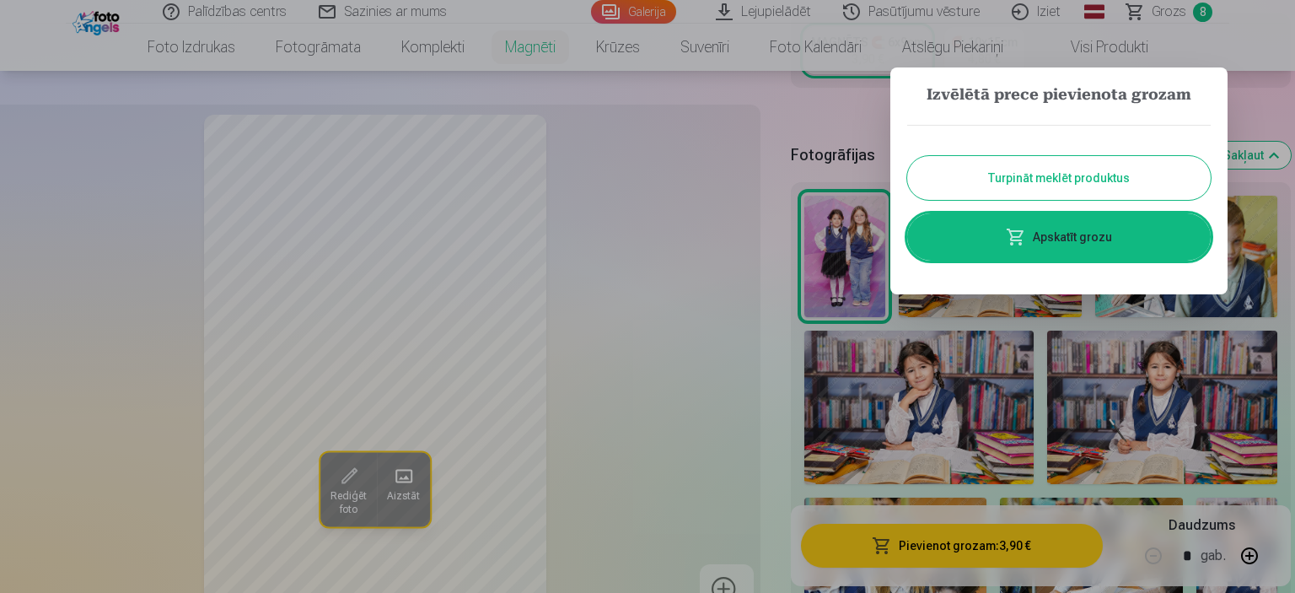
click at [1089, 239] on link "Apskatīt grozu" at bounding box center [1059, 236] width 304 height 47
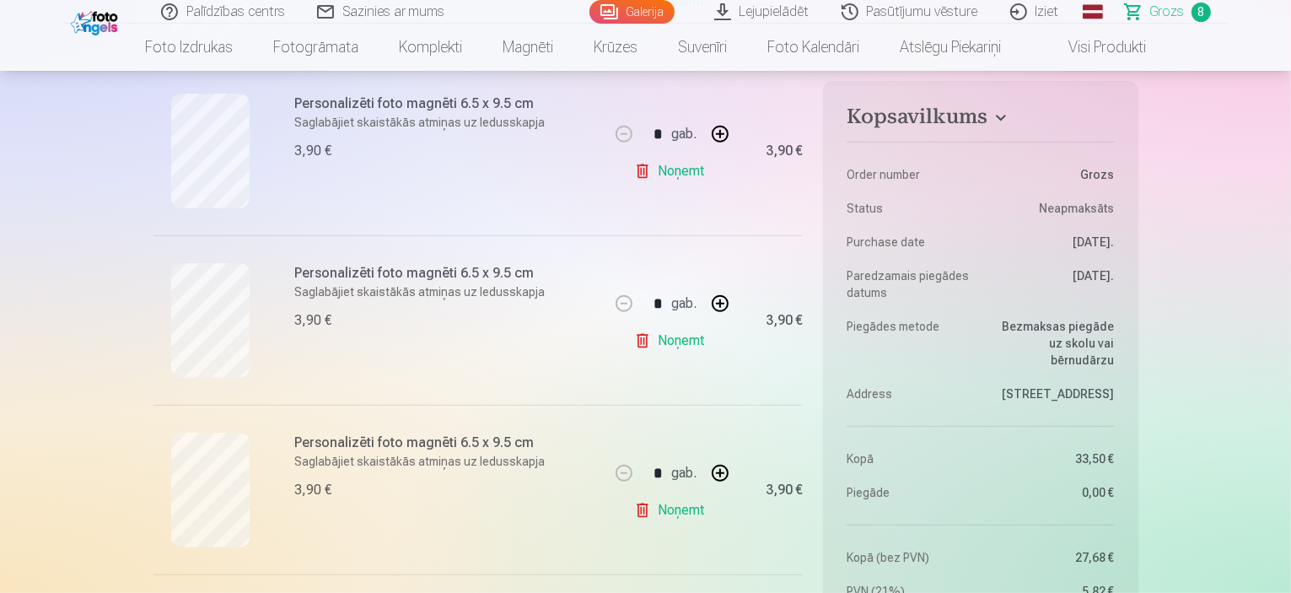
scroll to position [675, 0]
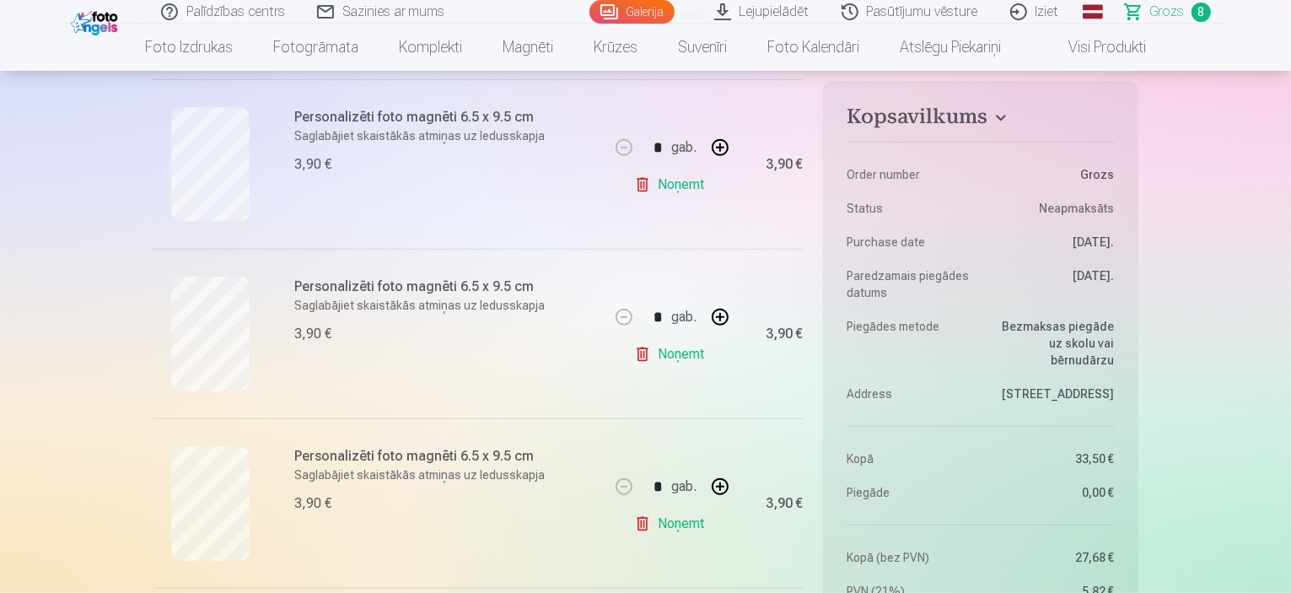
click at [676, 350] on link "Noņemt" at bounding box center [672, 354] width 77 height 34
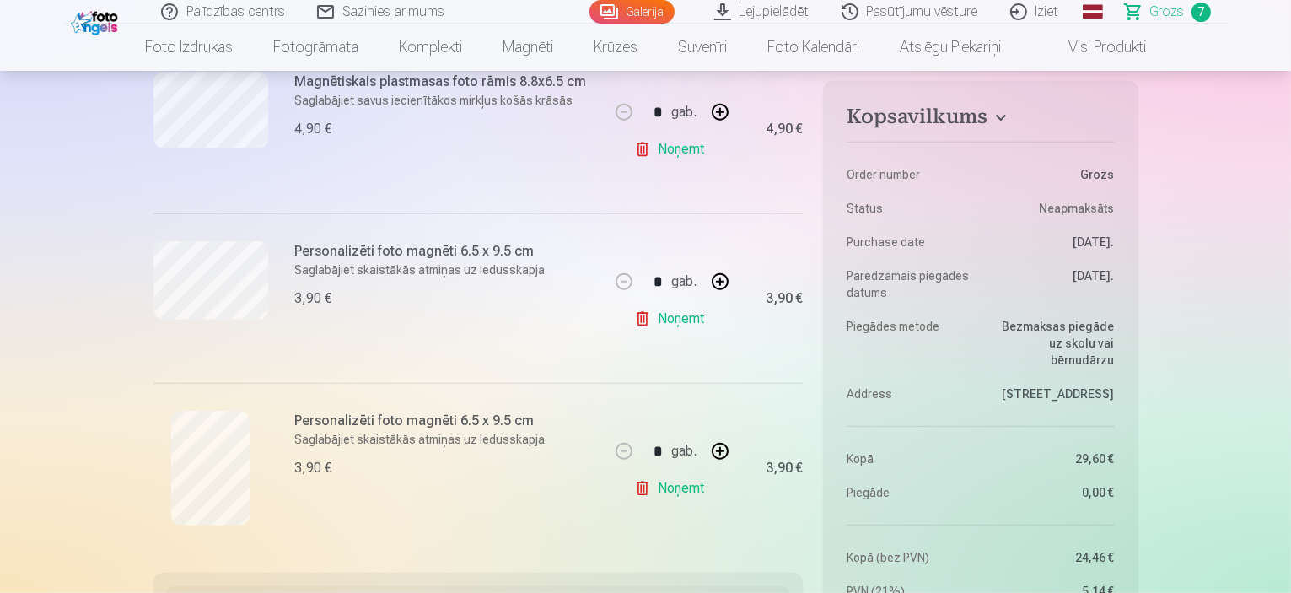
scroll to position [1012, 0]
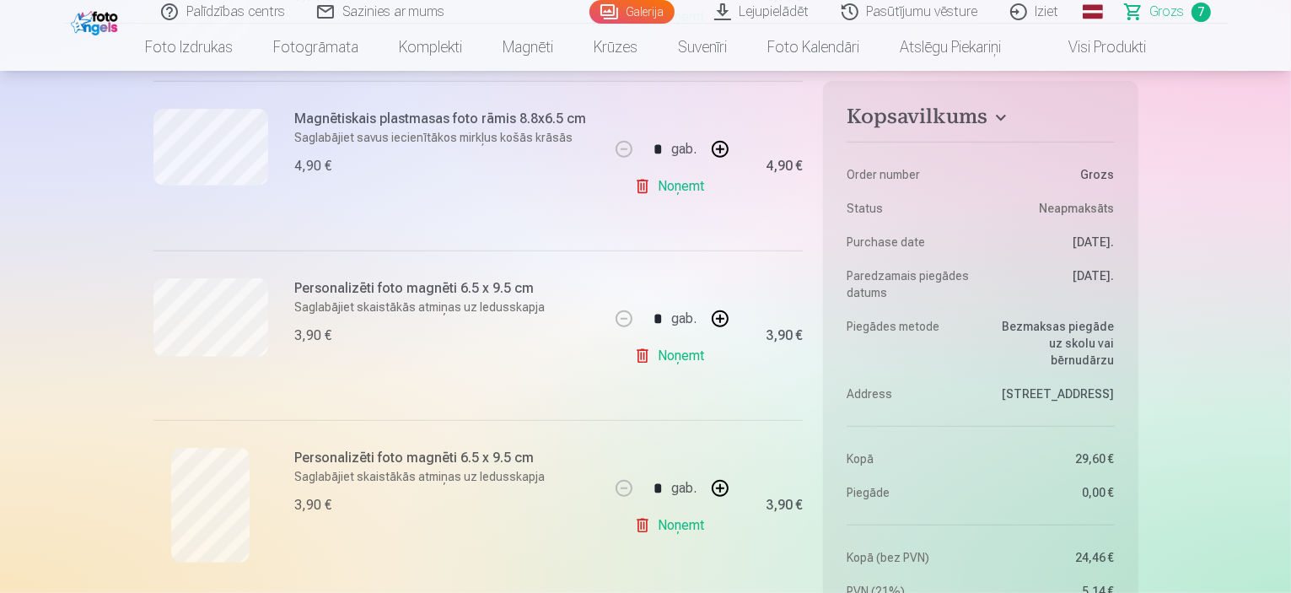
click at [726, 318] on button "button" at bounding box center [720, 319] width 40 height 40
click at [622, 312] on button "button" at bounding box center [624, 319] width 40 height 40
type input "*"
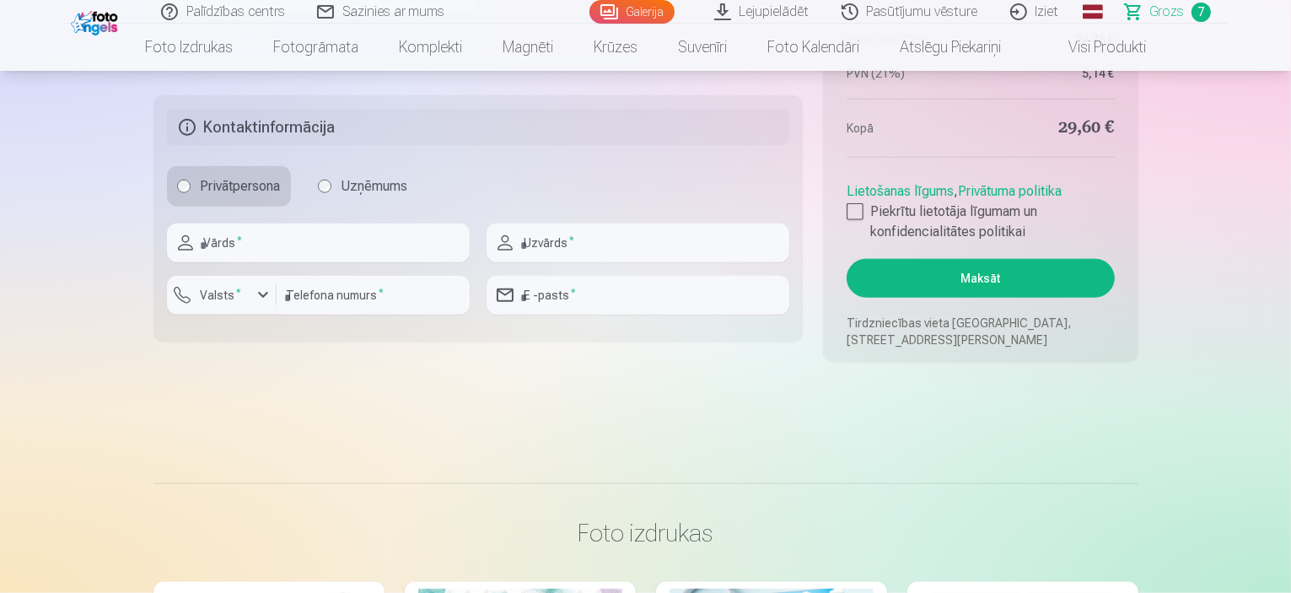
scroll to position [1939, 0]
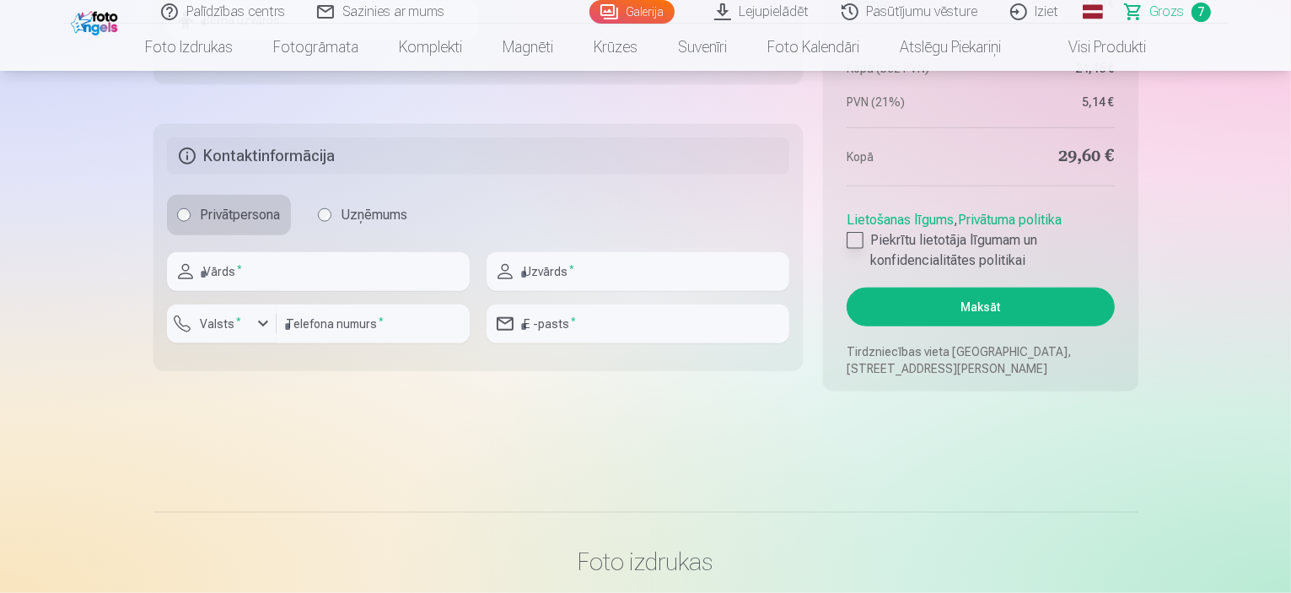
click at [859, 245] on div at bounding box center [855, 240] width 17 height 17
click at [324, 273] on input "text" at bounding box center [318, 271] width 303 height 39
type input "*****"
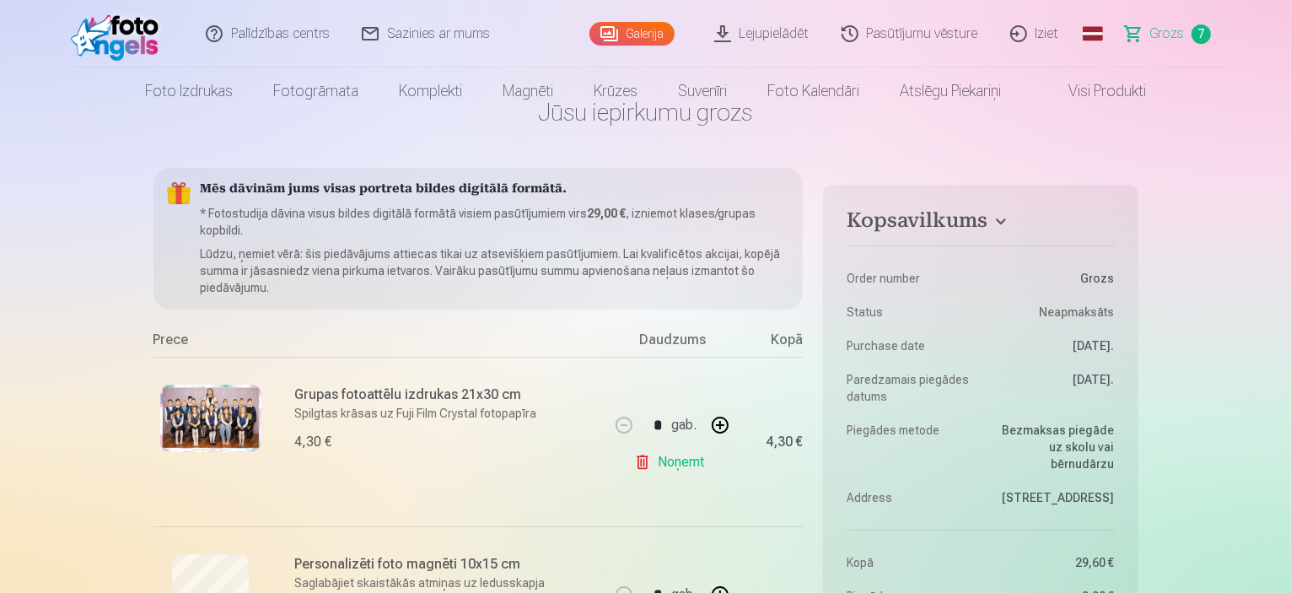
scroll to position [0, 0]
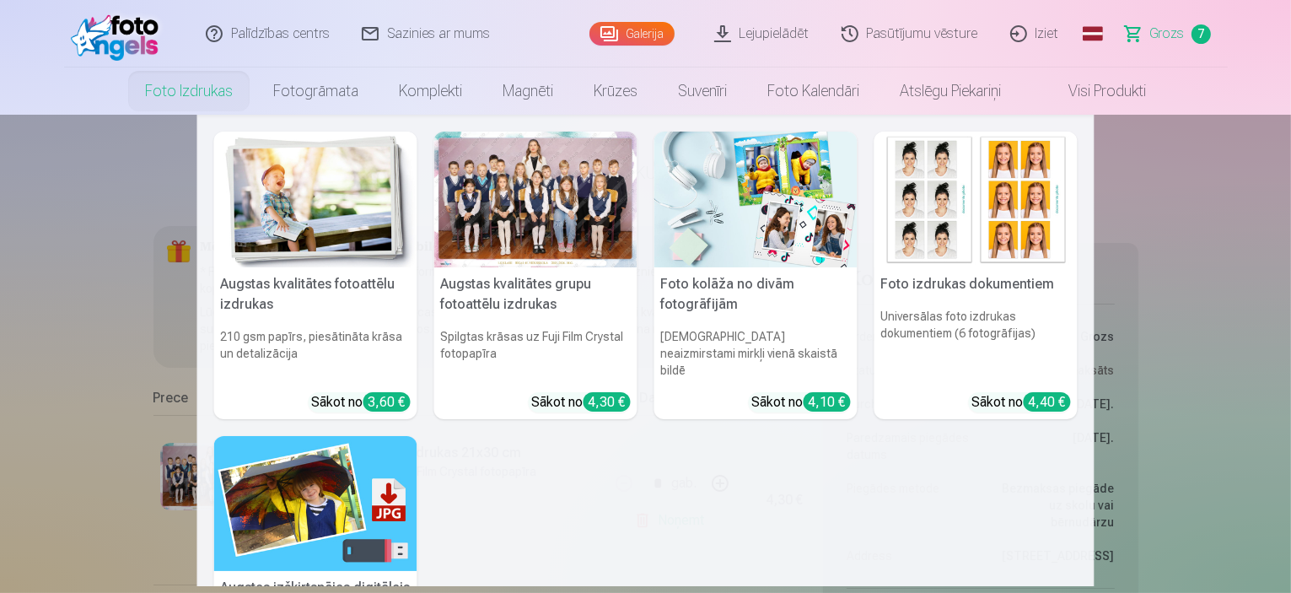
type input "*******"
click at [315, 502] on img at bounding box center [315, 504] width 203 height 136
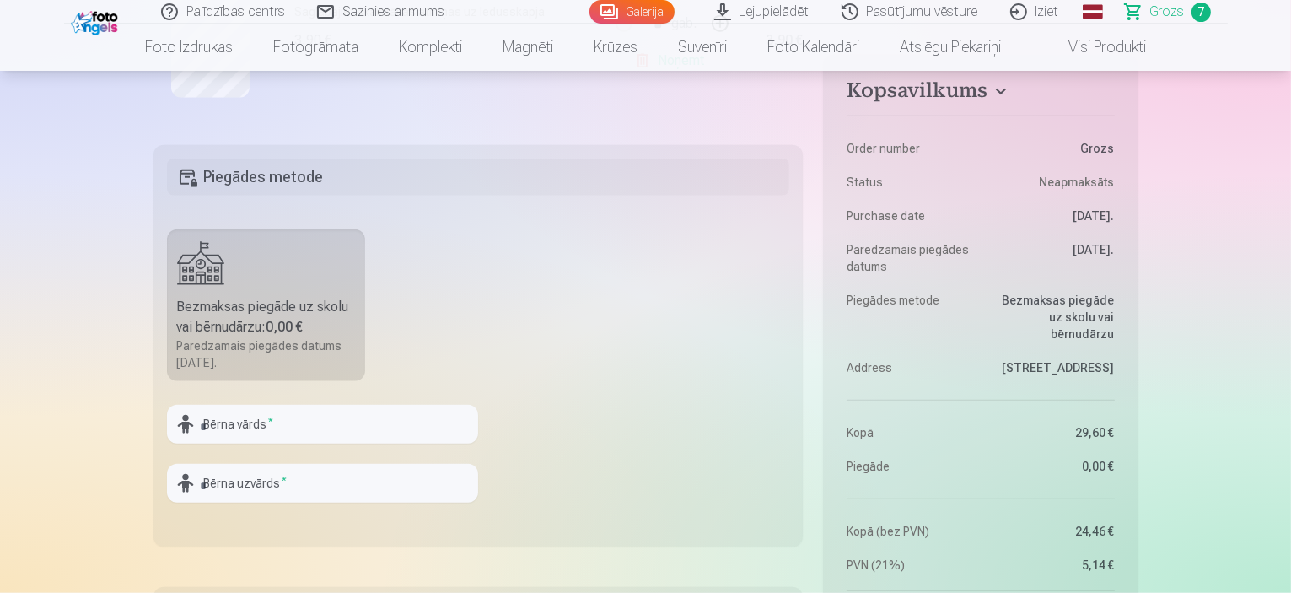
scroll to position [1518, 0]
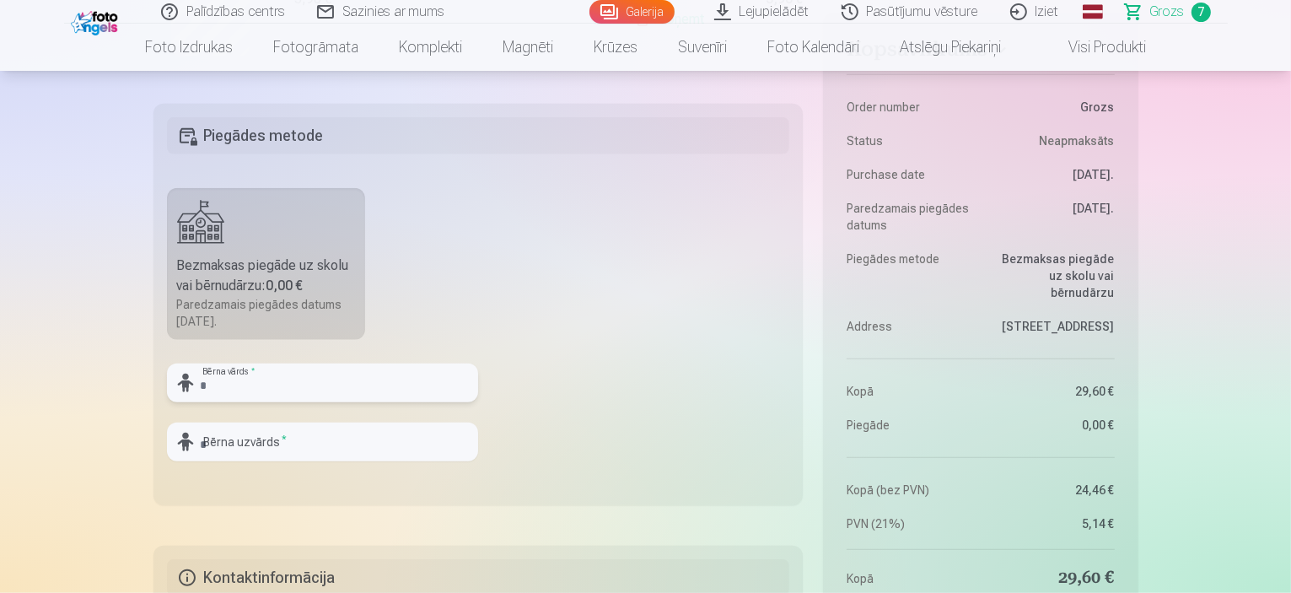
click at [291, 372] on input "text" at bounding box center [322, 382] width 311 height 39
type input "*********"
type input "*******"
click at [546, 414] on fieldset "Piegādes metode Bezmaksas piegāde uz skolu vai bērnudārzu : 0,00 € Paredzamais …" at bounding box center [478, 304] width 650 height 401
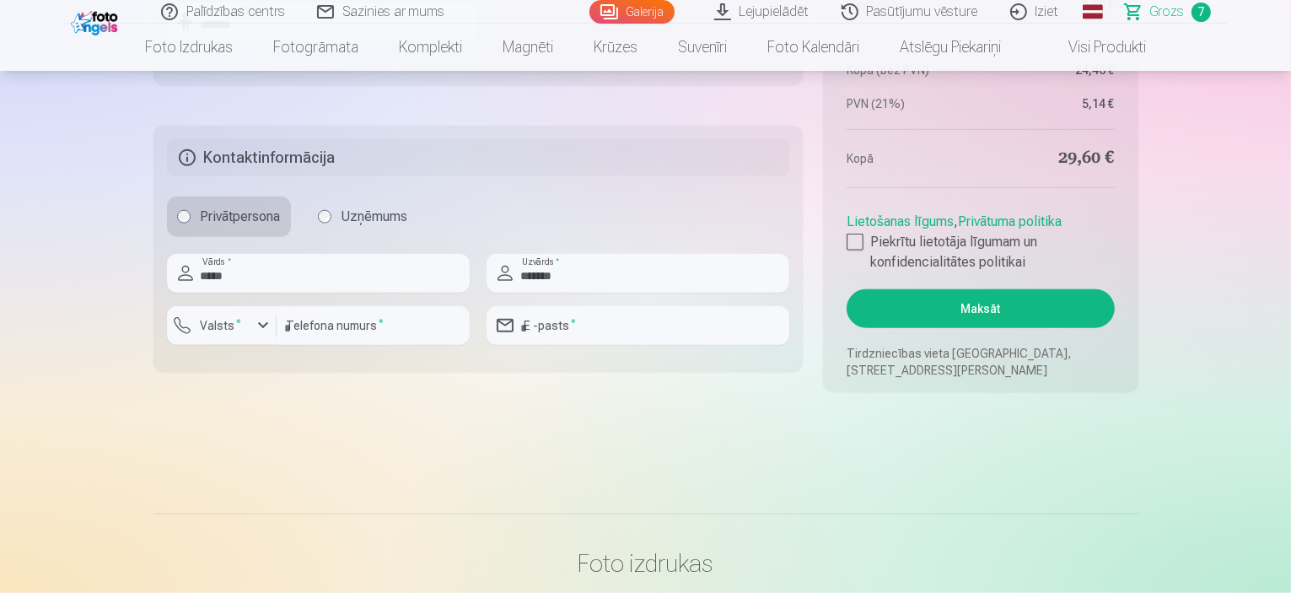
scroll to position [1939, 0]
click at [259, 331] on div "button" at bounding box center [263, 324] width 20 height 20
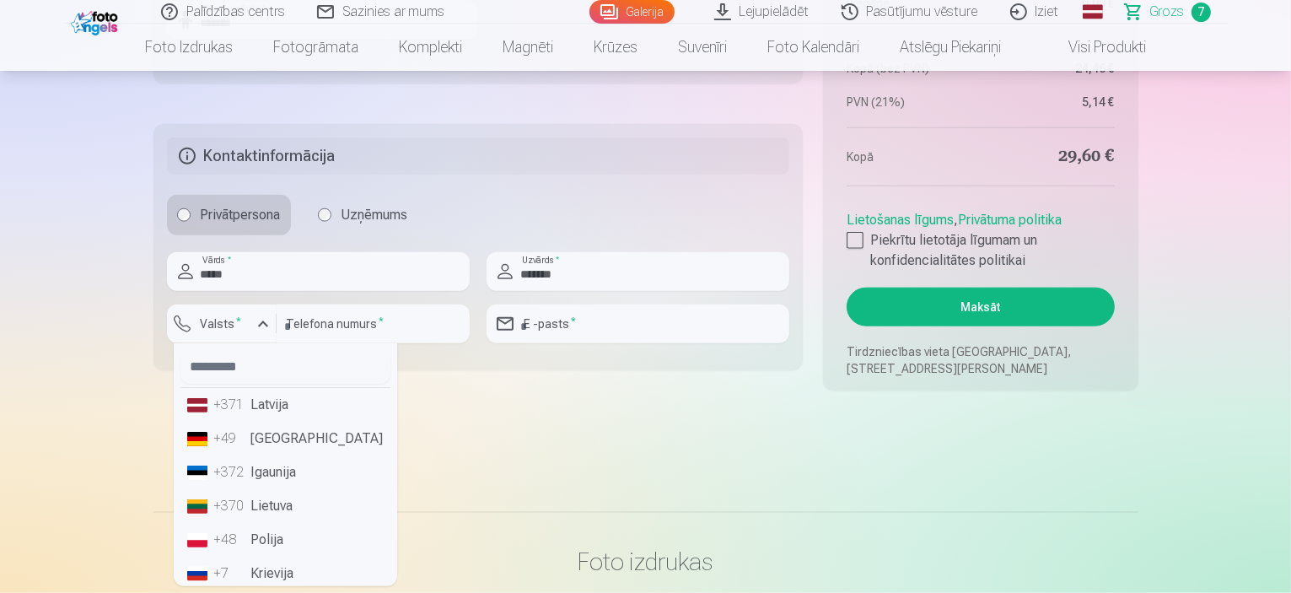
click at [260, 411] on li "+371 Latvija" at bounding box center [285, 405] width 210 height 34
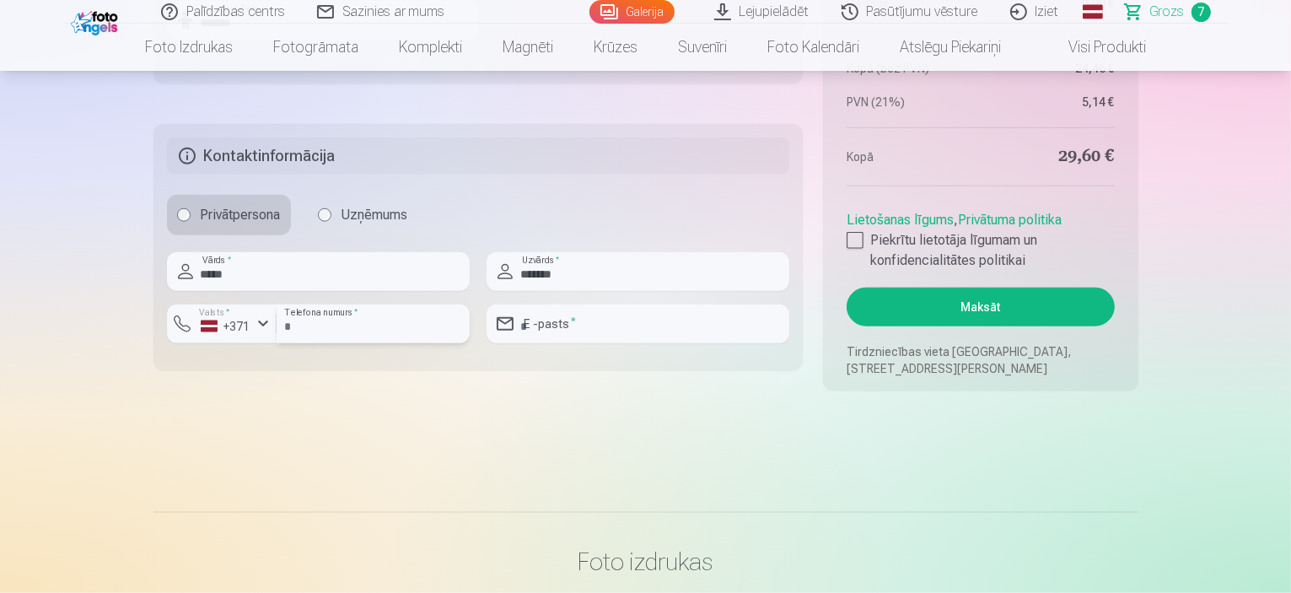
click at [358, 315] on input "number" at bounding box center [373, 323] width 193 height 39
type input "*"
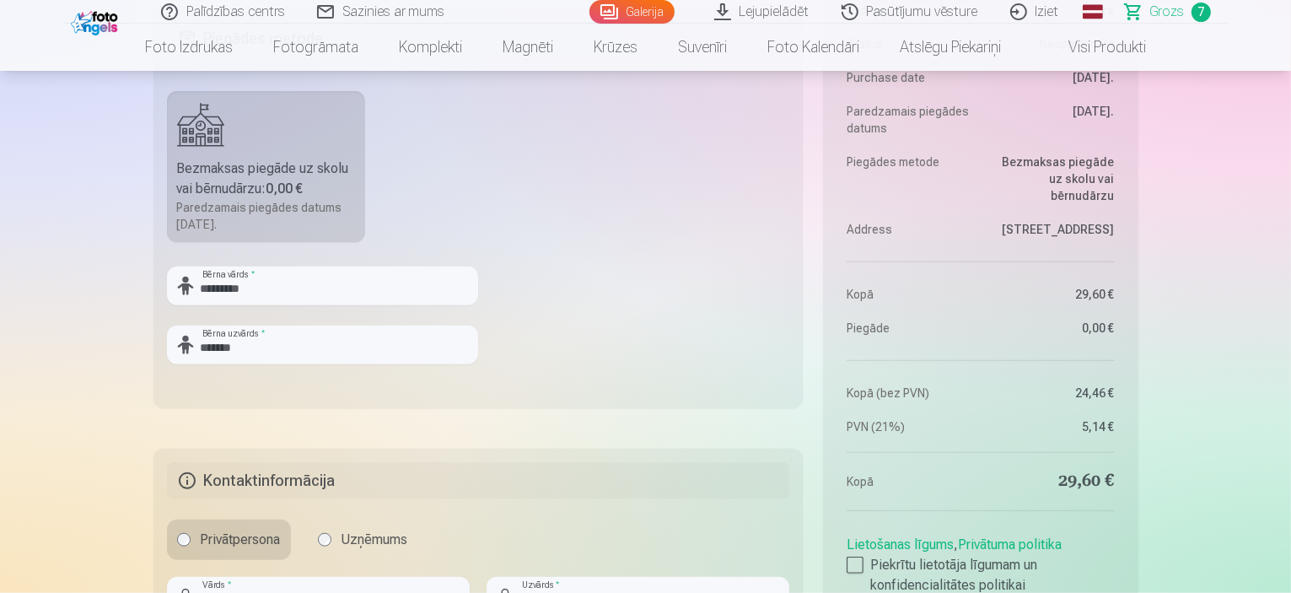
scroll to position [1868, 0]
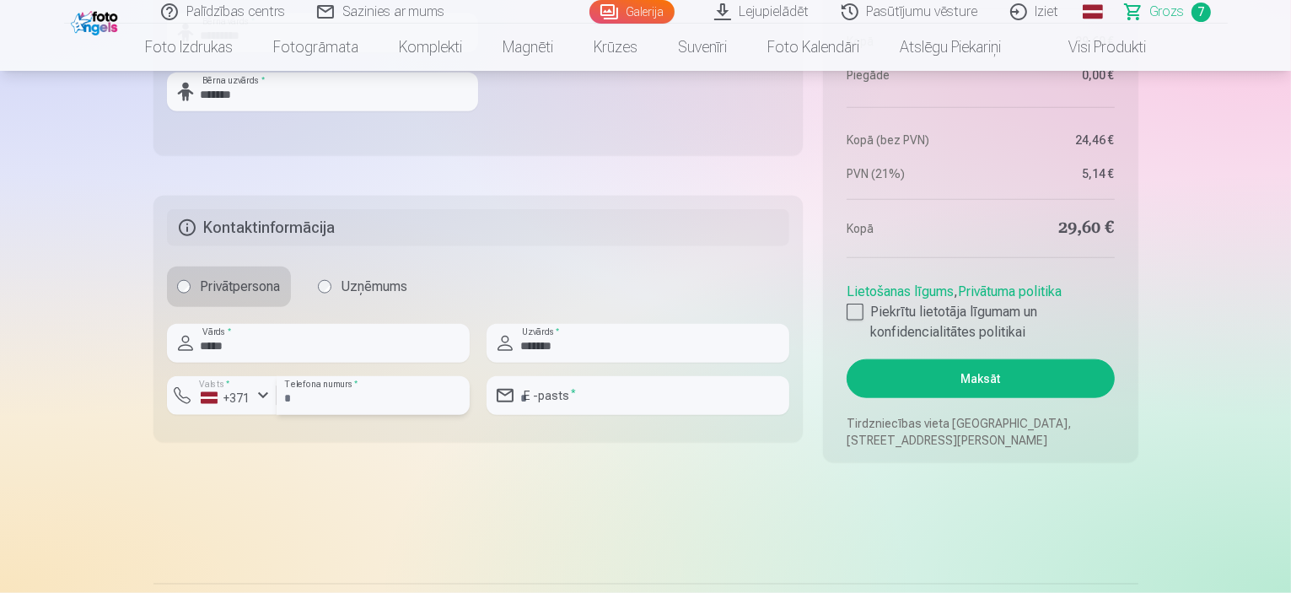
click at [324, 396] on input "*" at bounding box center [373, 395] width 193 height 39
type input "********"
click at [608, 390] on input "email" at bounding box center [638, 395] width 303 height 39
type input "**********"
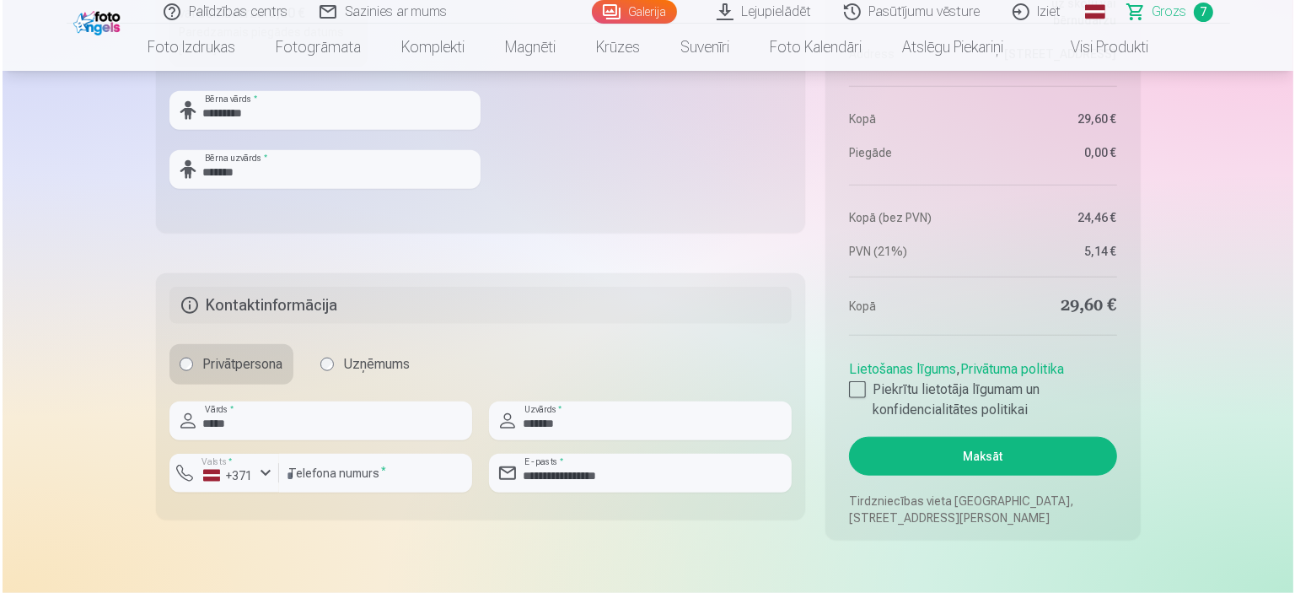
scroll to position [1783, 0]
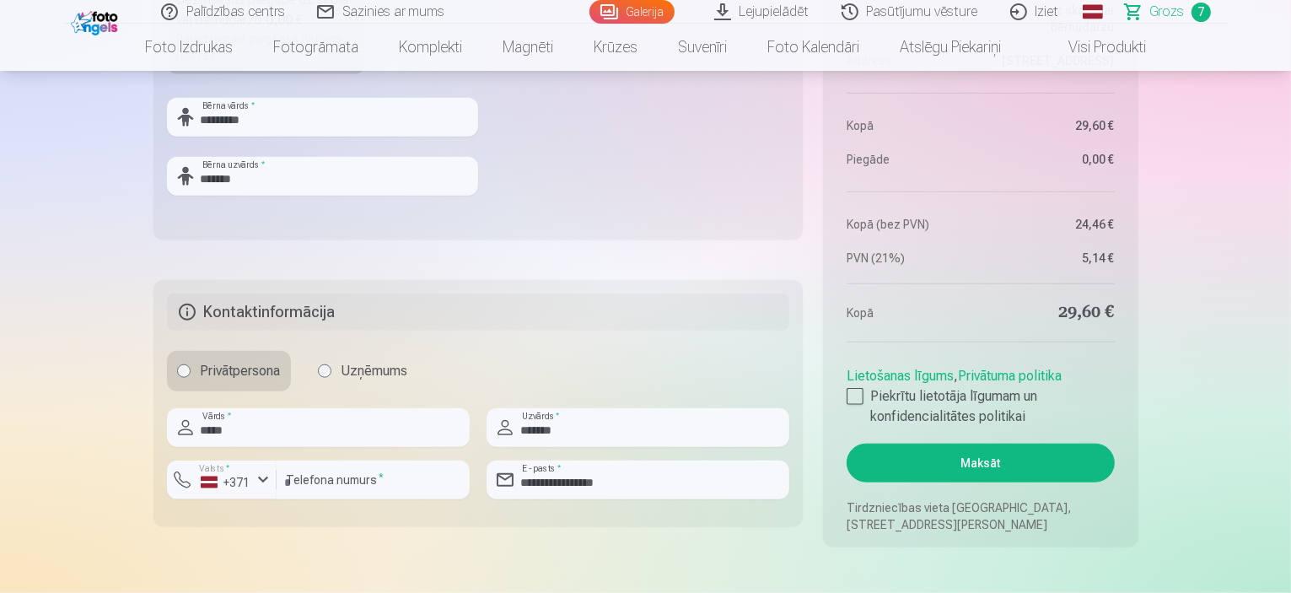
click at [1026, 464] on button "Maksāt" at bounding box center [980, 463] width 267 height 39
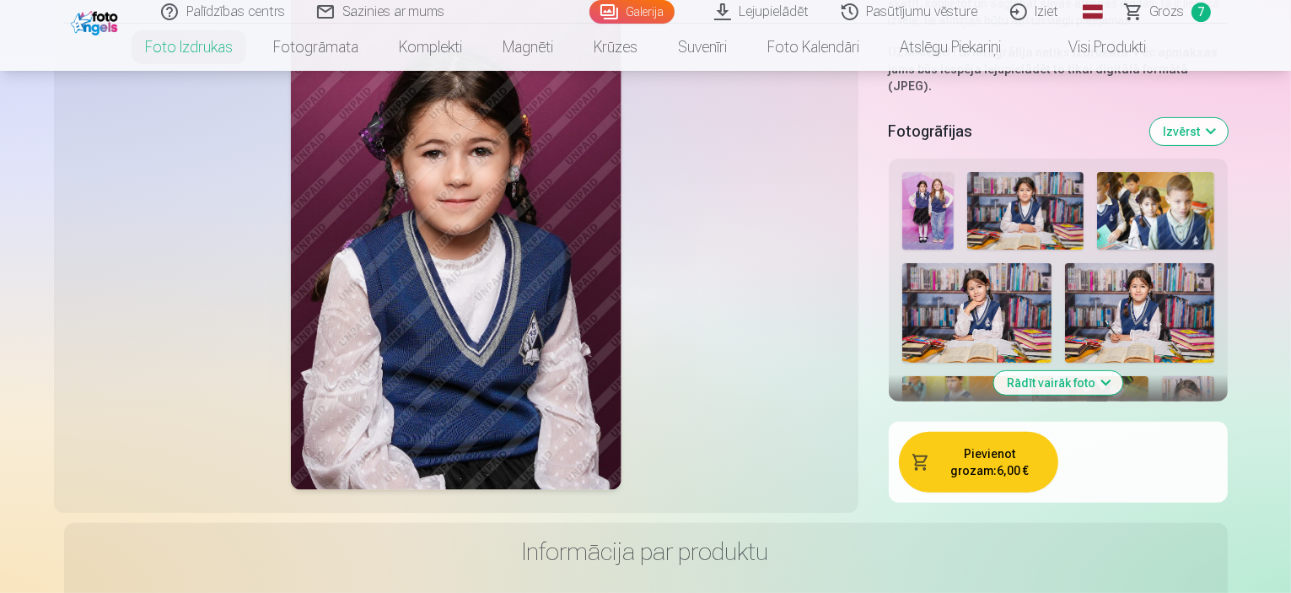
scroll to position [337, 0]
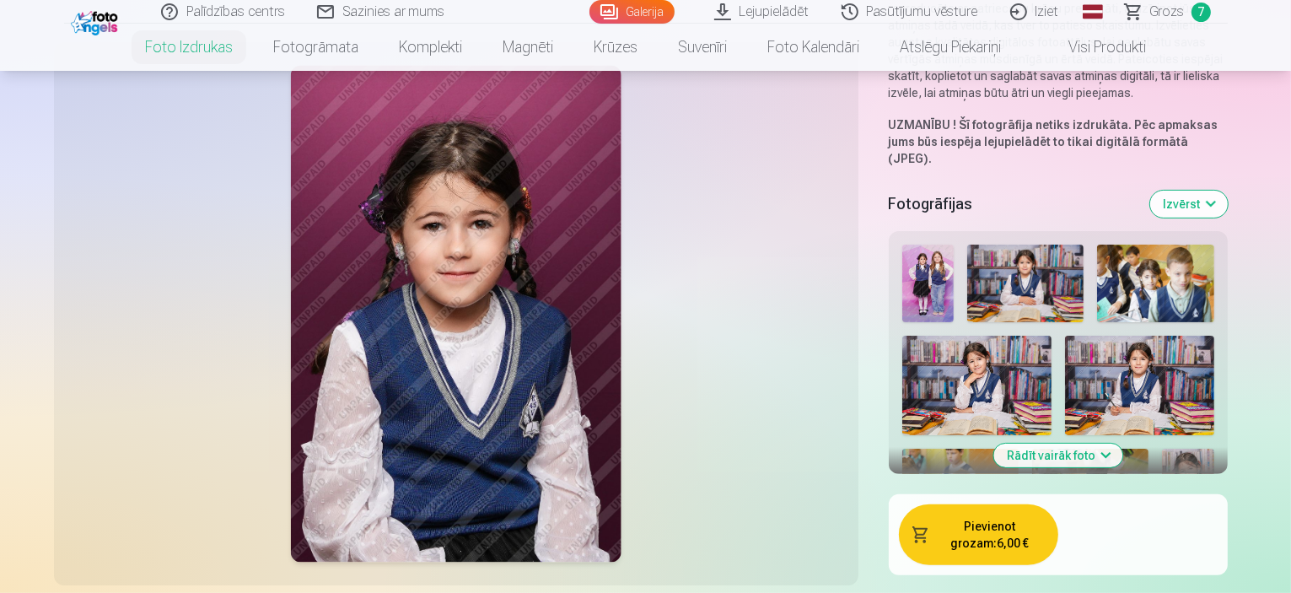
click at [902, 245] on img at bounding box center [927, 284] width 51 height 78
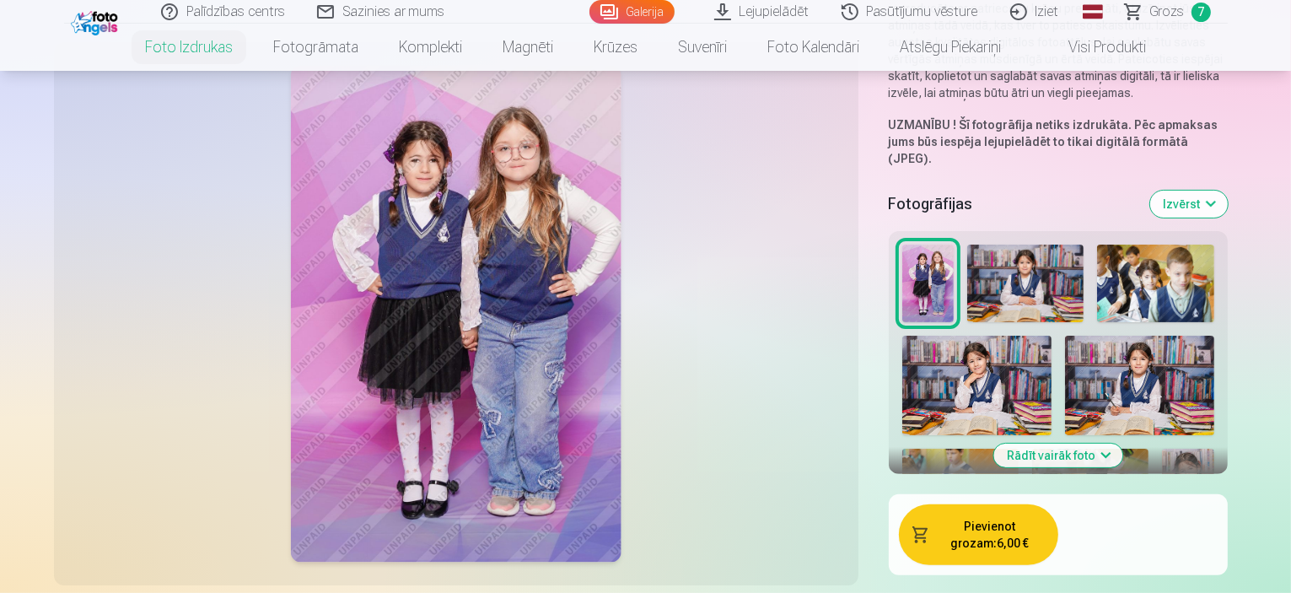
click at [967, 245] on img at bounding box center [1025, 284] width 116 height 78
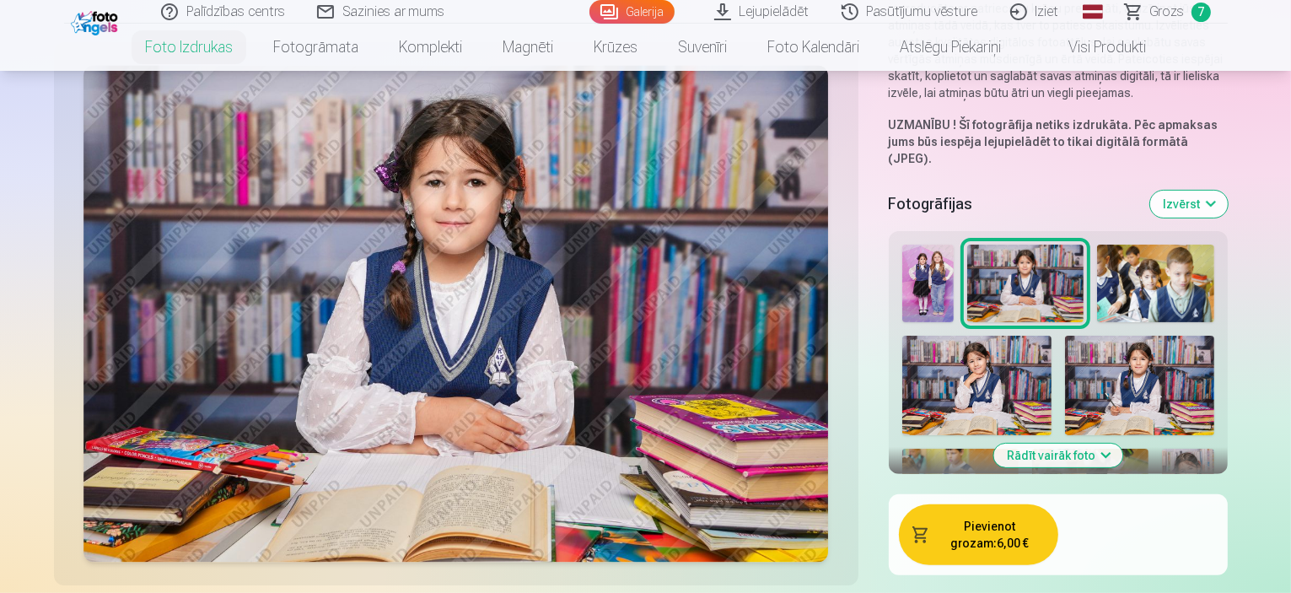
click at [967, 245] on img at bounding box center [1025, 284] width 116 height 78
click at [1228, 191] on button "Izvērst" at bounding box center [1189, 204] width 78 height 27
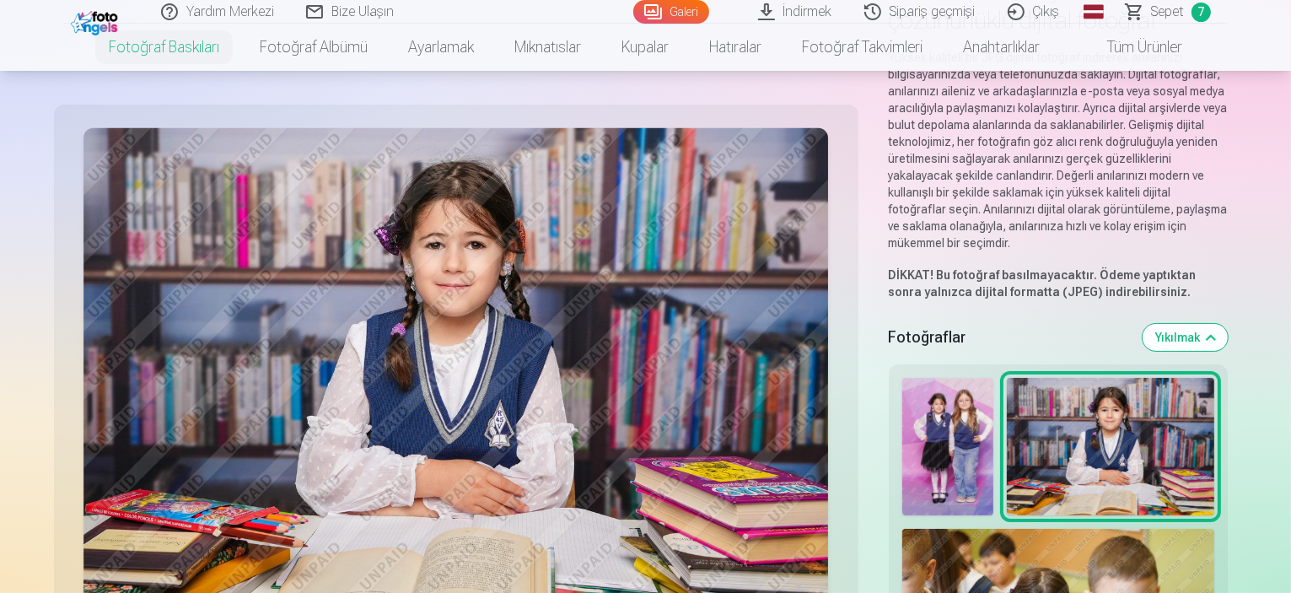
scroll to position [84, 0]
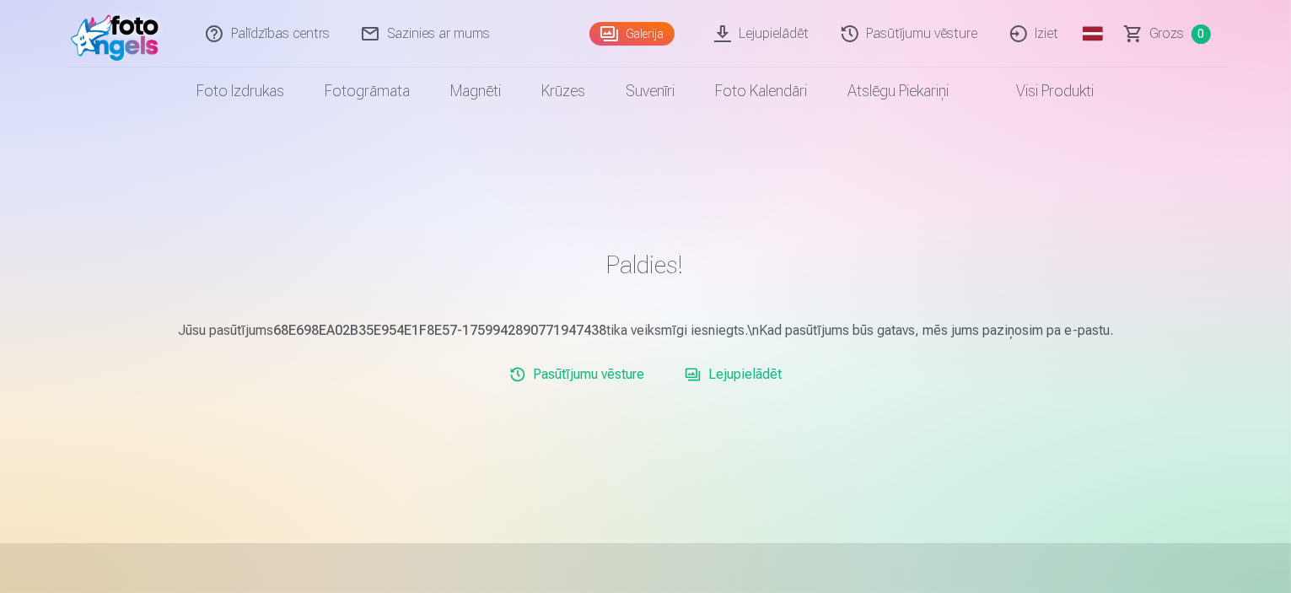
click at [743, 376] on link "Lejupielādēt" at bounding box center [733, 375] width 110 height 34
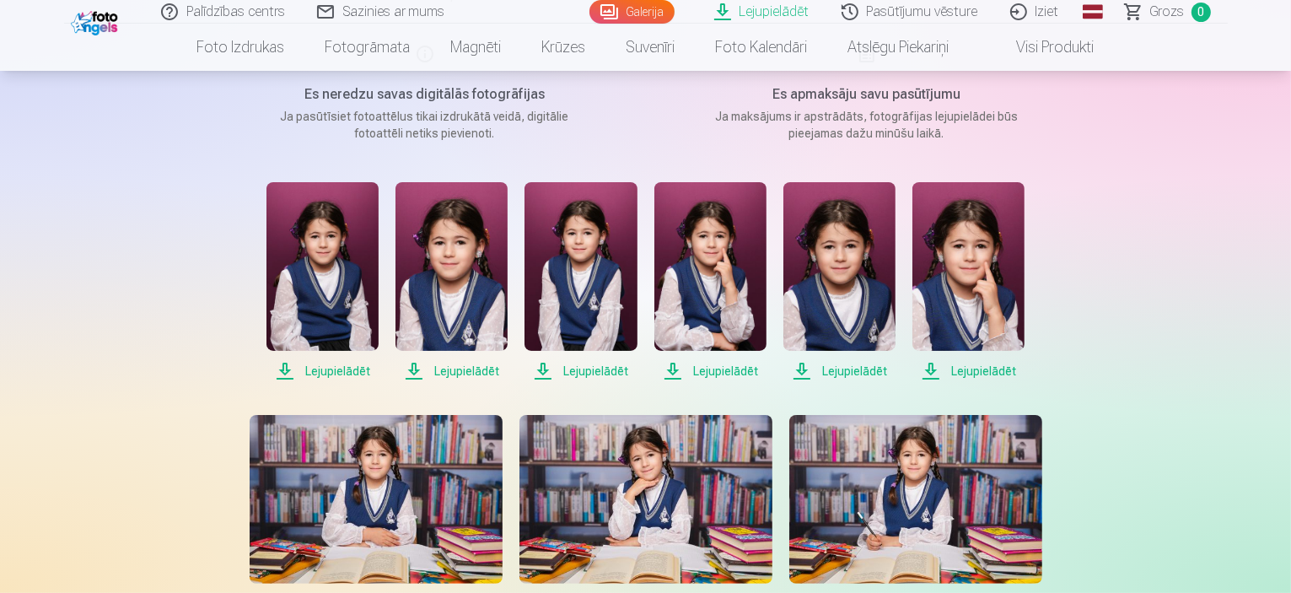
scroll to position [337, 0]
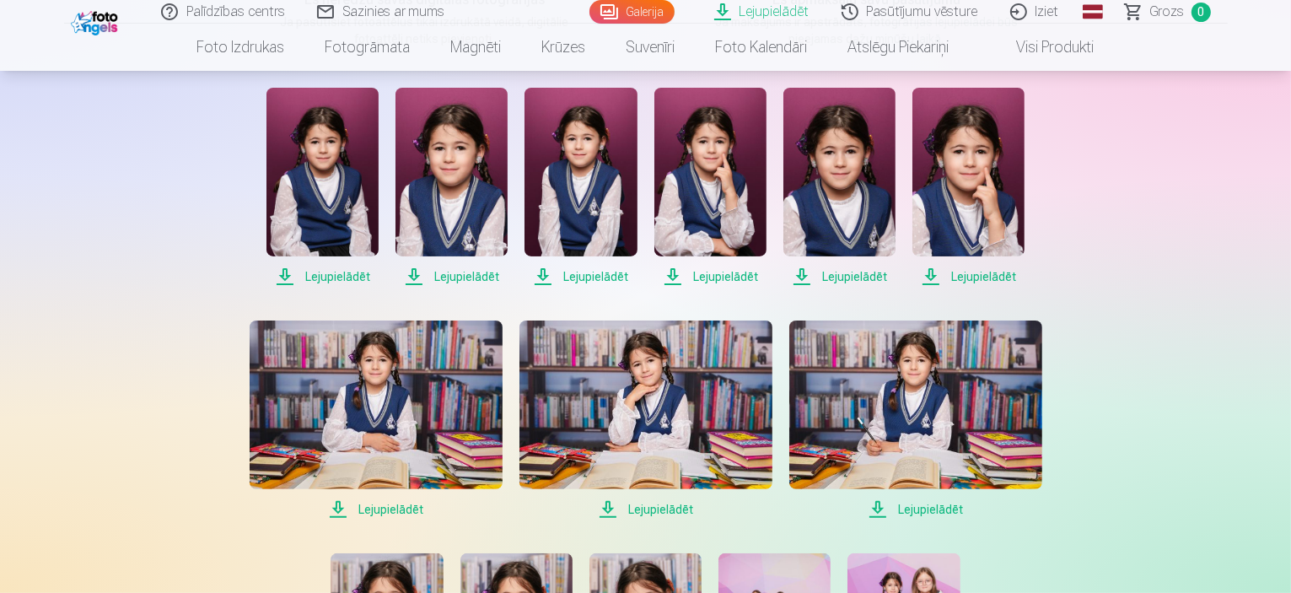
click at [336, 275] on span "Lejupielādēt" at bounding box center [322, 276] width 112 height 20
click at [489, 276] on span "Lejupielādēt" at bounding box center [451, 276] width 112 height 20
click at [597, 274] on span "Lejupielādēt" at bounding box center [581, 276] width 112 height 20
click at [723, 271] on span "Lejupielādēt" at bounding box center [710, 276] width 112 height 20
click at [842, 278] on span "Lejupielādēt" at bounding box center [839, 276] width 112 height 20
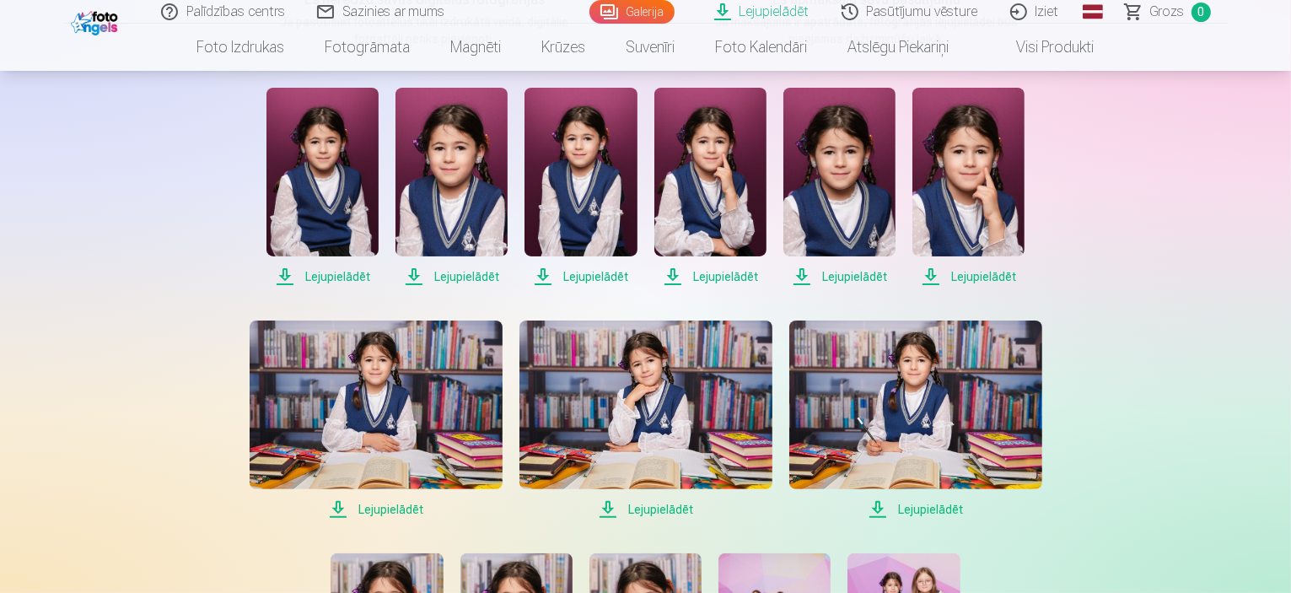
click at [965, 274] on span "Lejupielādēt" at bounding box center [968, 276] width 112 height 20
click at [419, 507] on span "Lejupielādēt" at bounding box center [376, 509] width 253 height 20
click at [664, 508] on span "Lejupielādēt" at bounding box center [645, 509] width 253 height 20
click at [909, 513] on span "Lejupielādēt" at bounding box center [915, 509] width 253 height 20
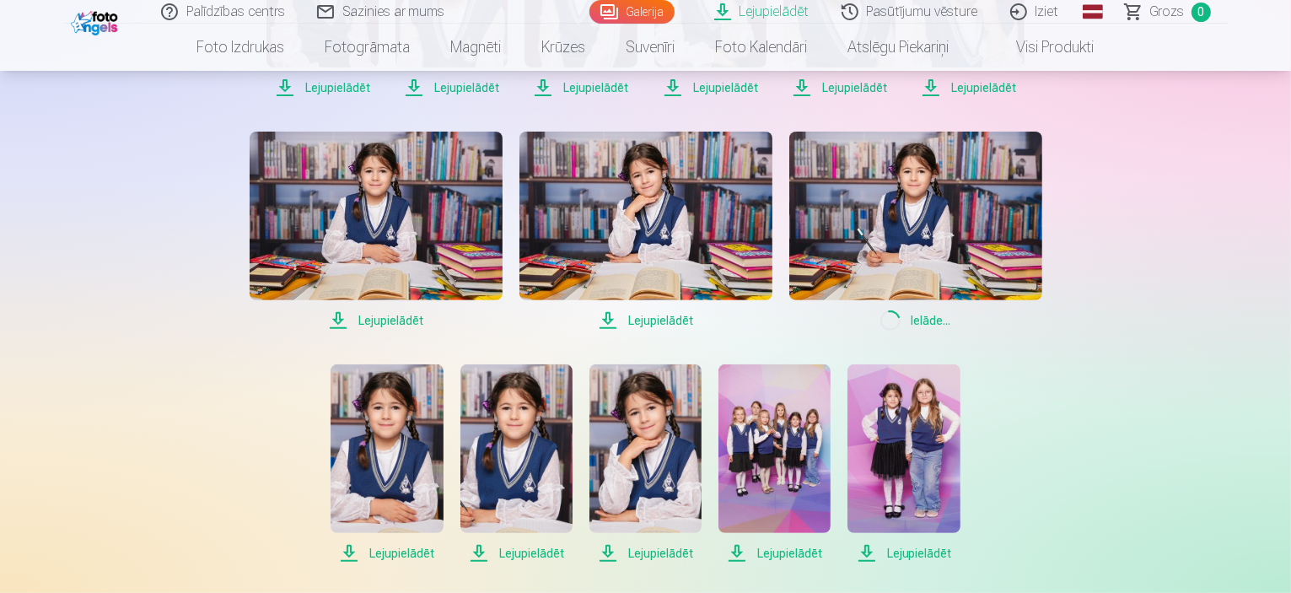
scroll to position [590, 0]
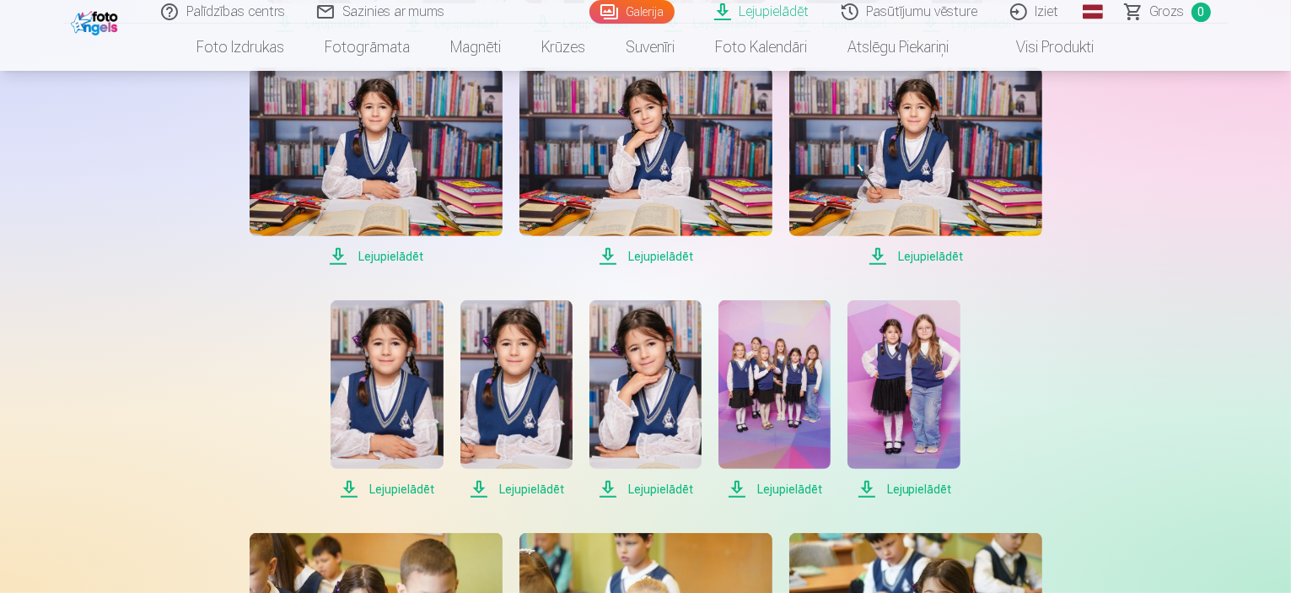
click at [411, 491] on span "Lejupielādēt" at bounding box center [387, 489] width 112 height 20
click at [543, 485] on span "Lejupielādēt" at bounding box center [516, 489] width 112 height 20
click at [656, 490] on span "Lejupielādēt" at bounding box center [645, 489] width 112 height 20
click at [798, 488] on span "Lejupielādēt" at bounding box center [774, 489] width 112 height 20
click at [923, 488] on span "Lejupielādēt" at bounding box center [903, 489] width 112 height 20
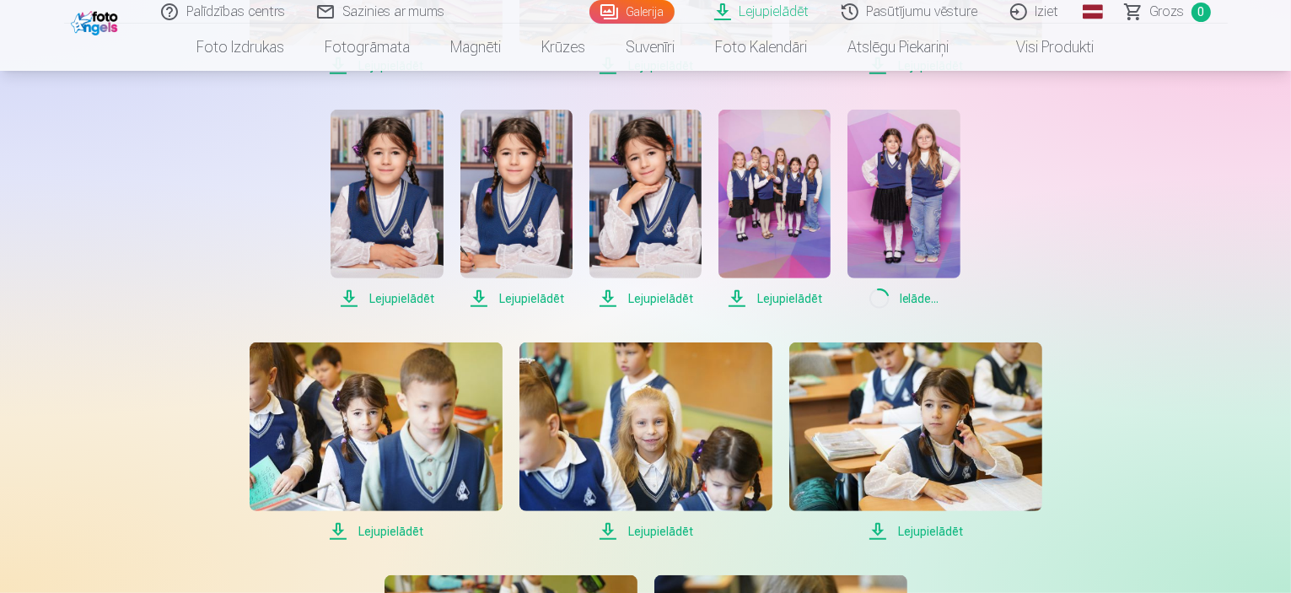
scroll to position [843, 0]
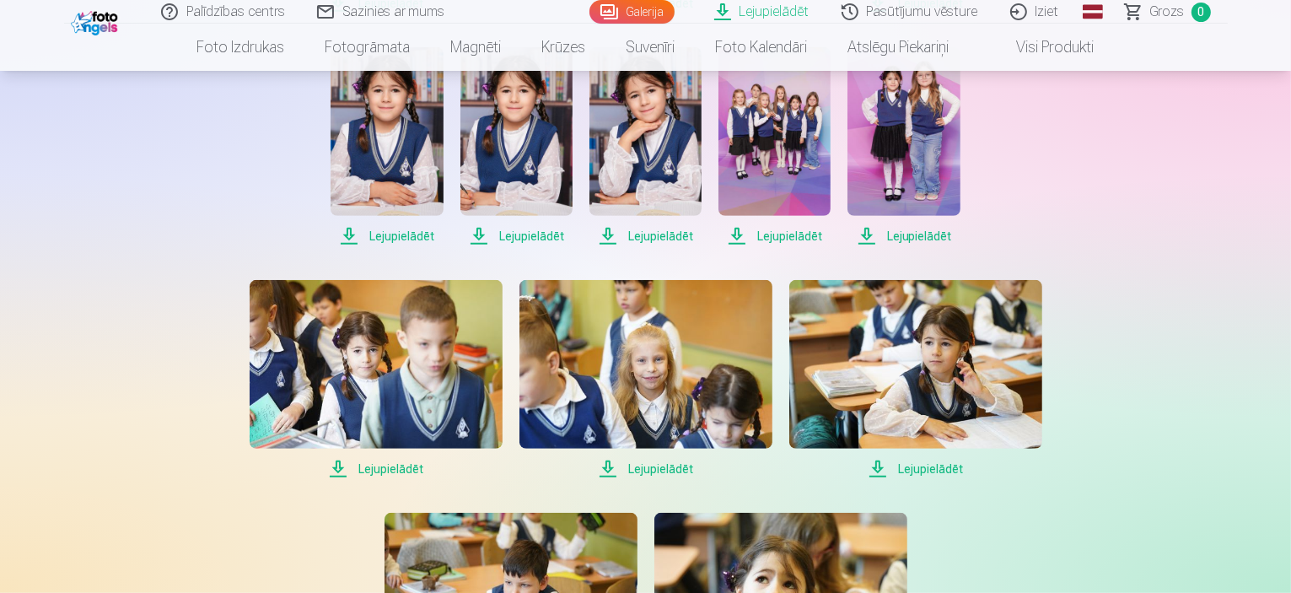
click at [398, 470] on span "Lejupielādēt" at bounding box center [376, 469] width 253 height 20
click at [674, 467] on span "Lejupielādēt" at bounding box center [645, 469] width 253 height 20
click at [935, 461] on span "Lejupielādēt" at bounding box center [915, 469] width 253 height 20
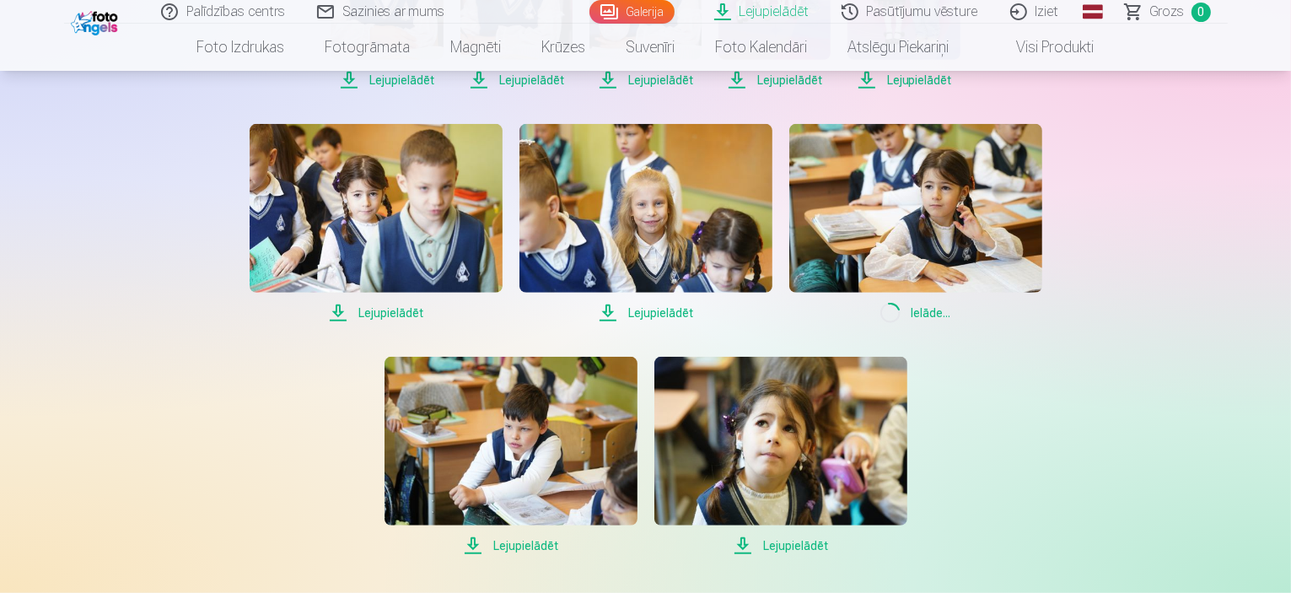
scroll to position [1012, 0]
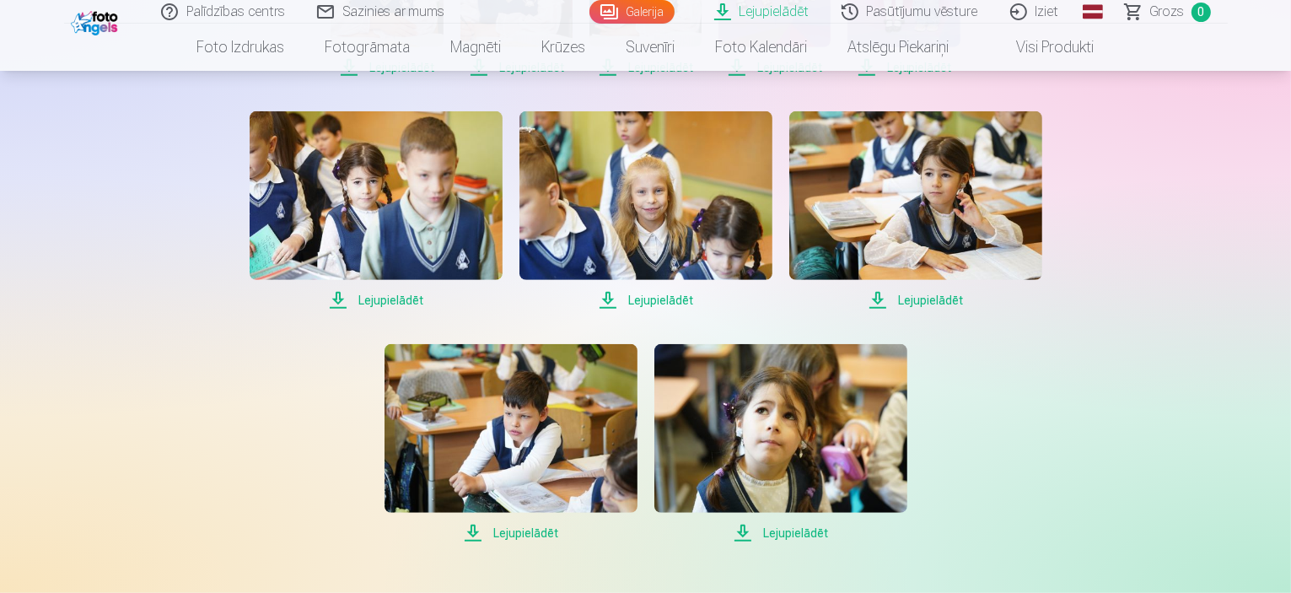
click at [525, 535] on span "Lejupielādēt" at bounding box center [511, 533] width 253 height 20
click at [796, 534] on span "Lejupielādēt" at bounding box center [780, 533] width 253 height 20
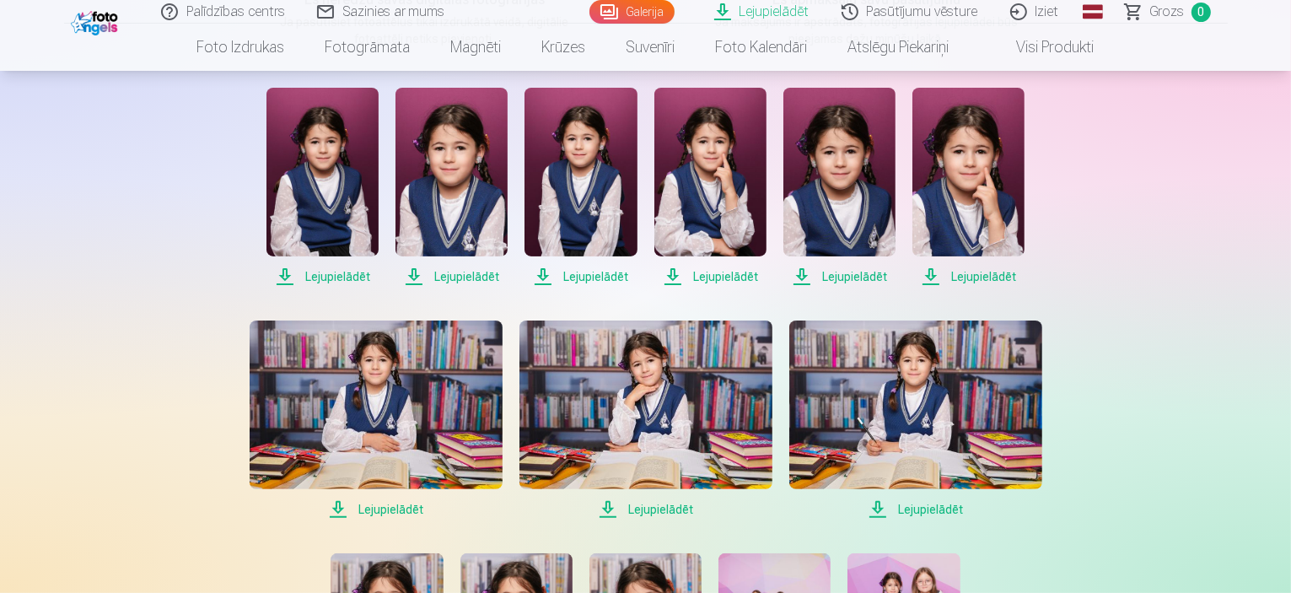
scroll to position [0, 0]
